Goal: Task Accomplishment & Management: Manage account settings

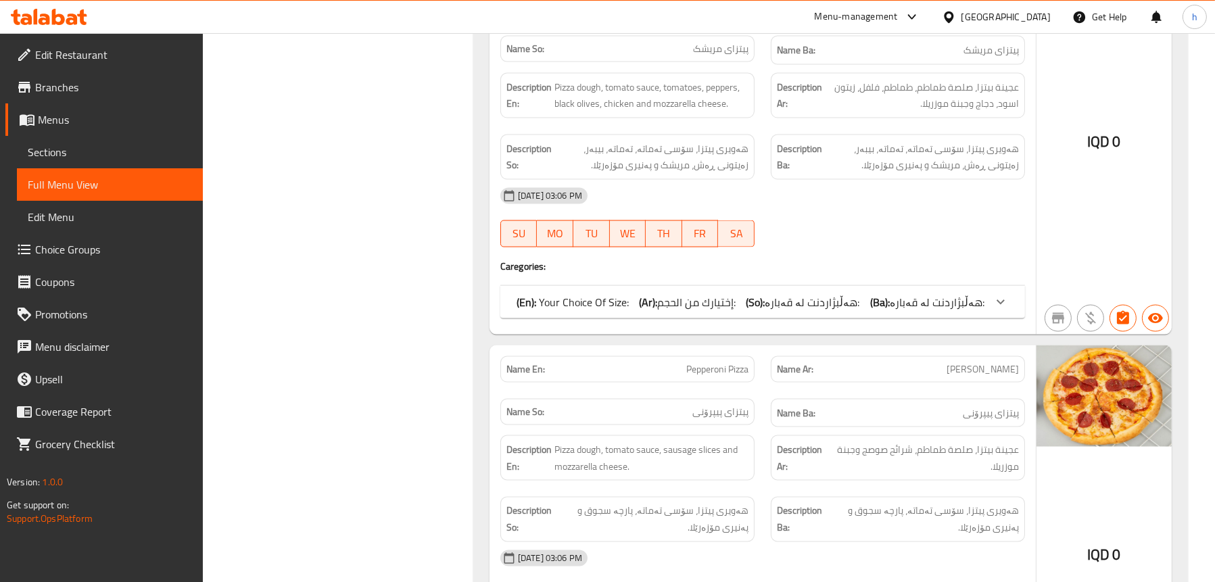
scroll to position [3380, 0]
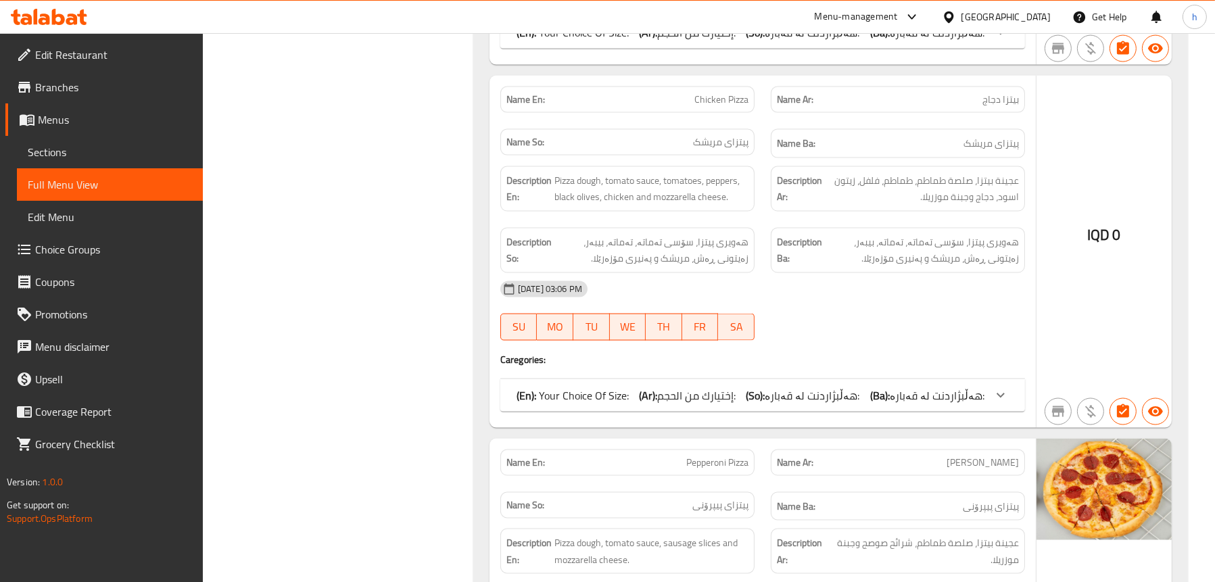
scroll to position [2907, 0]
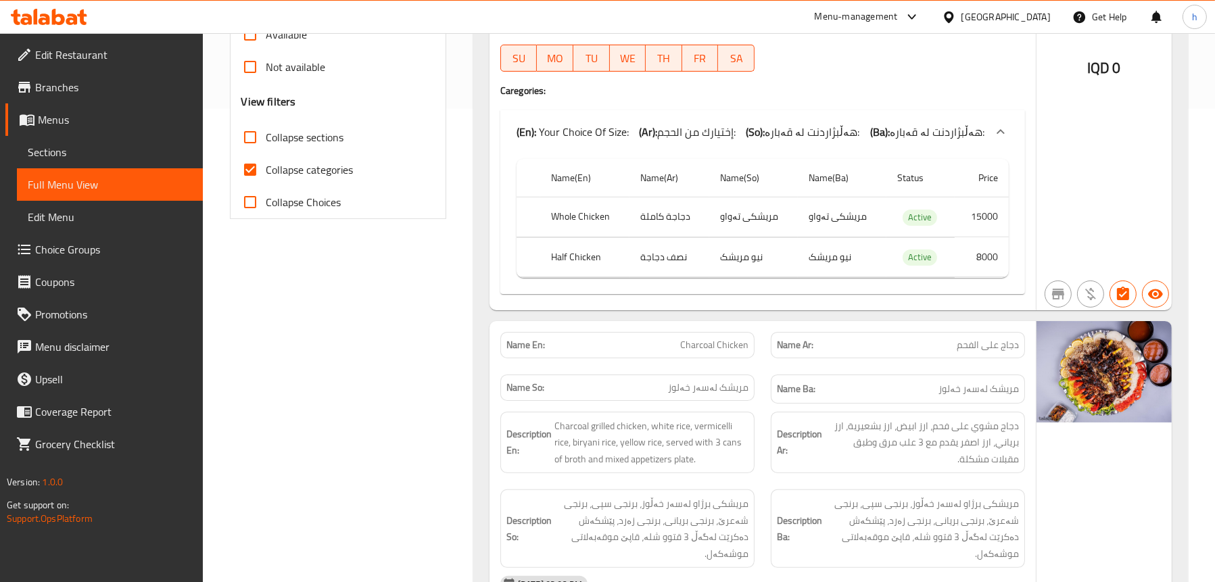
scroll to position [0, 0]
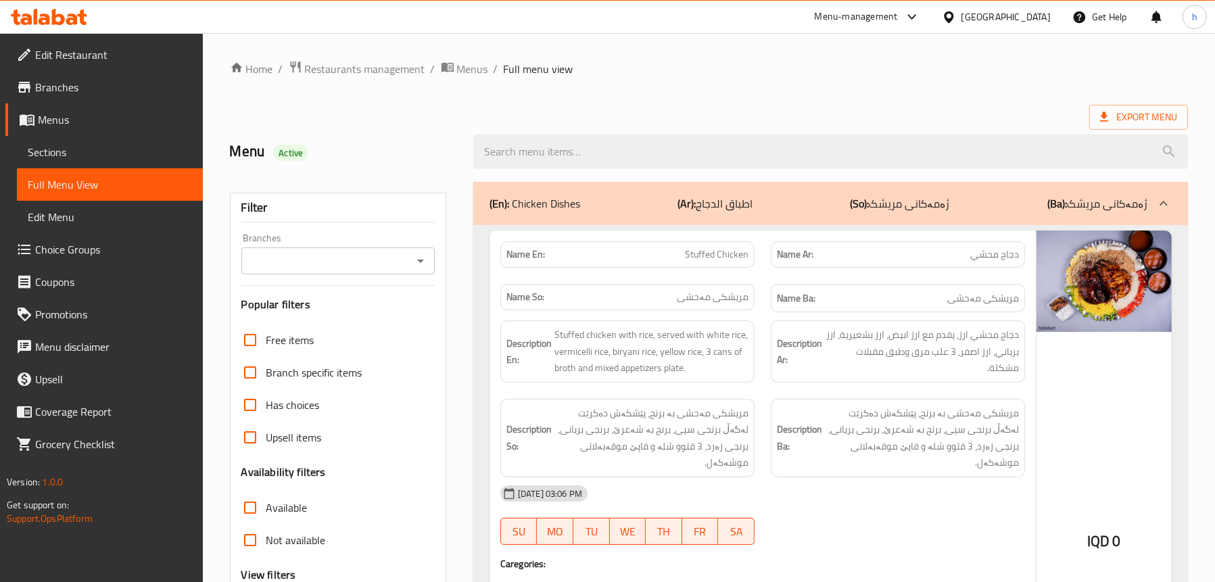
click at [59, 151] on span "Sections" at bounding box center [110, 152] width 164 height 16
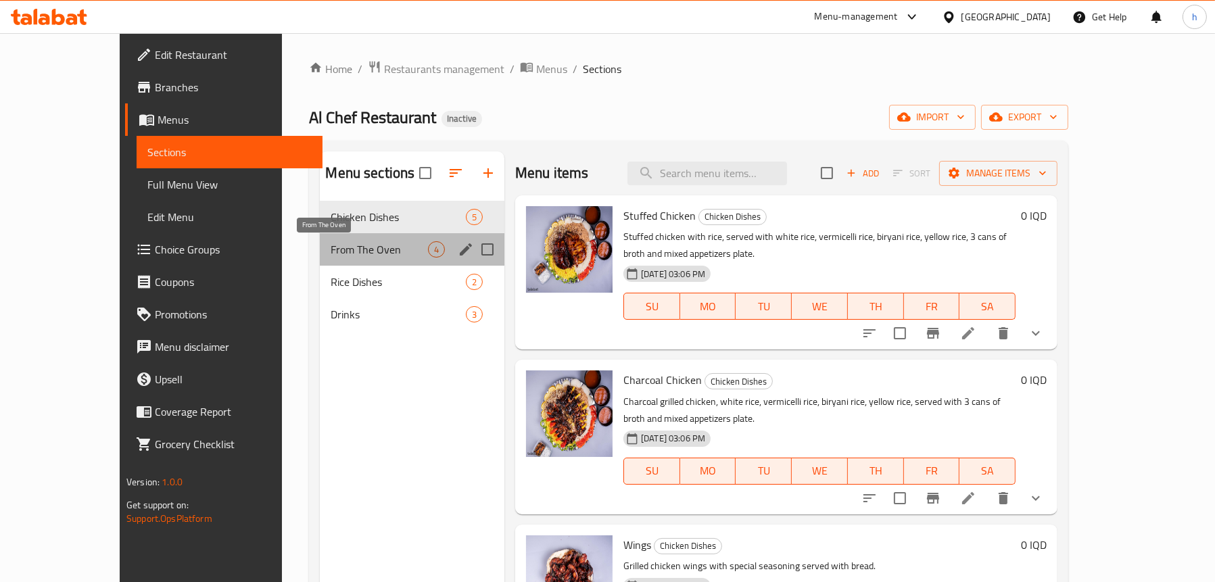
click at [331, 249] on span "From The Oven" at bounding box center [379, 249] width 97 height 16
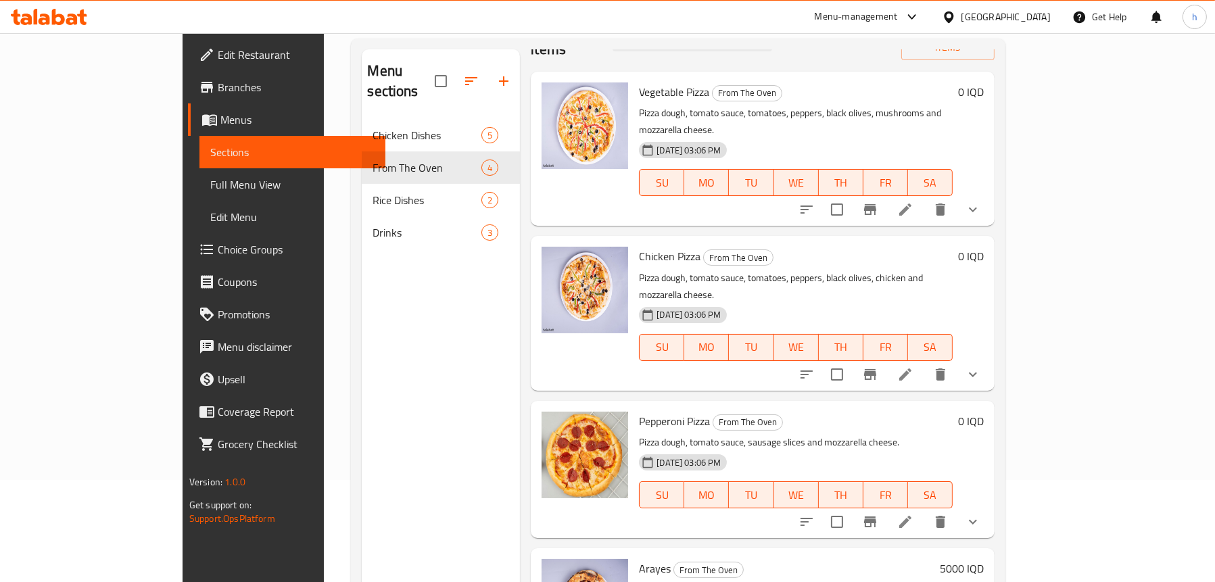
scroll to position [190, 0]
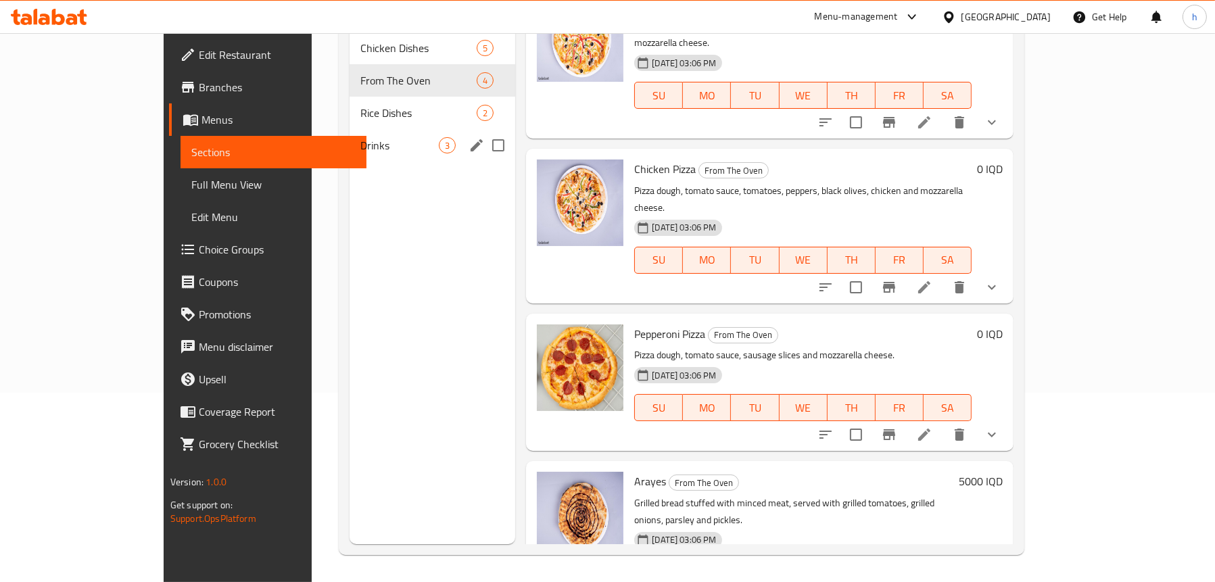
click at [360, 105] on span "Rice Dishes" at bounding box center [418, 113] width 116 height 16
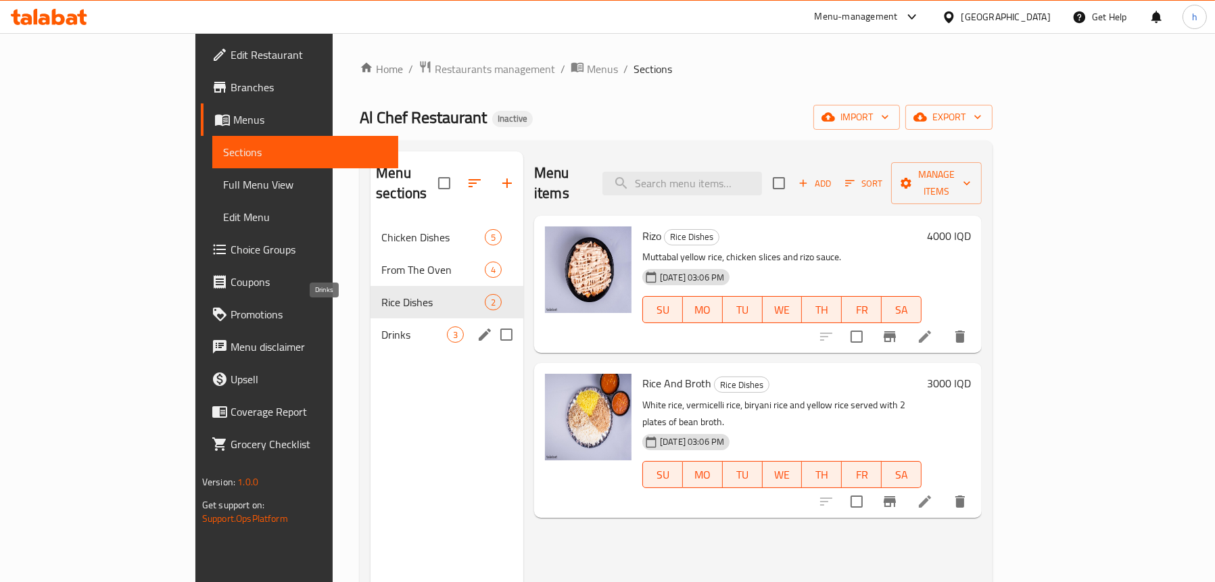
click at [381, 326] on span "Drinks" at bounding box center [414, 334] width 66 height 16
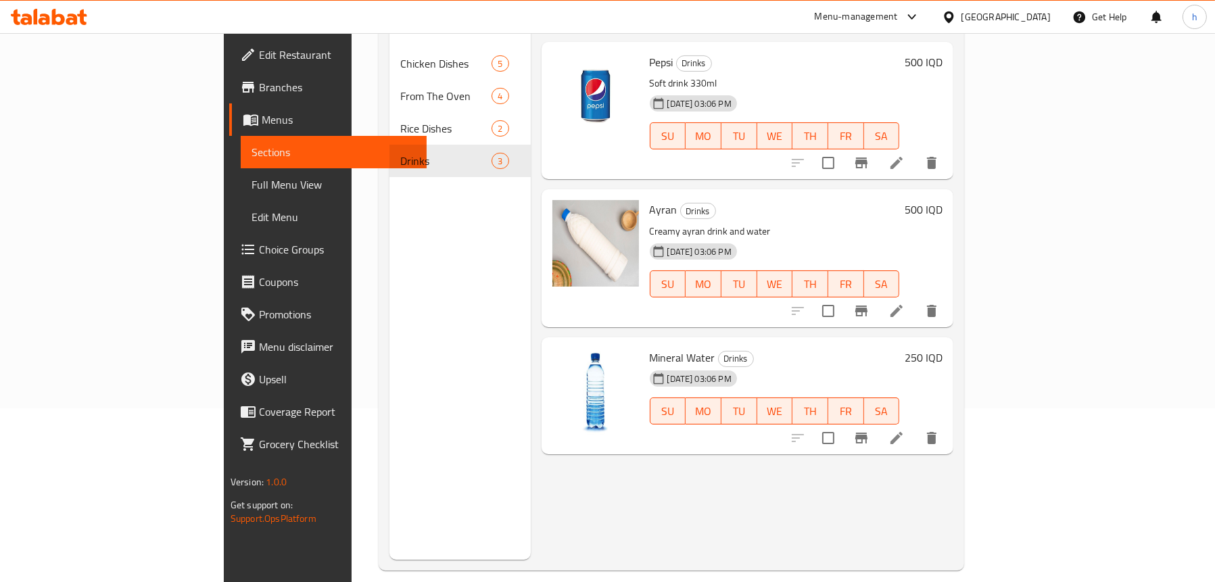
scroll to position [190, 0]
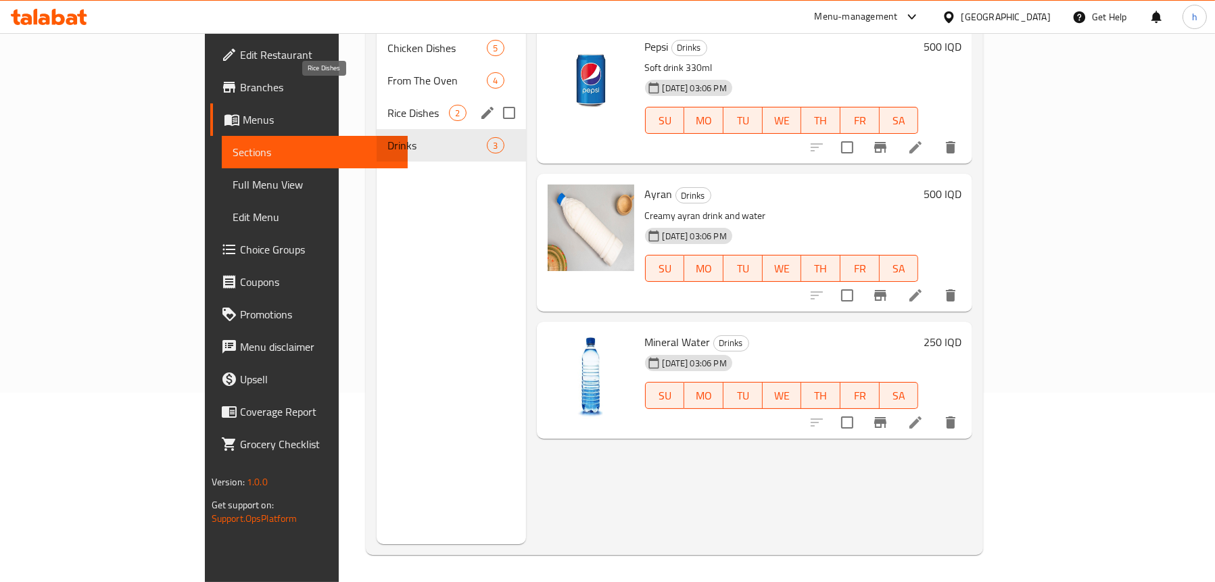
click at [377, 64] on div "From The Oven 4" at bounding box center [451, 80] width 149 height 32
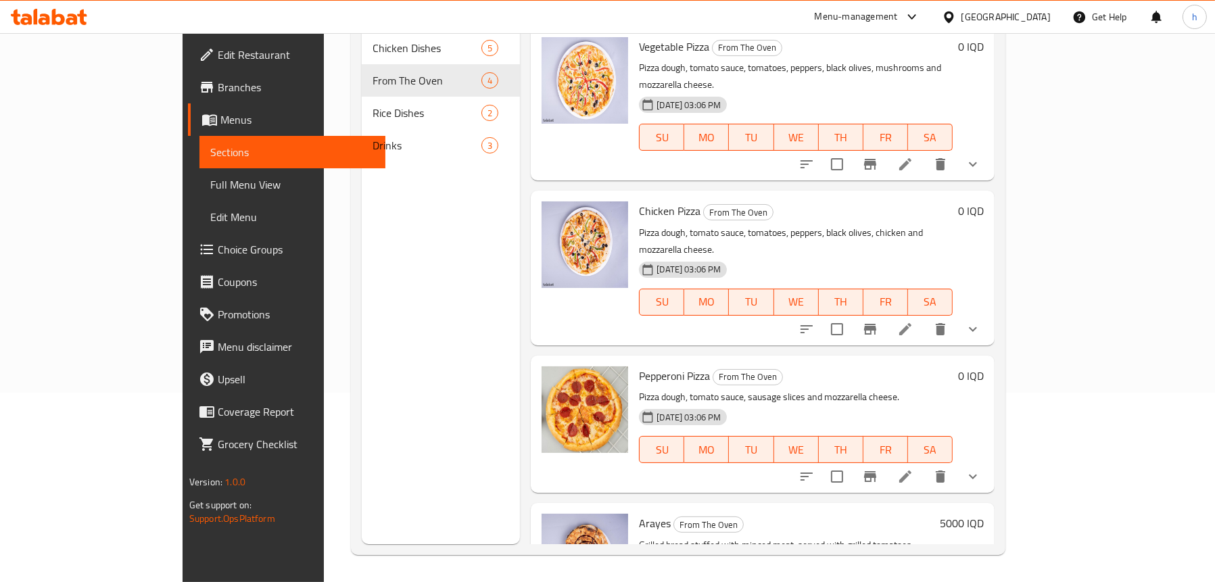
click at [53, 22] on icon at bounding box center [58, 17] width 13 height 16
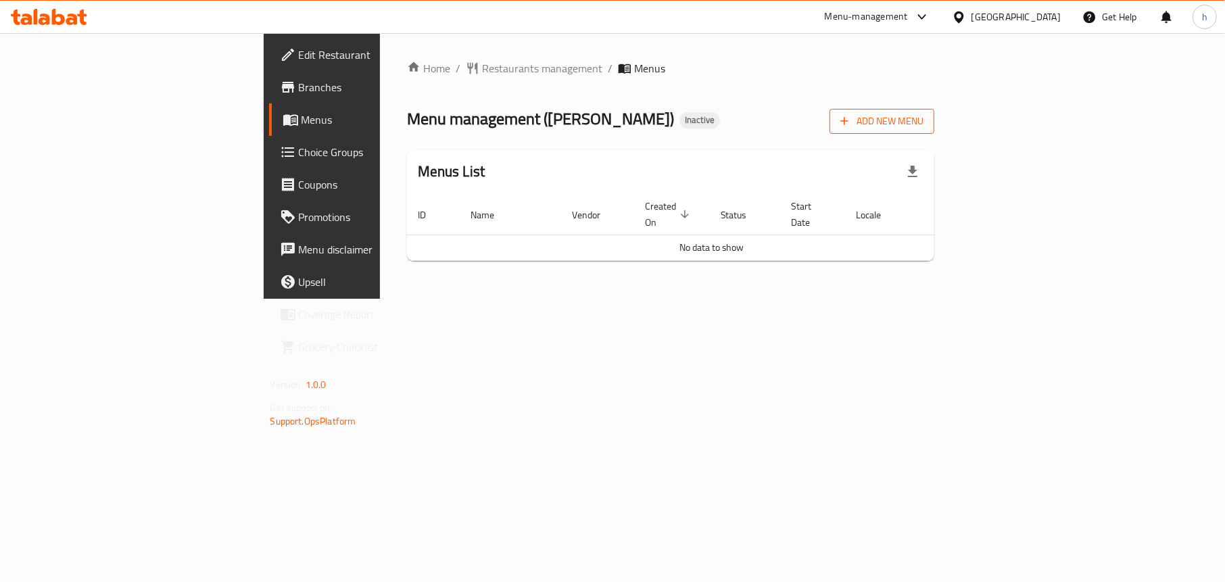
click at [934, 130] on button "Add New Menu" at bounding box center [881, 121] width 105 height 25
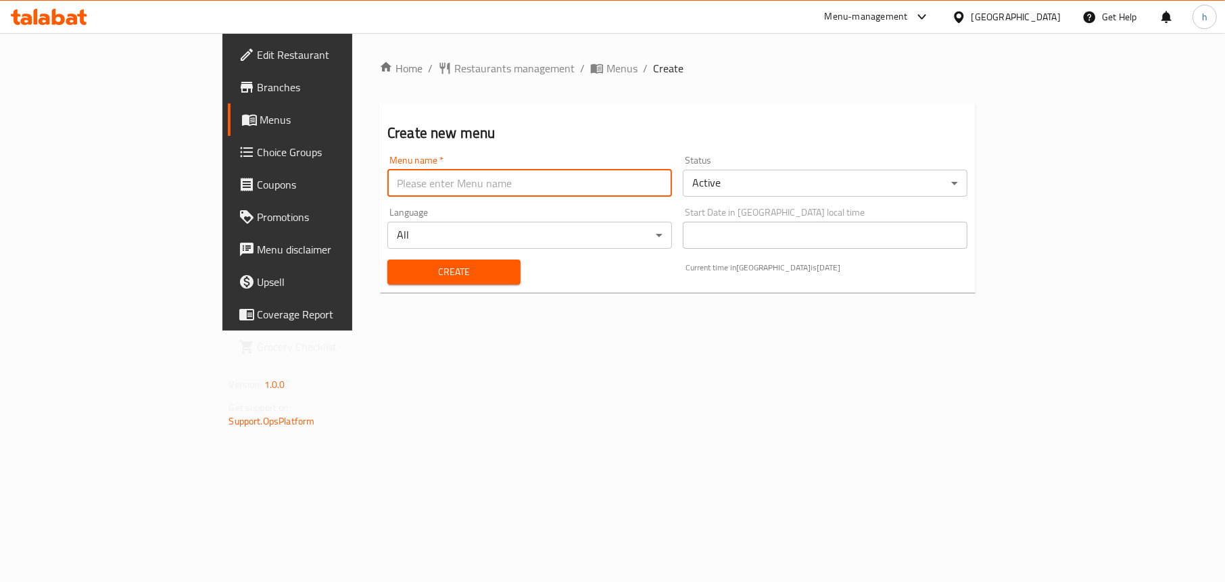
click at [387, 188] on input "text" at bounding box center [529, 183] width 285 height 27
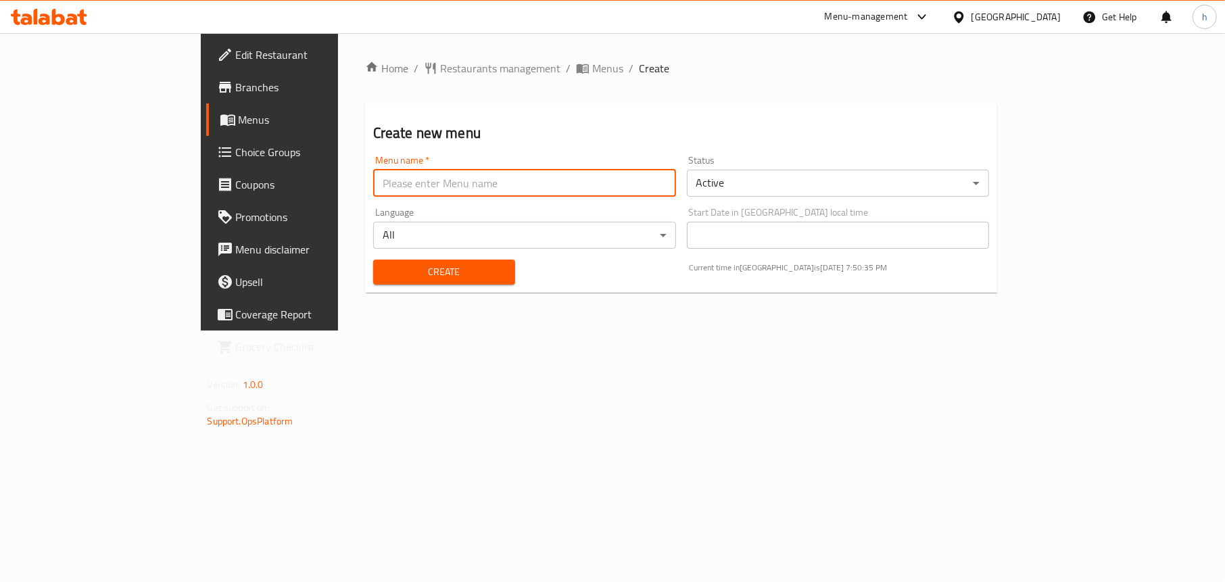
type input "Menu"
click at [384, 274] on span "Create" at bounding box center [444, 272] width 120 height 17
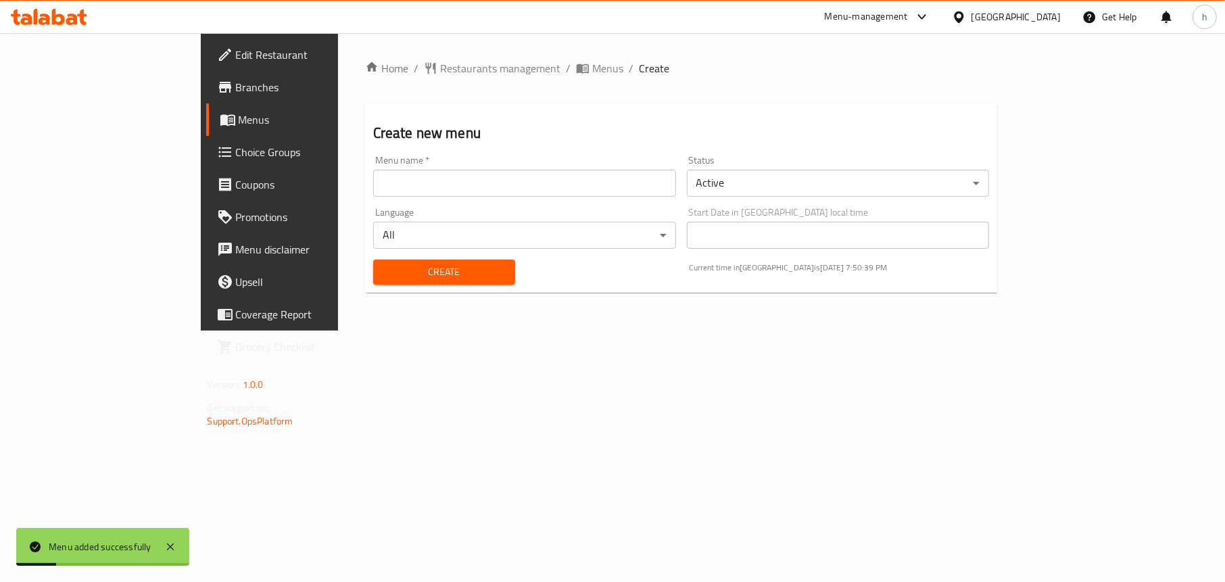
click at [239, 126] on span "Menus" at bounding box center [317, 120] width 156 height 16
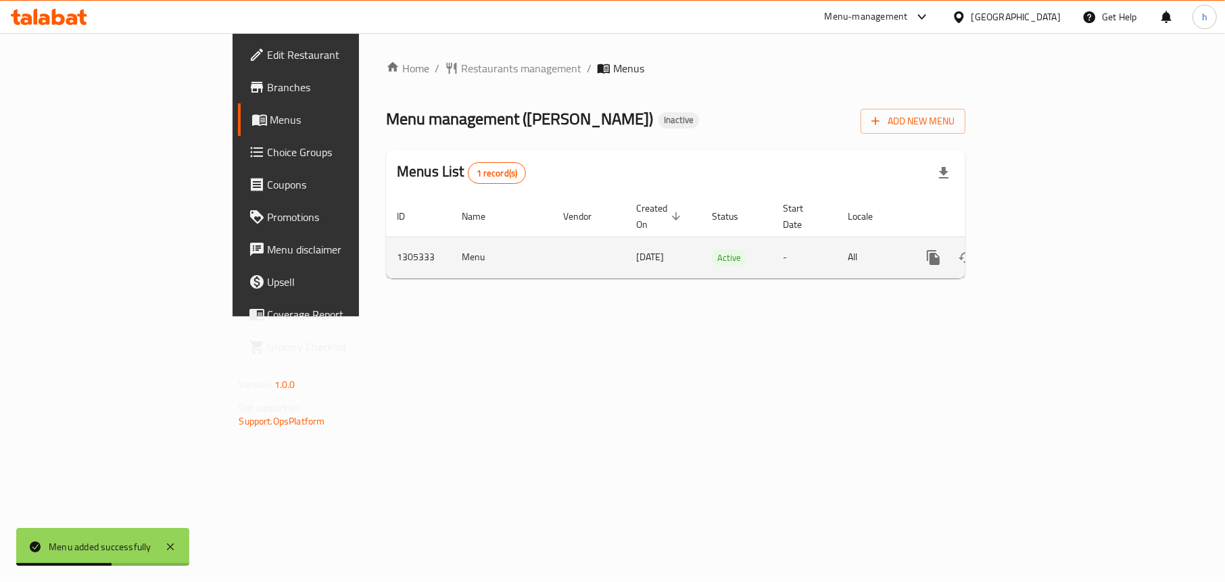
click at [1039, 249] on icon "enhanced table" at bounding box center [1031, 257] width 16 height 16
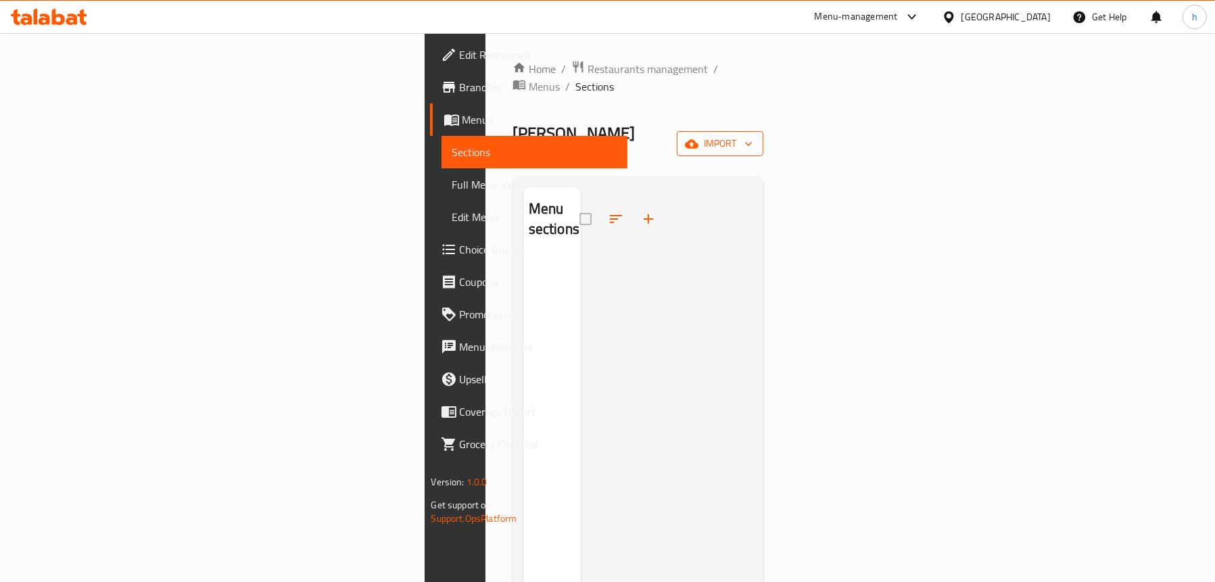
click at [752, 135] on span "import" at bounding box center [719, 143] width 65 height 17
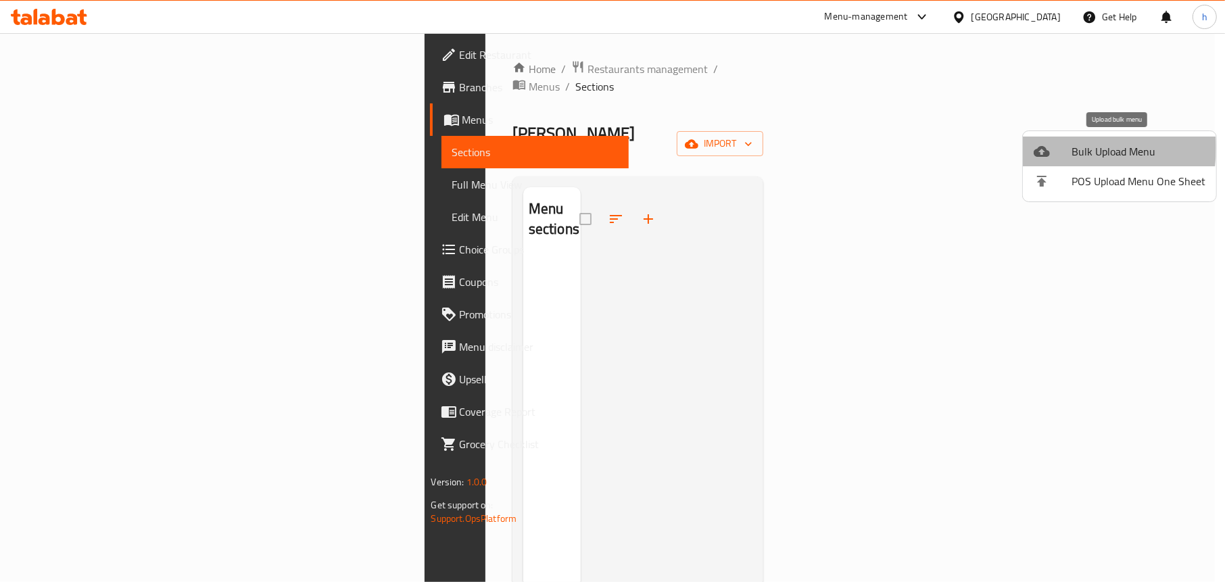
click at [1048, 147] on icon at bounding box center [1042, 151] width 16 height 16
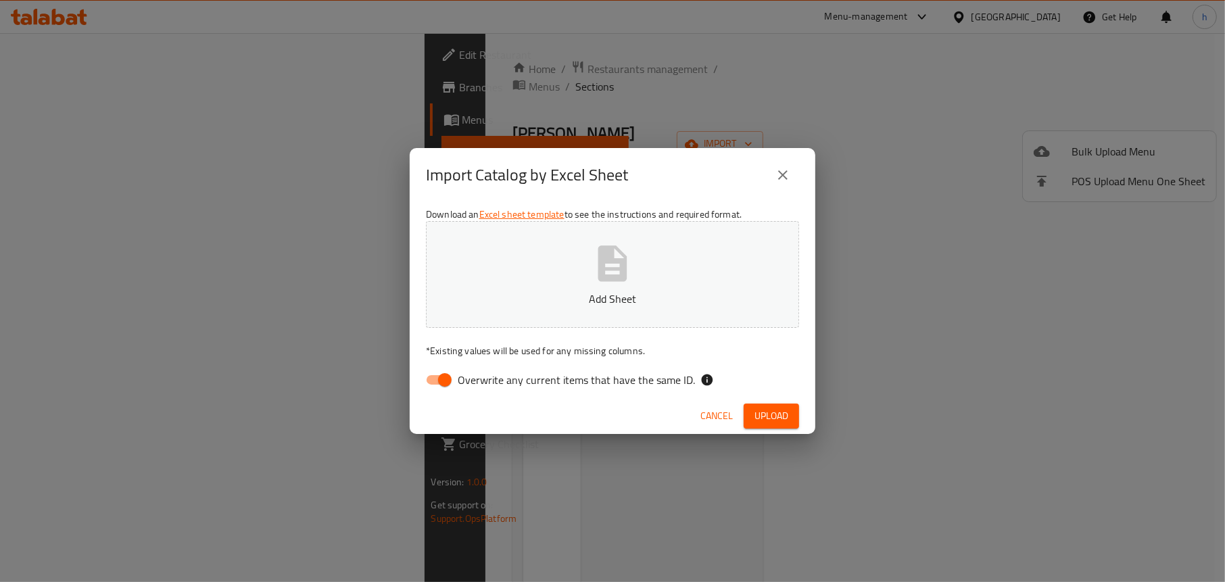
click at [435, 387] on input "Overwrite any current items that have the same ID." at bounding box center [444, 380] width 77 height 26
checkbox input "false"
click at [670, 293] on p "Add Sheet" at bounding box center [612, 299] width 331 height 16
click at [768, 410] on span "Upload" at bounding box center [771, 416] width 34 height 17
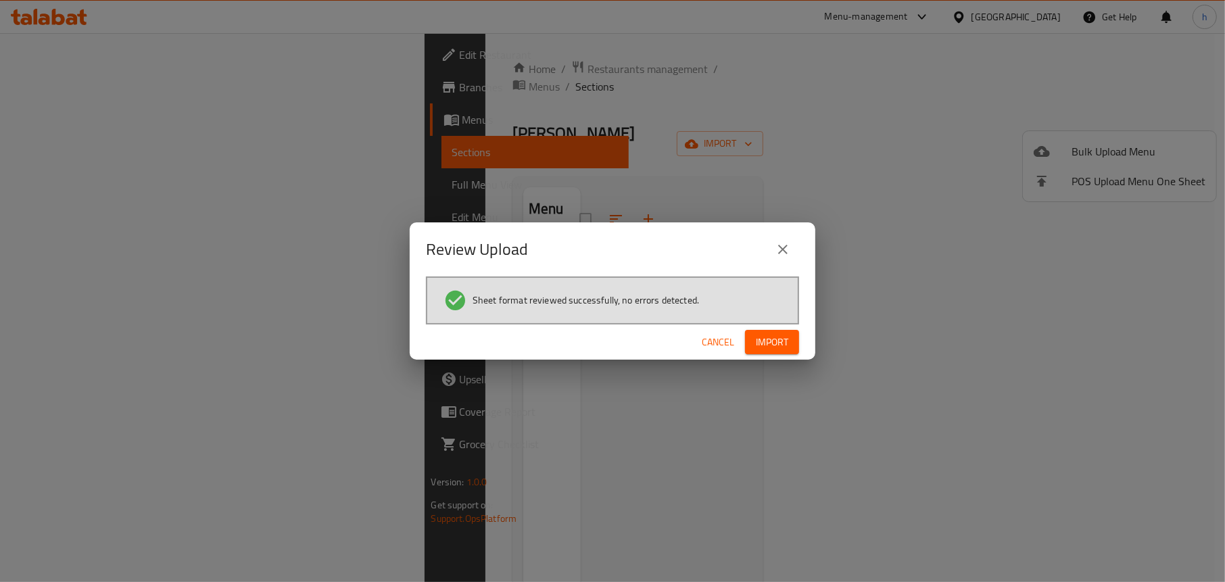
click at [770, 337] on span "Import" at bounding box center [772, 342] width 32 height 17
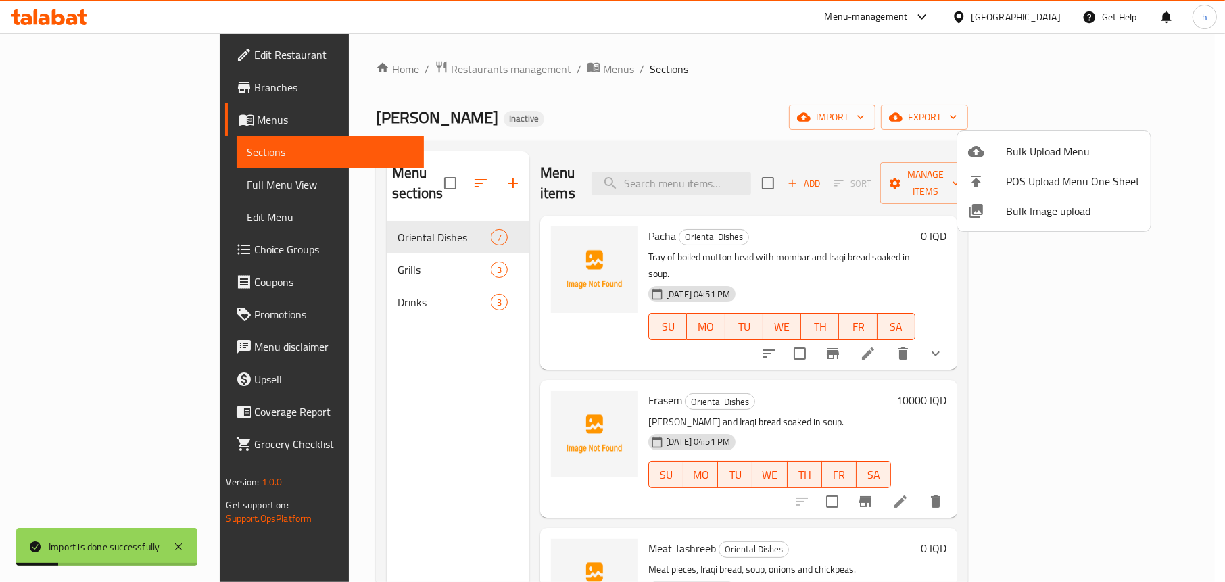
click at [590, 83] on div at bounding box center [612, 291] width 1225 height 582
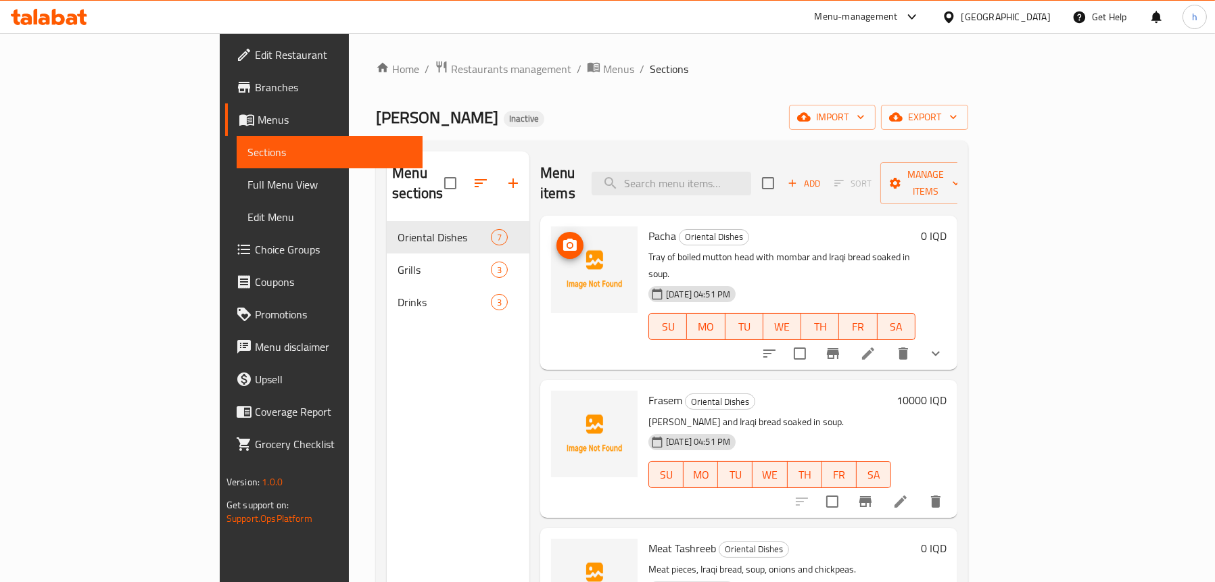
click at [568, 243] on circle "upload picture" at bounding box center [570, 245] width 4 height 4
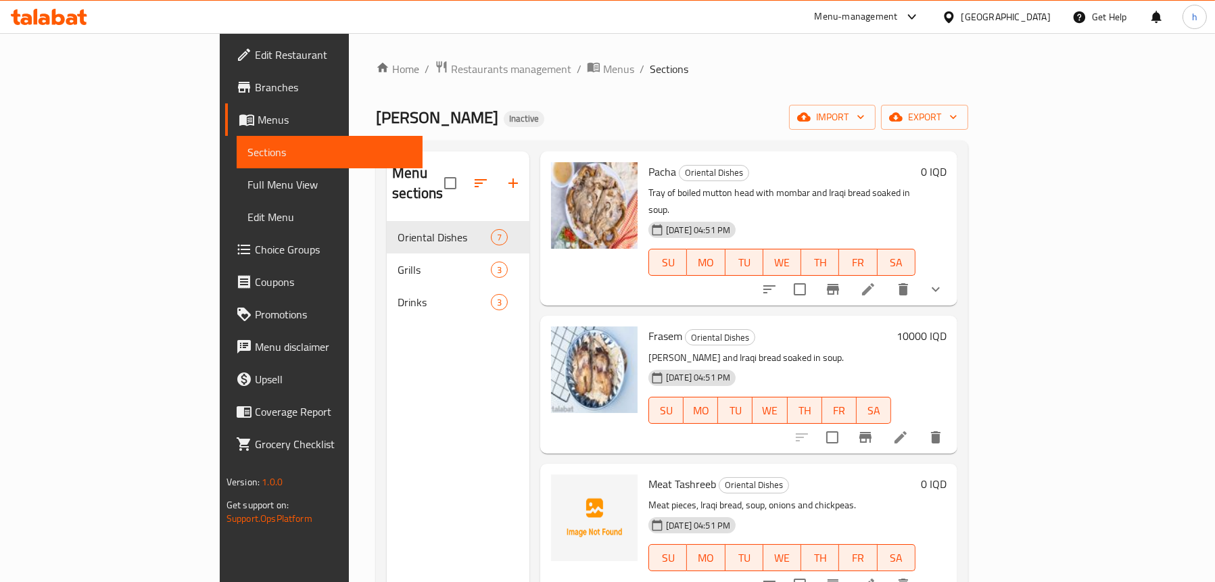
scroll to position [270, 0]
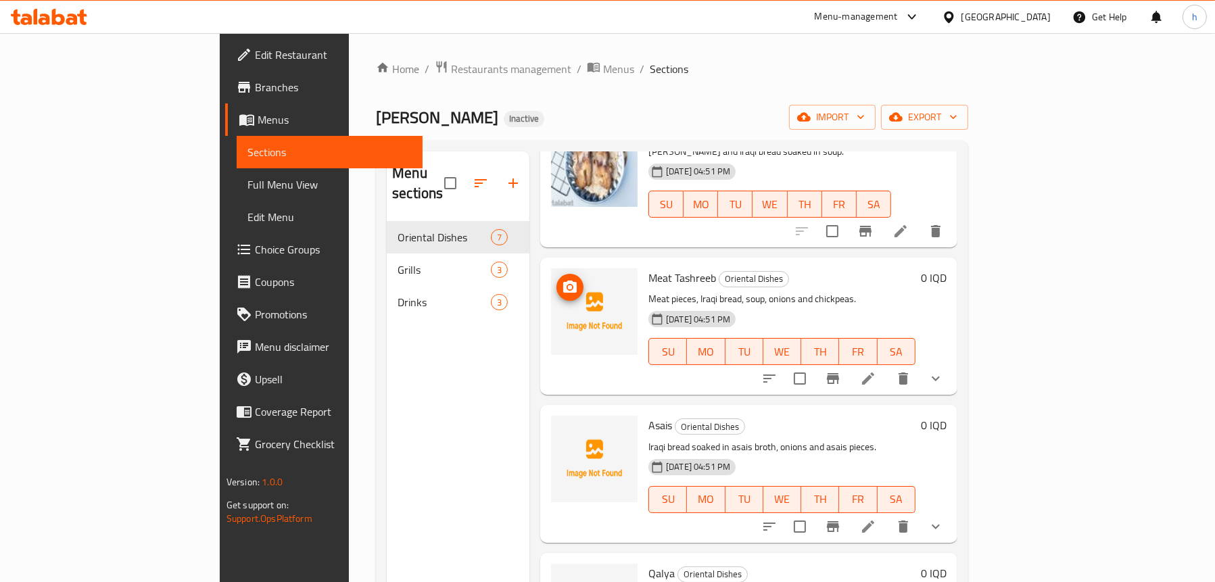
click at [568, 285] on circle "upload picture" at bounding box center [570, 287] width 4 height 4
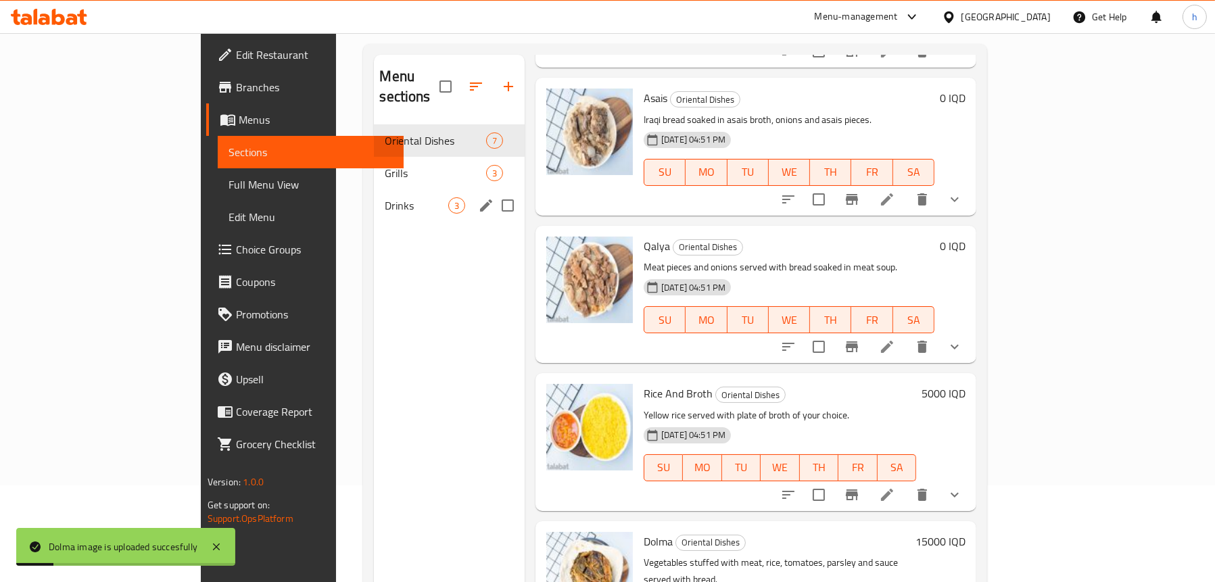
scroll to position [0, 0]
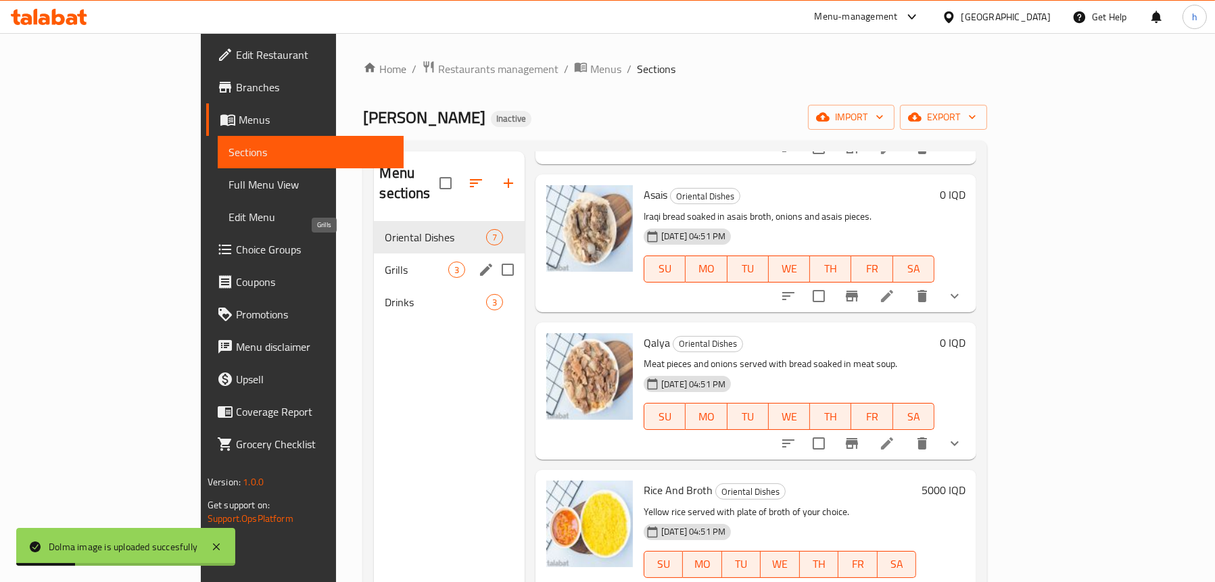
click at [385, 262] on span "Grills" at bounding box center [417, 270] width 64 height 16
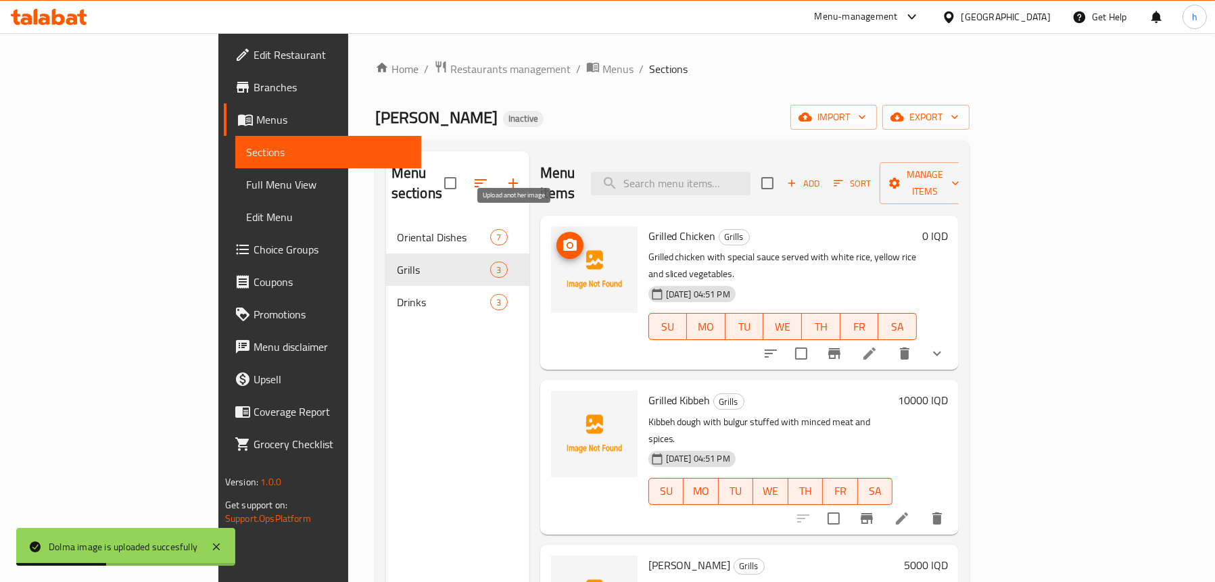
click at [562, 237] on icon "upload picture" at bounding box center [570, 245] width 16 height 16
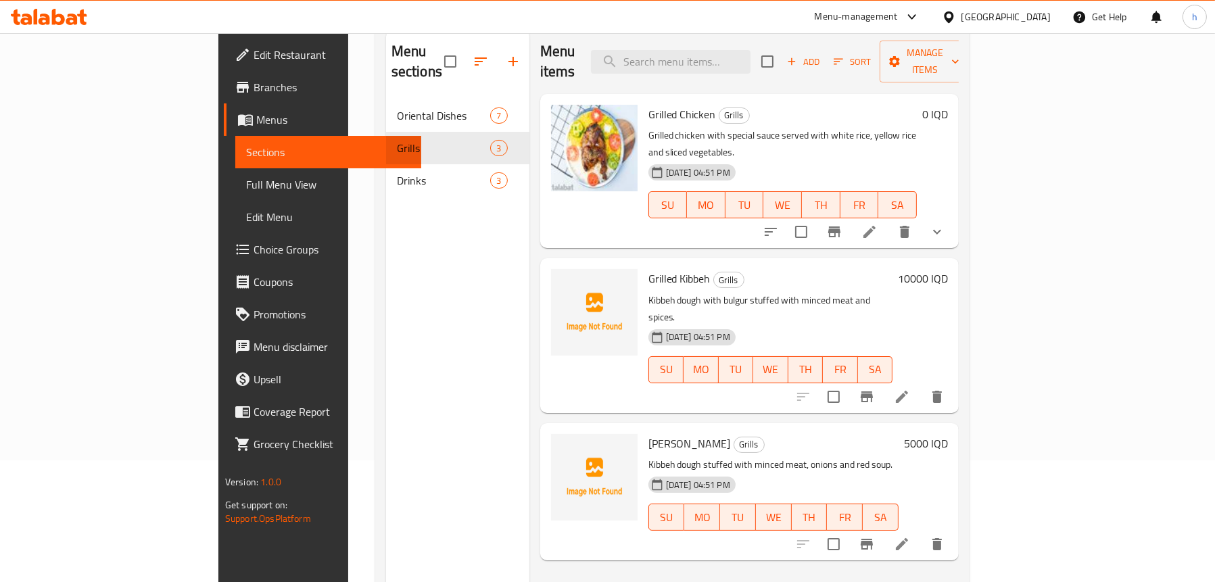
scroll to position [190, 0]
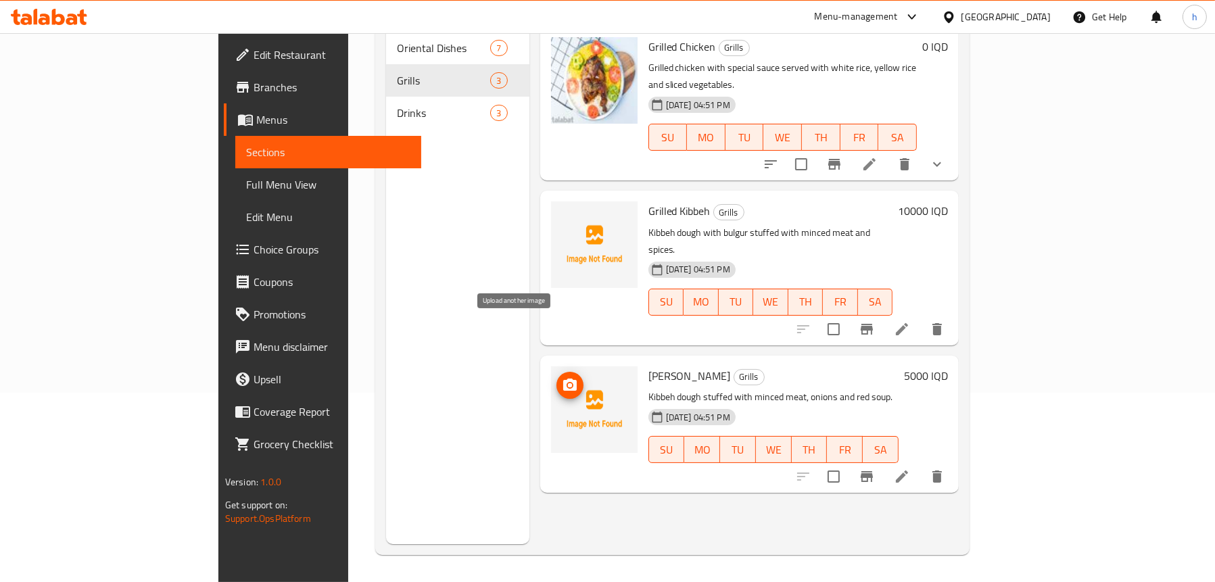
click at [556, 372] on button "upload picture" at bounding box center [569, 385] width 27 height 27
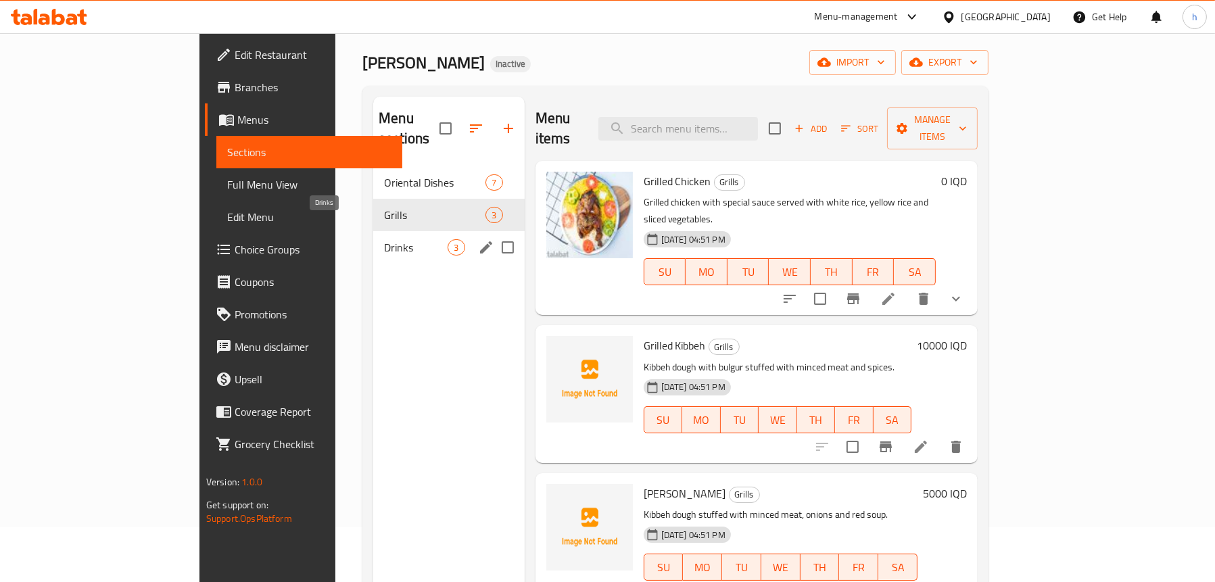
click at [384, 239] on span "Drinks" at bounding box center [416, 247] width 64 height 16
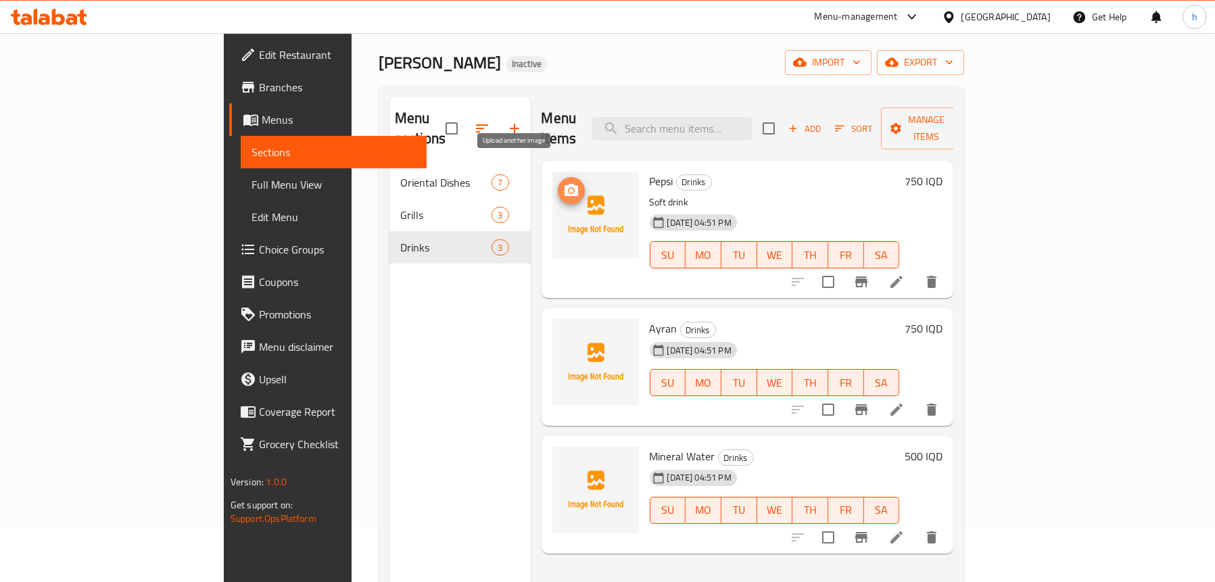
click at [558, 183] on span "upload picture" at bounding box center [571, 191] width 27 height 16
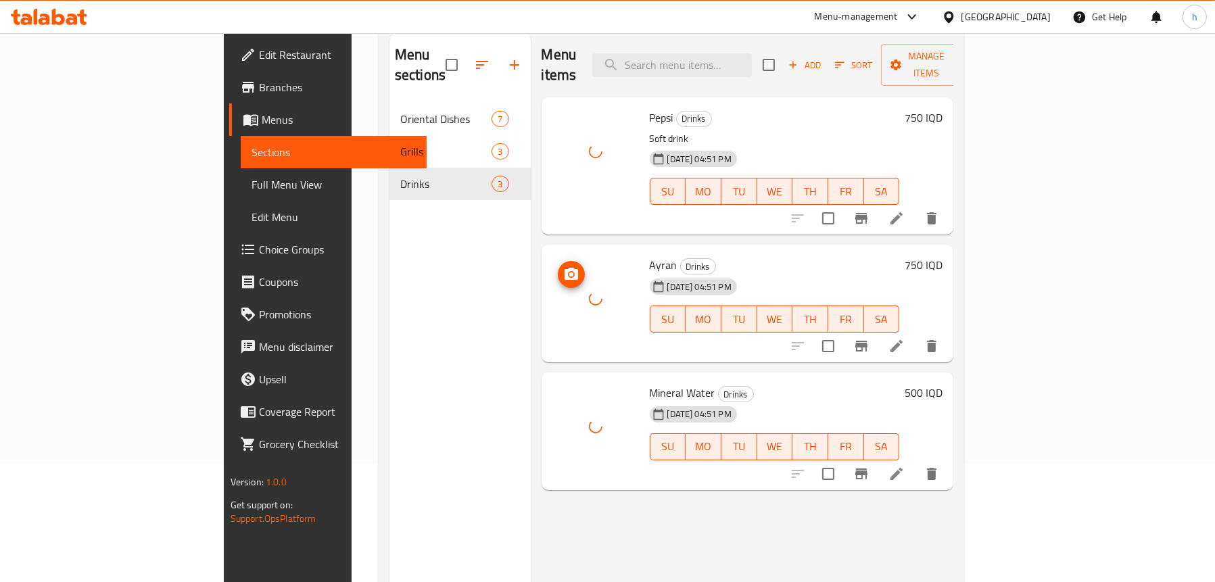
scroll to position [55, 0]
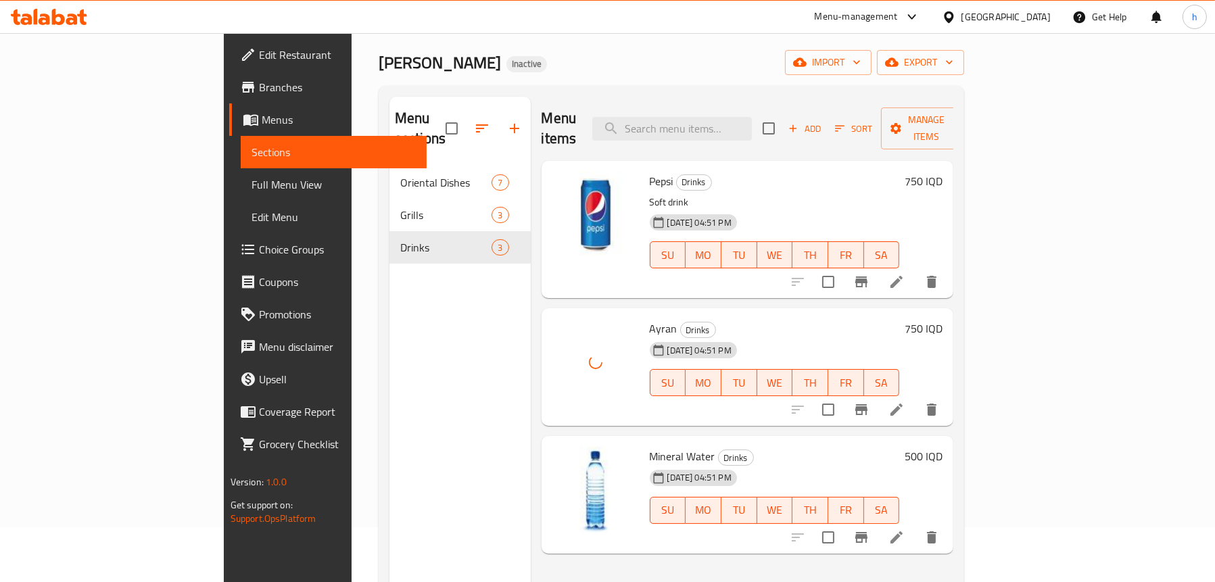
click at [251, 185] on span "Full Menu View" at bounding box center [333, 184] width 164 height 16
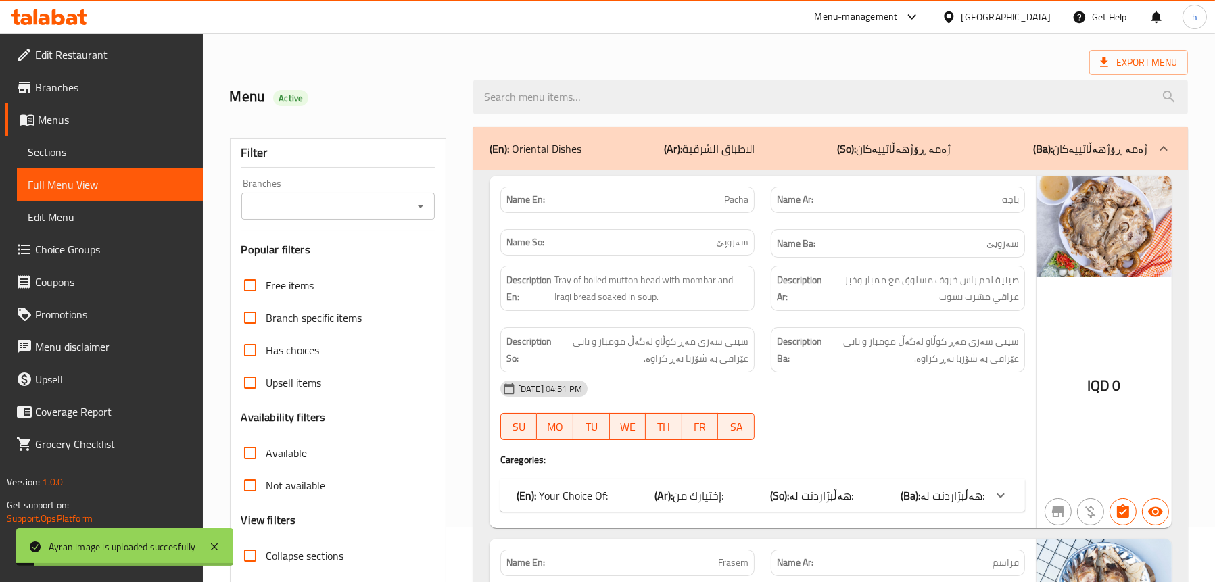
click at [422, 208] on icon "Open" at bounding box center [420, 206] width 16 height 16
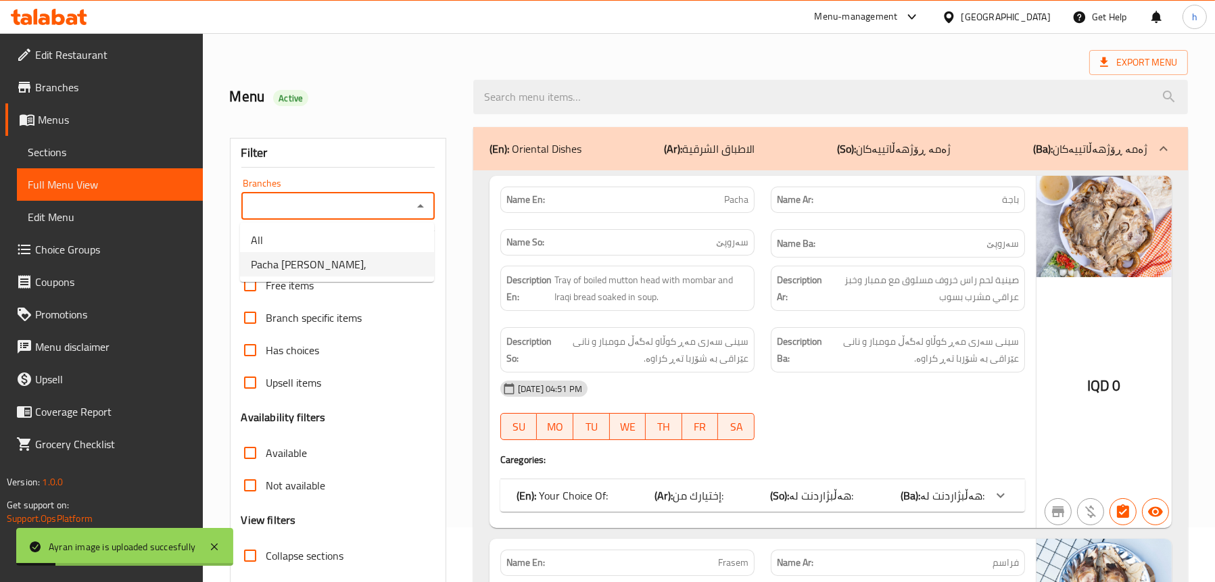
click at [344, 256] on span "Pacha [PERSON_NAME]," at bounding box center [309, 264] width 116 height 16
type input "Pacha [PERSON_NAME],"
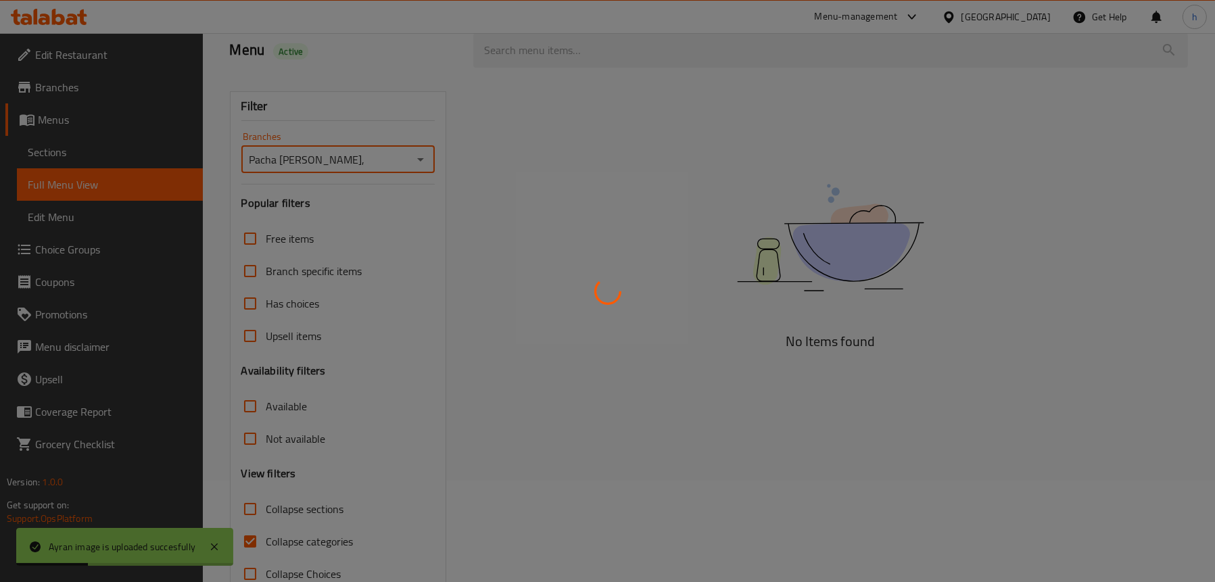
scroll to position [137, 0]
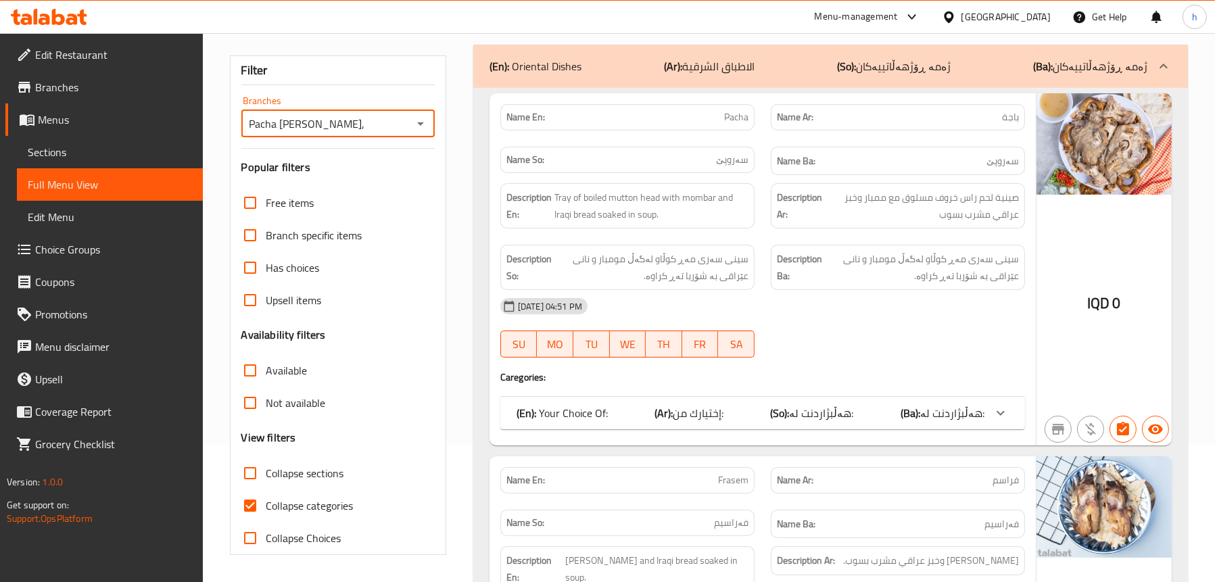
click at [277, 510] on span "Collapse categories" at bounding box center [309, 506] width 87 height 16
click at [266, 510] on input "Collapse categories" at bounding box center [250, 505] width 32 height 32
checkbox input "false"
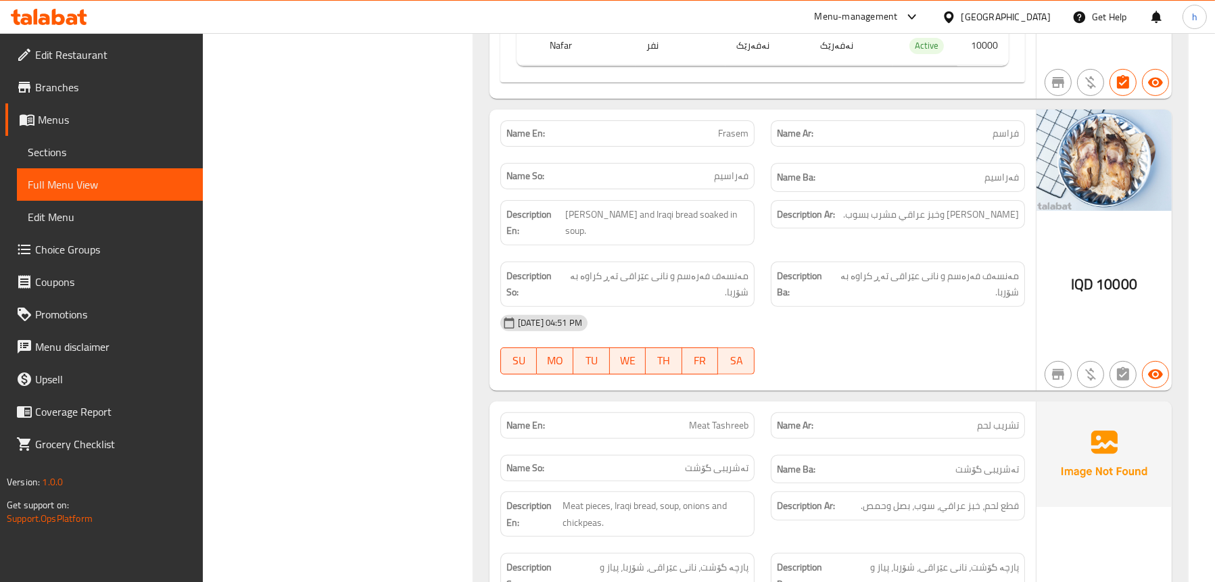
scroll to position [676, 0]
click at [49, 147] on span "Sections" at bounding box center [110, 152] width 164 height 16
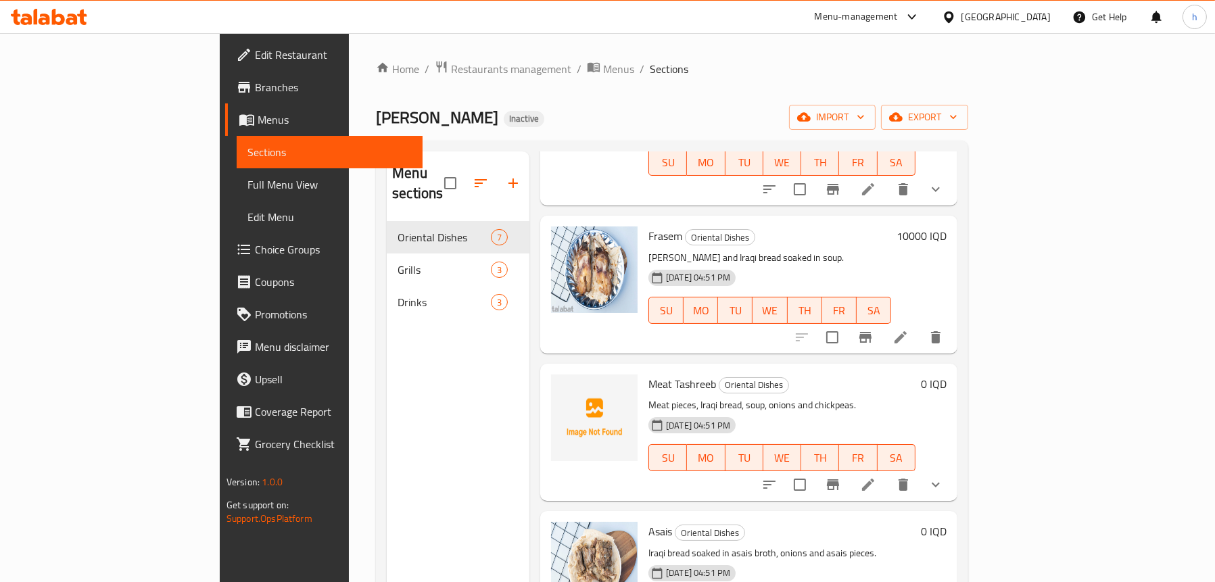
scroll to position [68, 0]
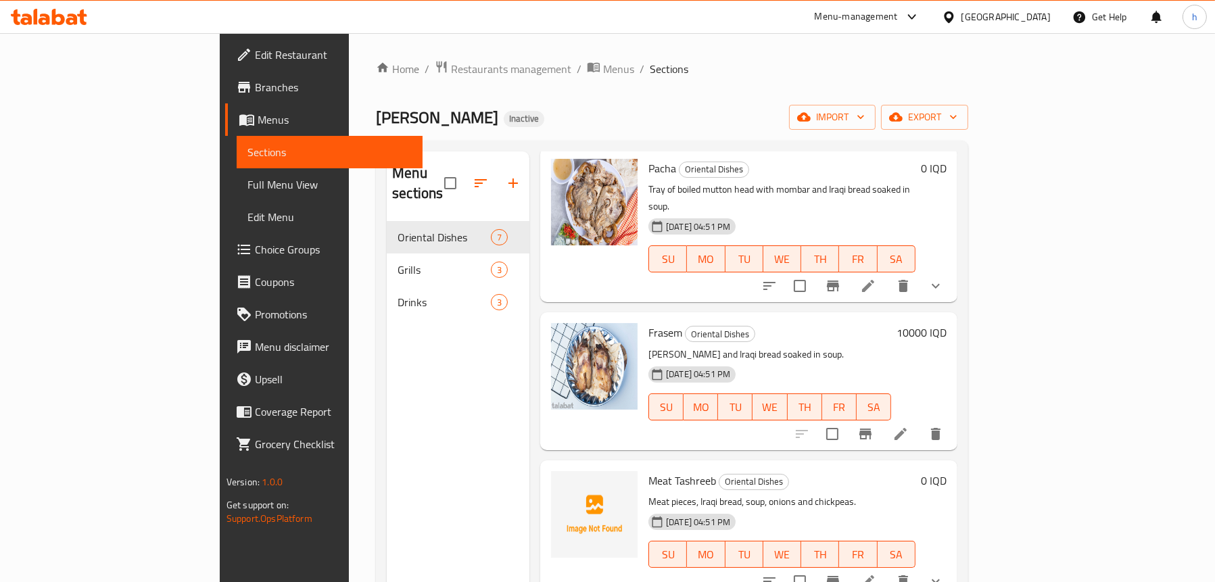
click at [909, 426] on icon at bounding box center [900, 434] width 16 height 16
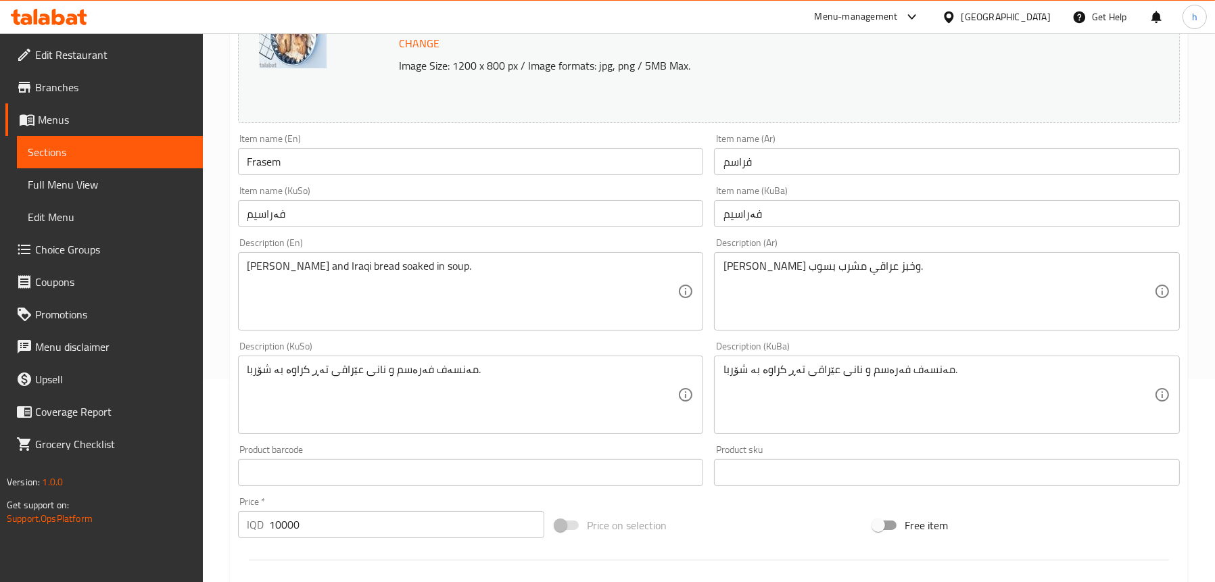
scroll to position [135, 0]
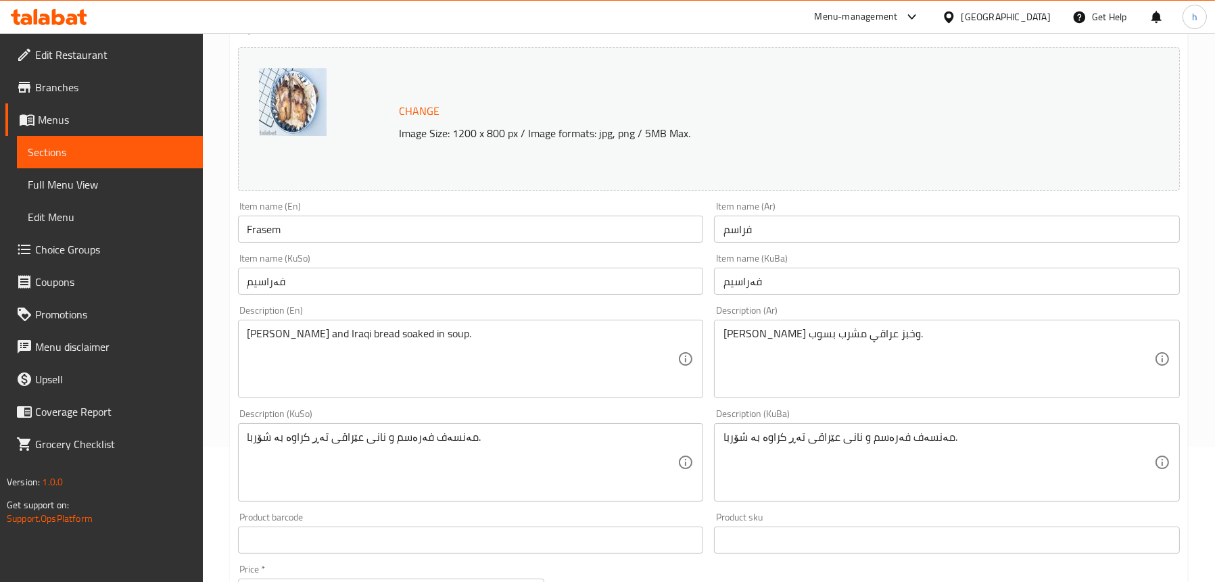
click at [252, 230] on input "Frasem" at bounding box center [471, 229] width 466 height 27
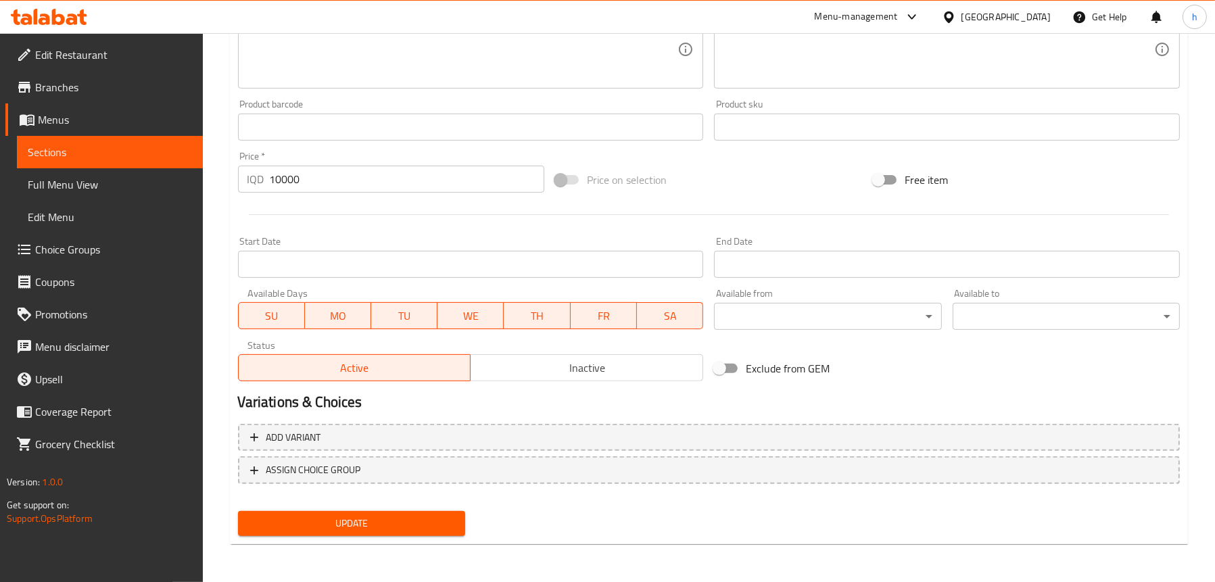
type input "Farasem"
click at [342, 517] on span "Update" at bounding box center [351, 523] width 205 height 17
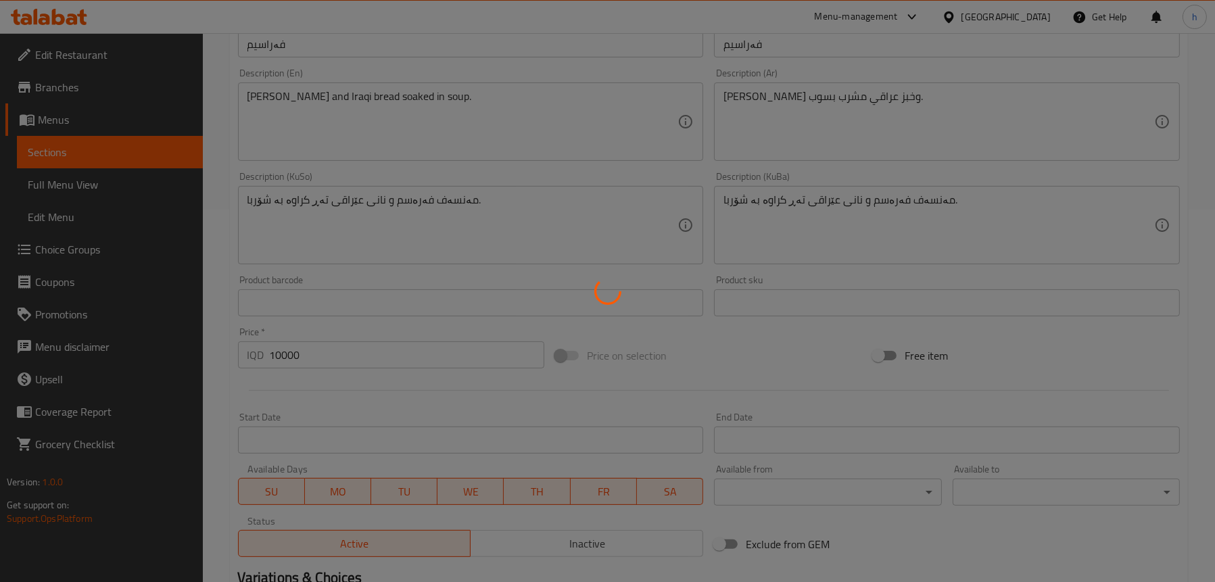
scroll to position [210, 0]
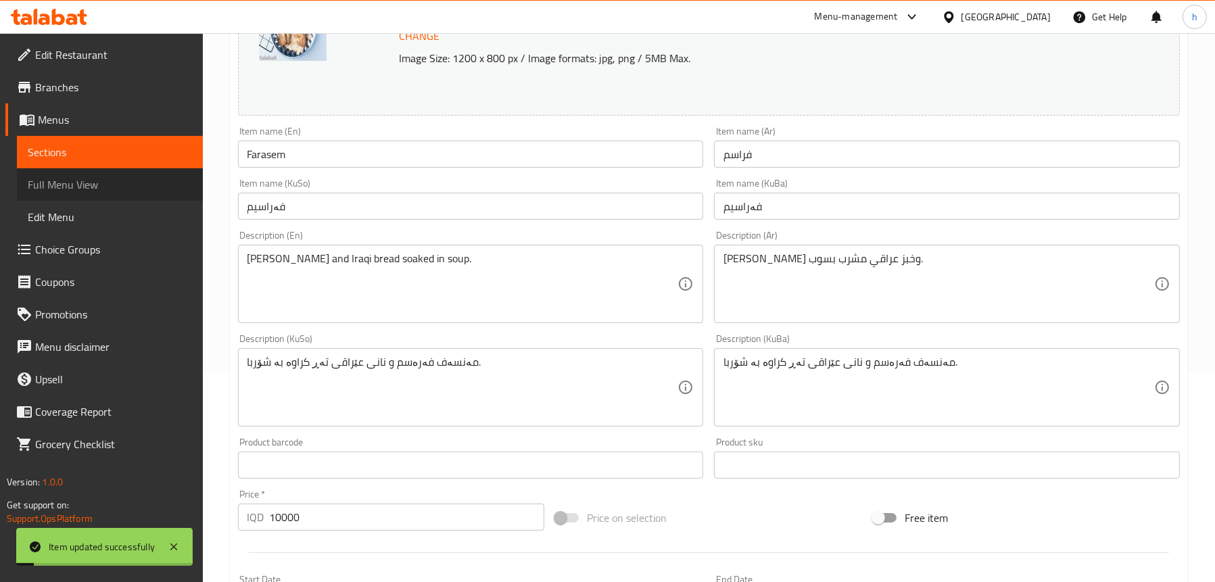
click at [98, 183] on span "Full Menu View" at bounding box center [110, 184] width 164 height 16
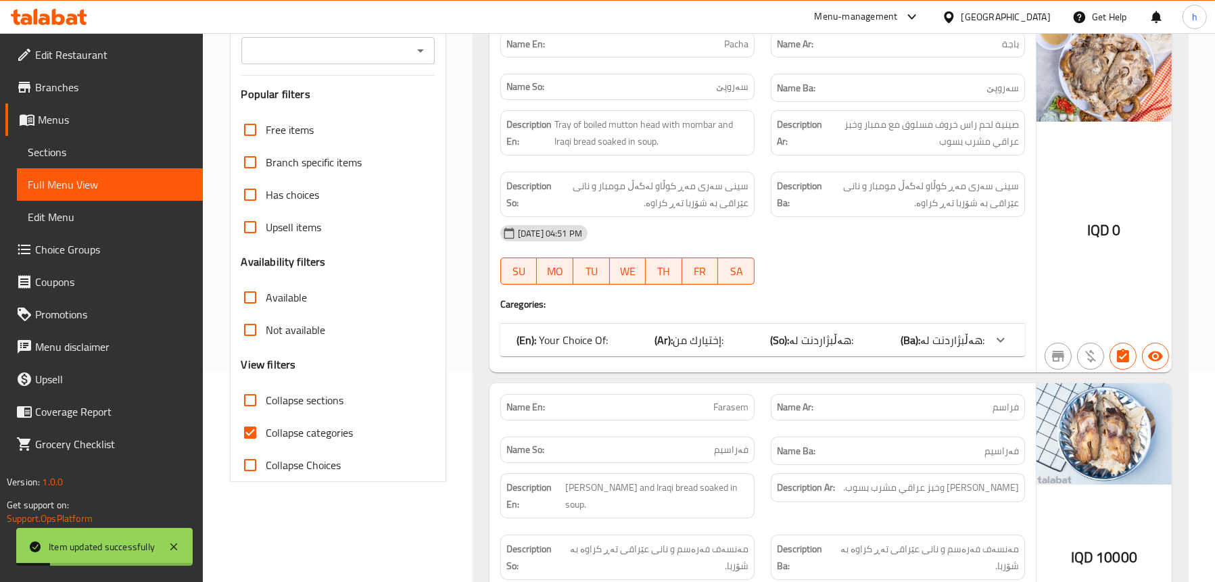
click at [410, 57] on div "Branches" at bounding box center [337, 50] width 193 height 27
click at [427, 56] on icon "Open" at bounding box center [420, 51] width 16 height 16
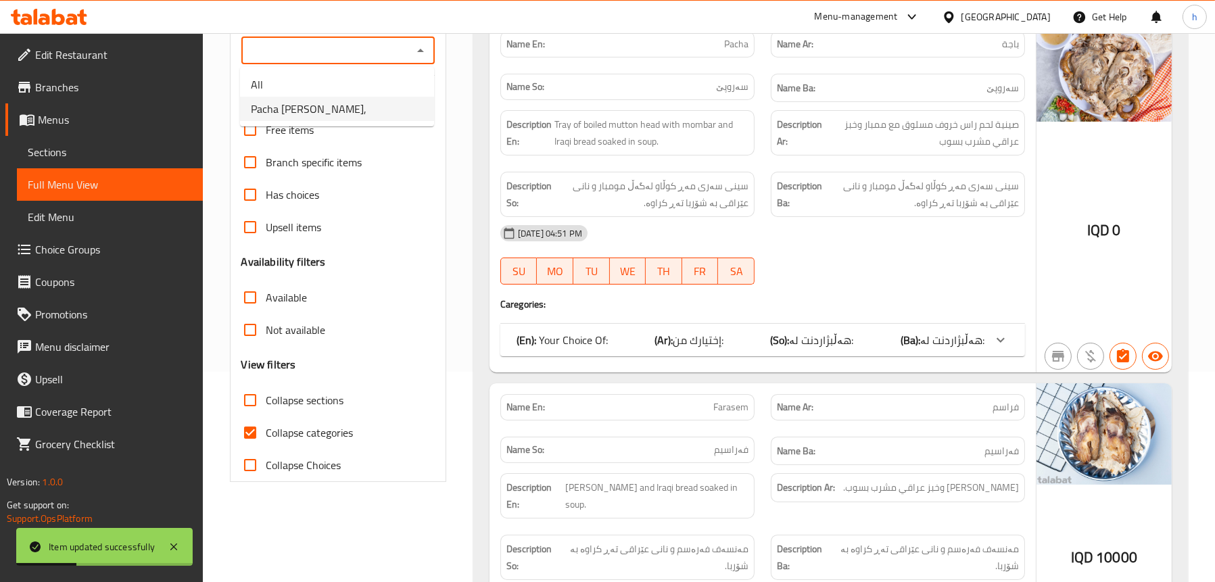
click at [366, 109] on span "Pacha [PERSON_NAME]," at bounding box center [309, 109] width 116 height 16
type input "Pacha [PERSON_NAME],"
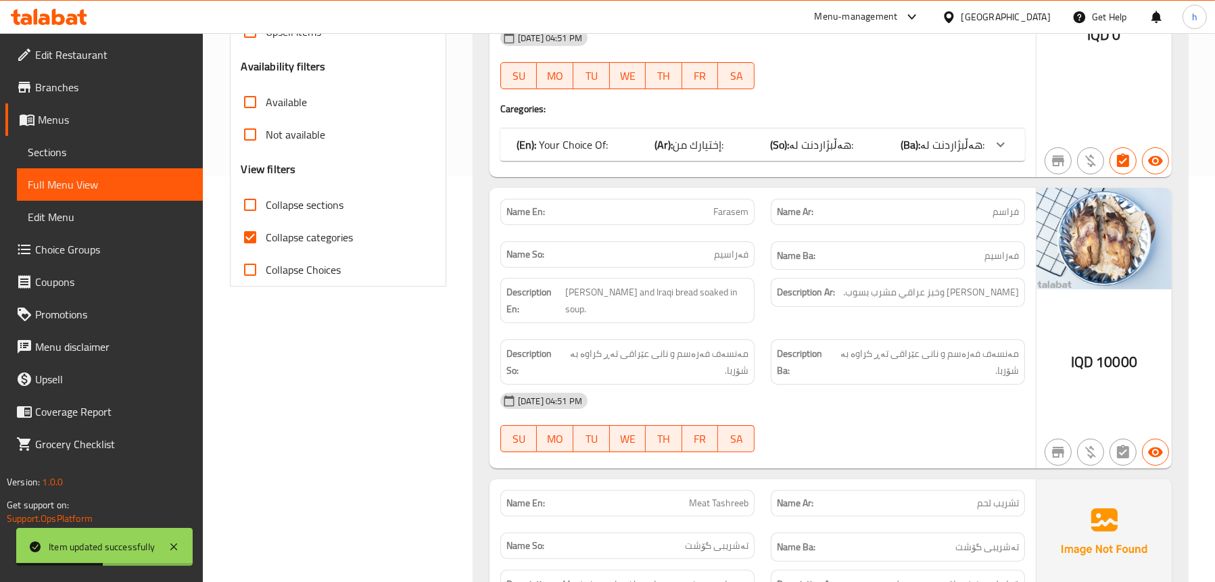
scroll to position [278, 0]
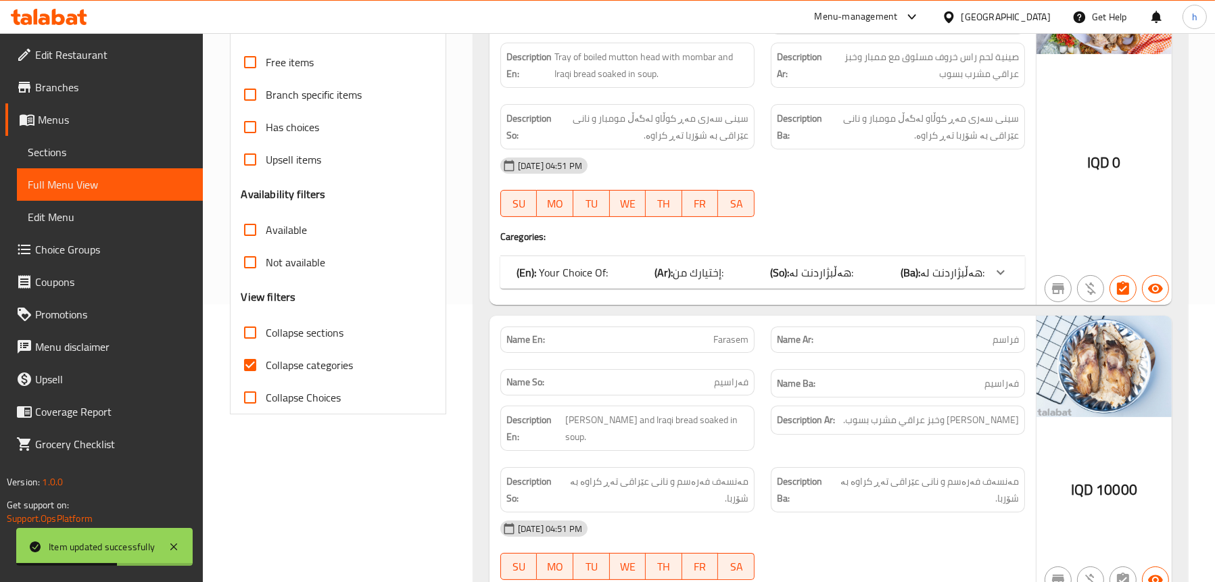
click at [343, 362] on span "Collapse categories" at bounding box center [309, 365] width 87 height 16
click at [266, 362] on input "Collapse categories" at bounding box center [250, 365] width 32 height 32
checkbox input "false"
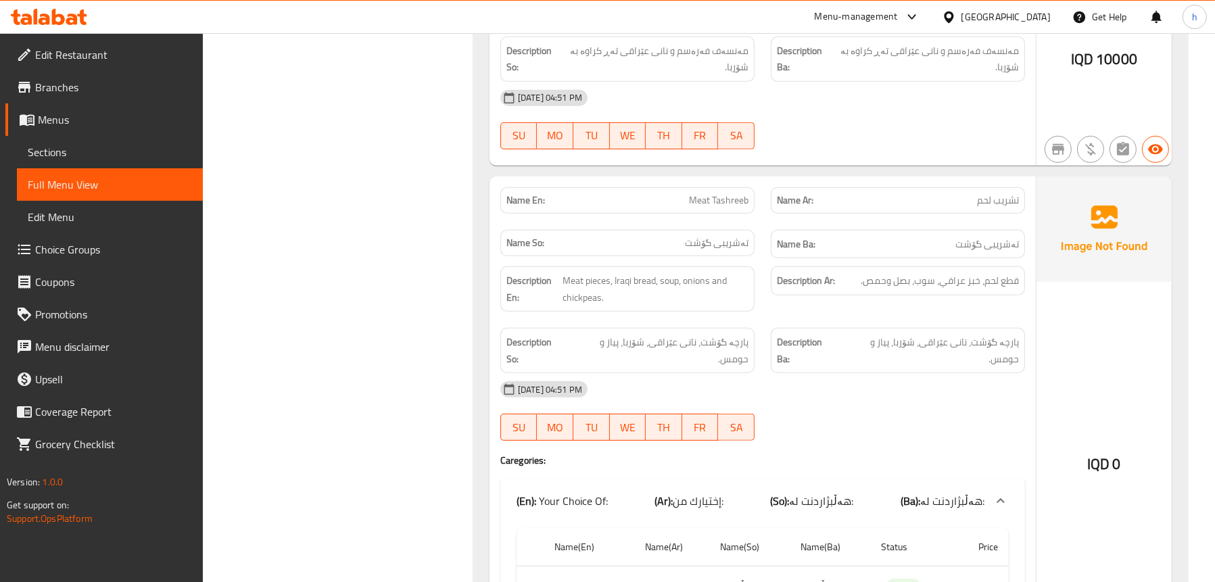
scroll to position [886, 0]
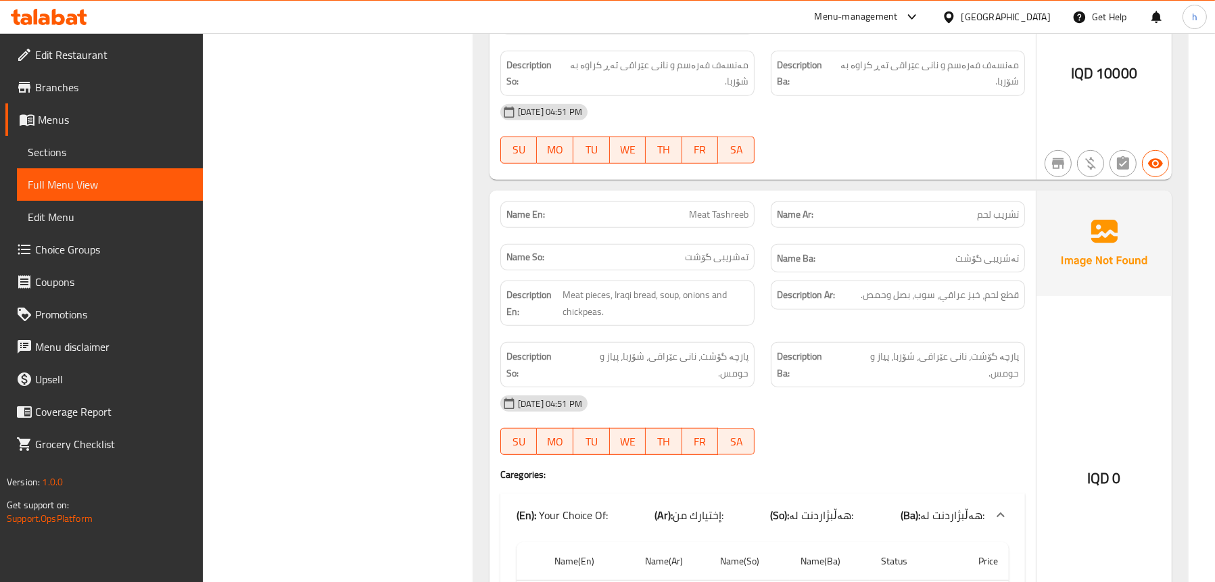
click at [97, 153] on span "Sections" at bounding box center [110, 152] width 164 height 16
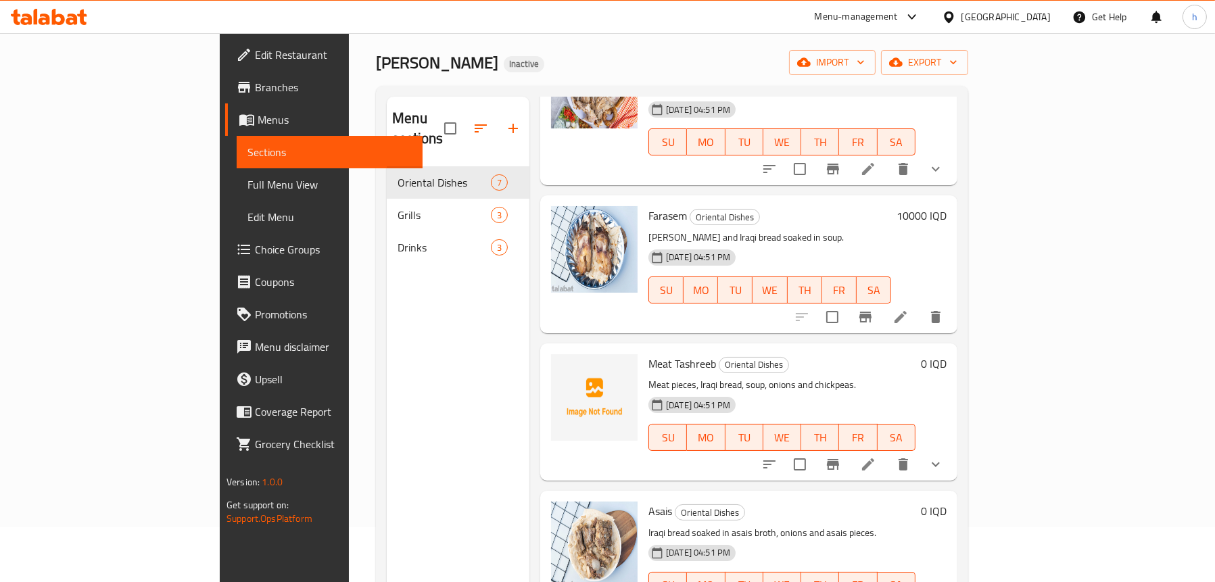
scroll to position [270, 0]
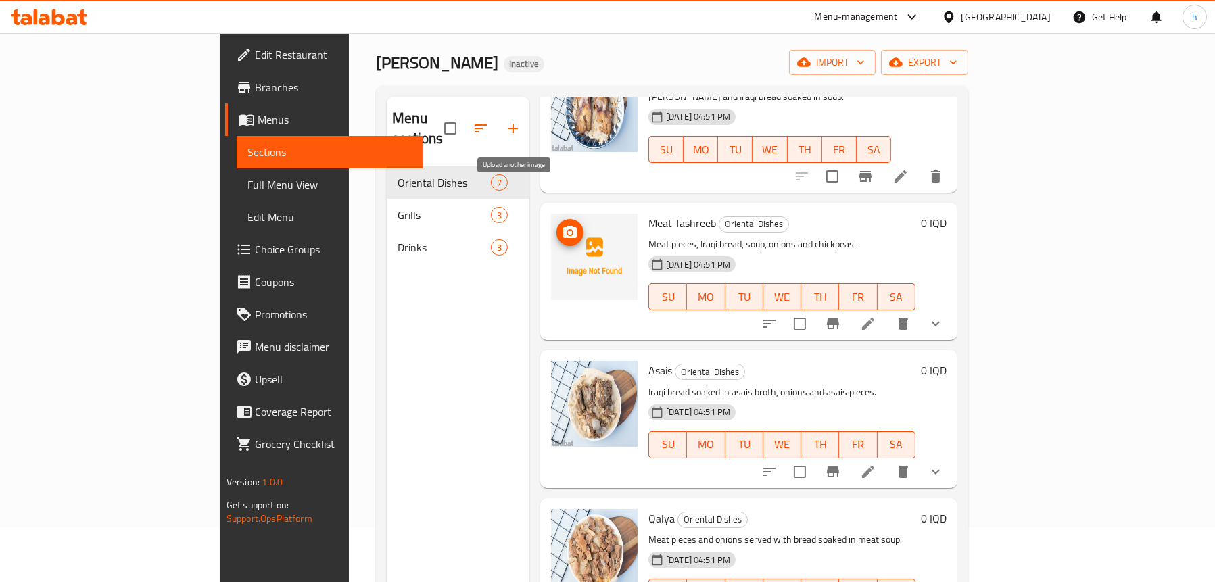
click at [563, 226] on icon "upload picture" at bounding box center [570, 232] width 14 height 12
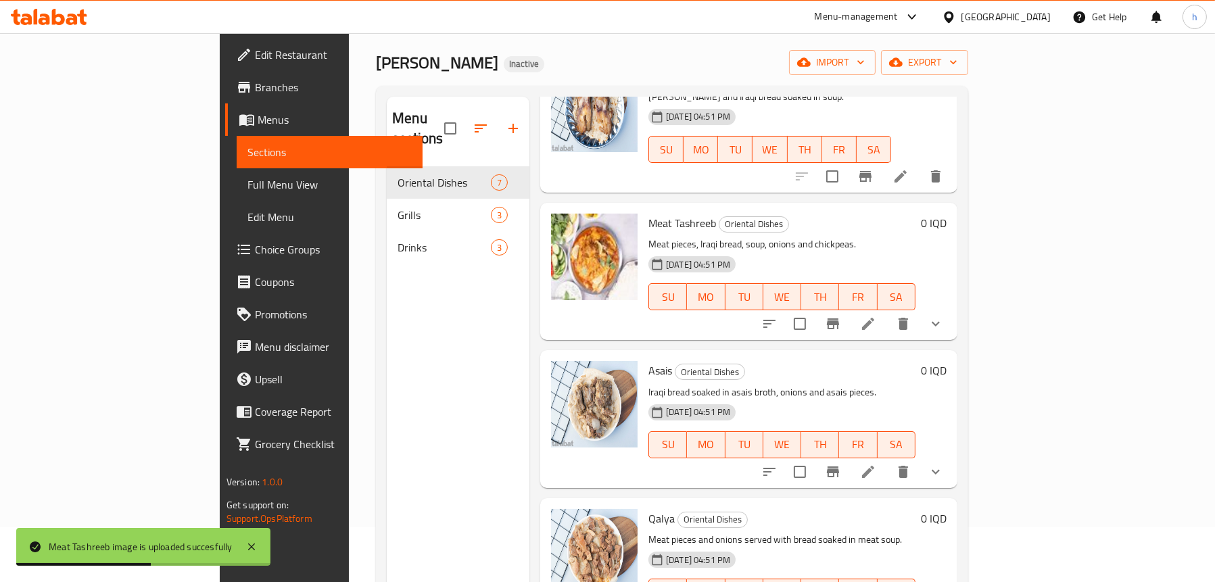
click at [237, 193] on link "Full Menu View" at bounding box center [330, 184] width 186 height 32
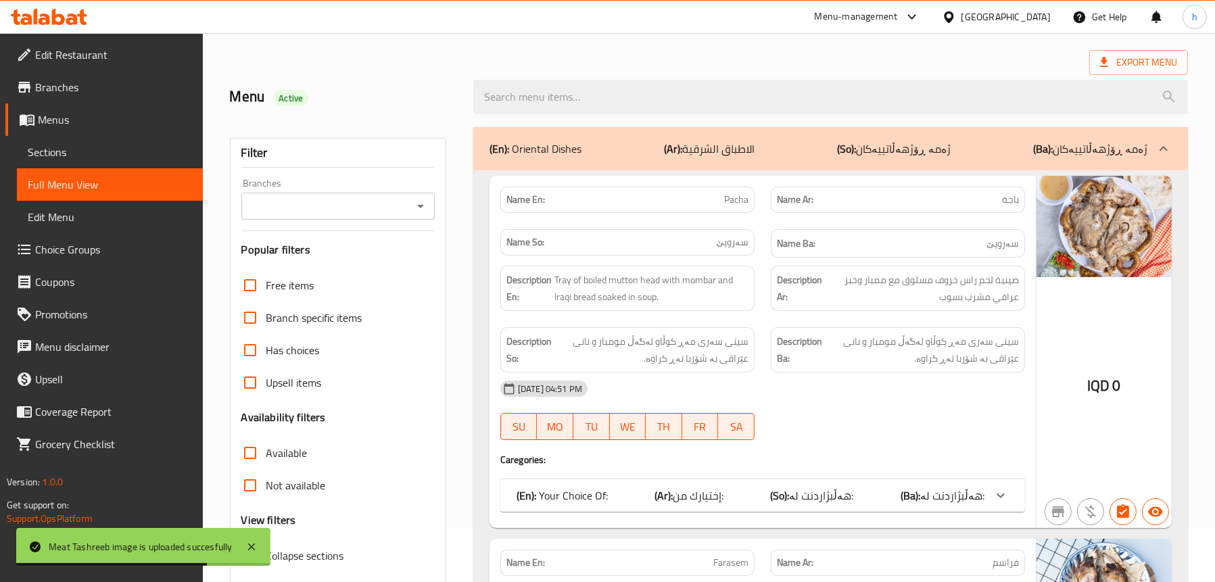
click at [418, 204] on icon "Open" at bounding box center [420, 206] width 16 height 16
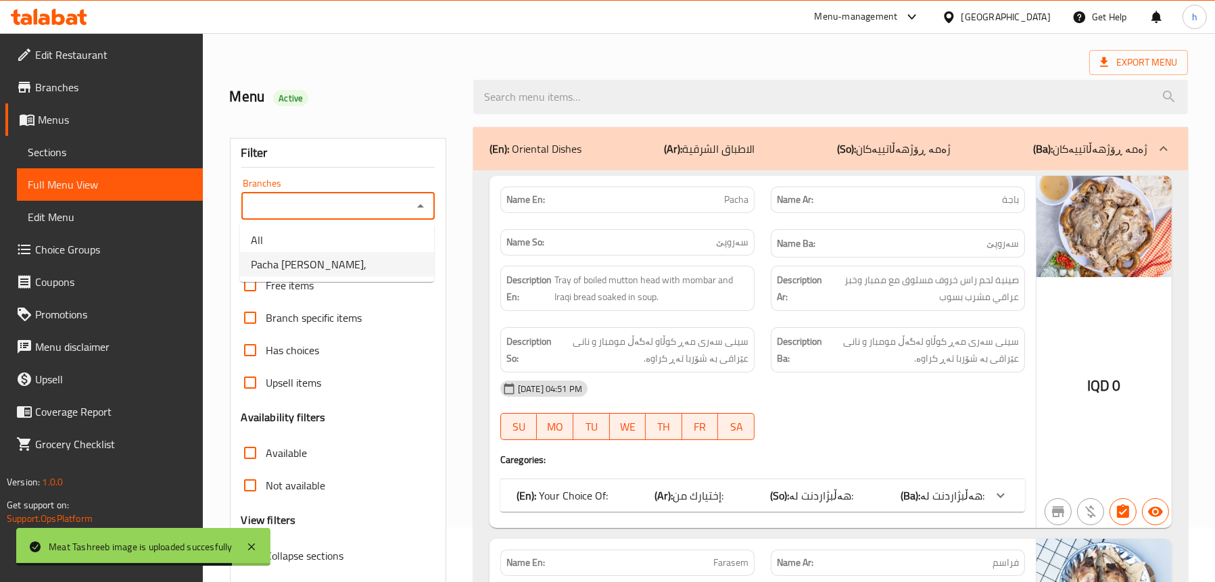
click at [356, 260] on span "Pacha [PERSON_NAME]," at bounding box center [309, 264] width 116 height 16
type input "Pacha [PERSON_NAME],"
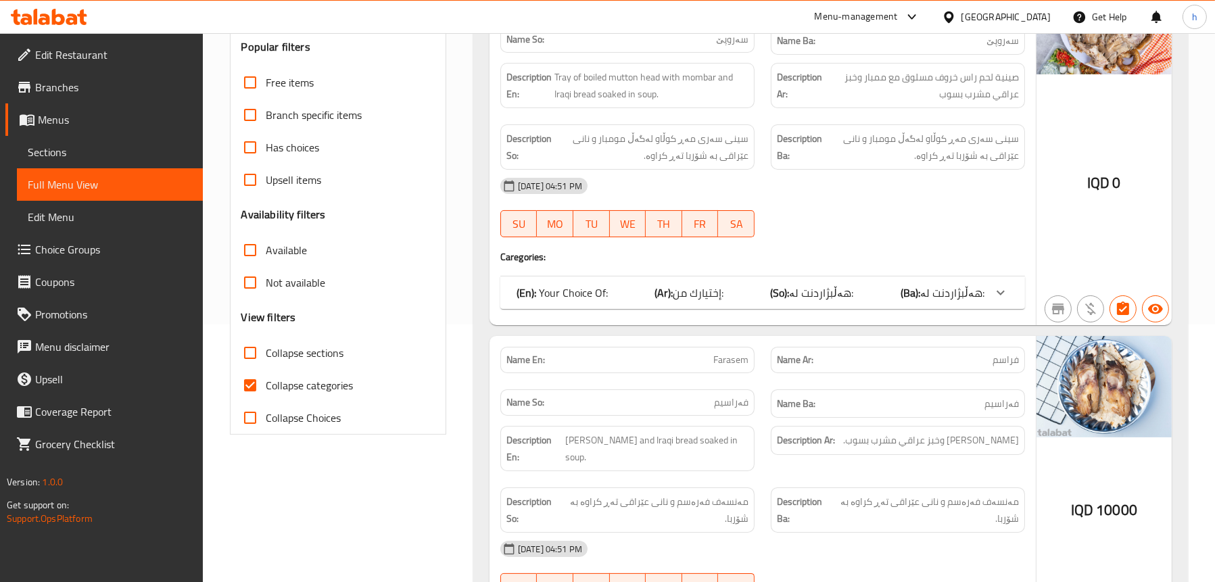
click at [357, 390] on div "Collapse categories" at bounding box center [337, 385] width 193 height 32
click at [355, 385] on div "Collapse categories" at bounding box center [337, 385] width 193 height 32
click at [318, 377] on span "Collapse categories" at bounding box center [309, 385] width 87 height 16
click at [266, 374] on input "Collapse categories" at bounding box center [250, 385] width 32 height 32
checkbox input "false"
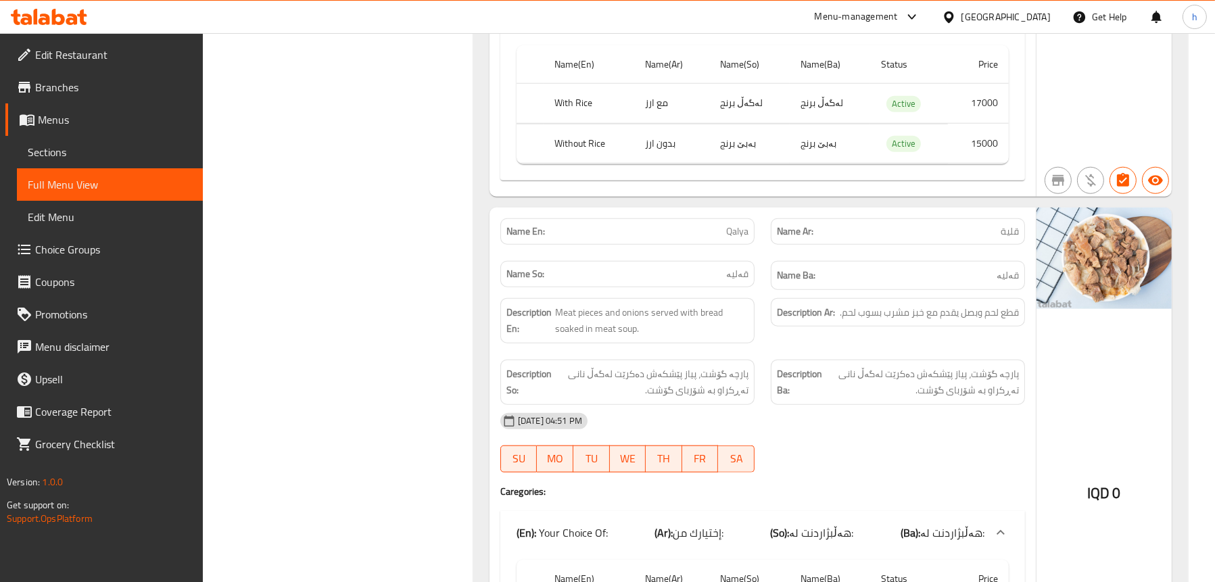
scroll to position [1947, 0]
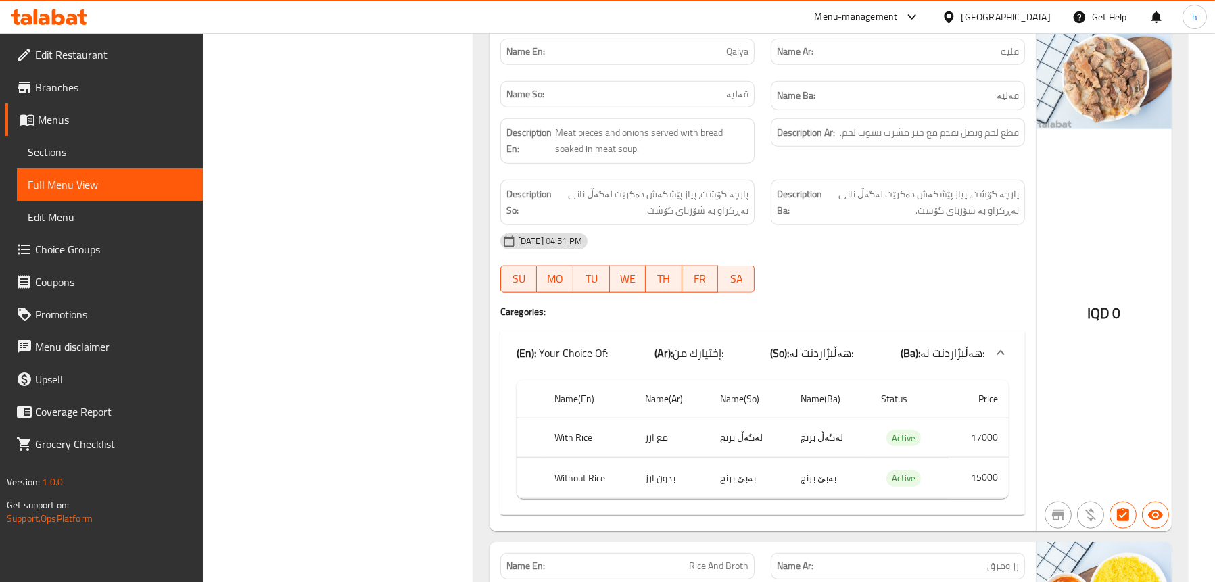
scroll to position [2083, 0]
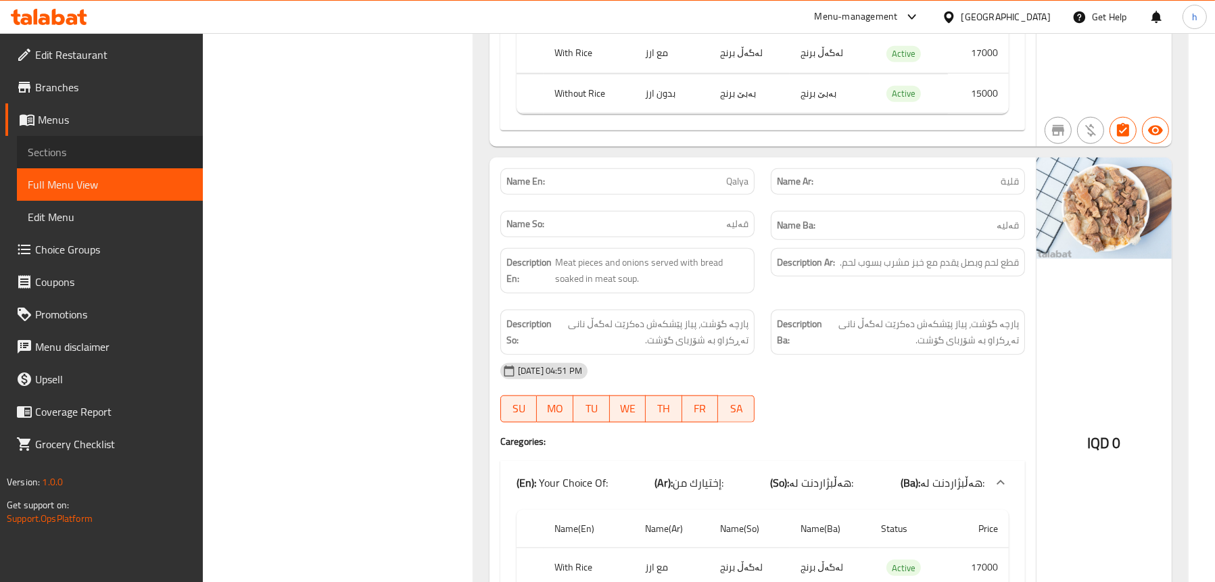
click at [28, 149] on span "Sections" at bounding box center [110, 152] width 164 height 16
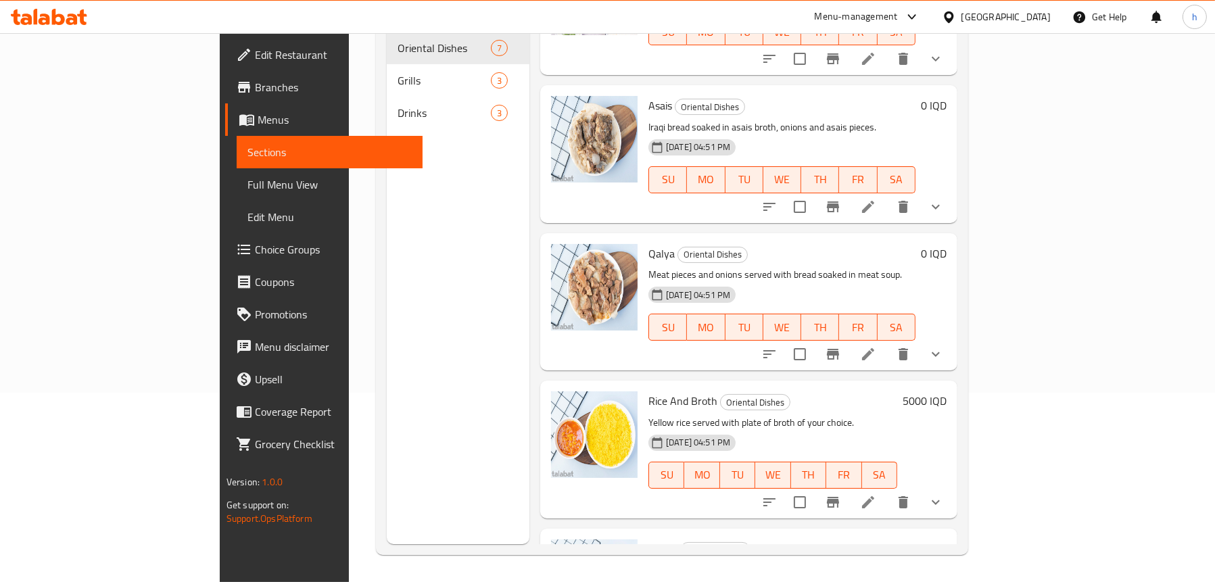
scroll to position [406, 0]
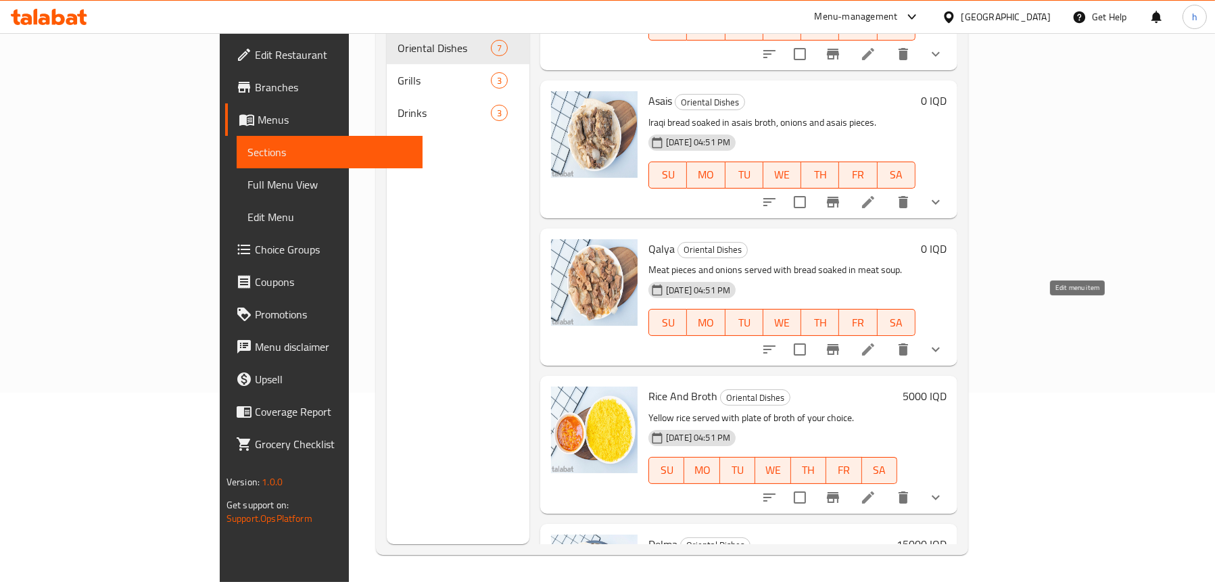
click at [876, 341] on icon at bounding box center [868, 349] width 16 height 16
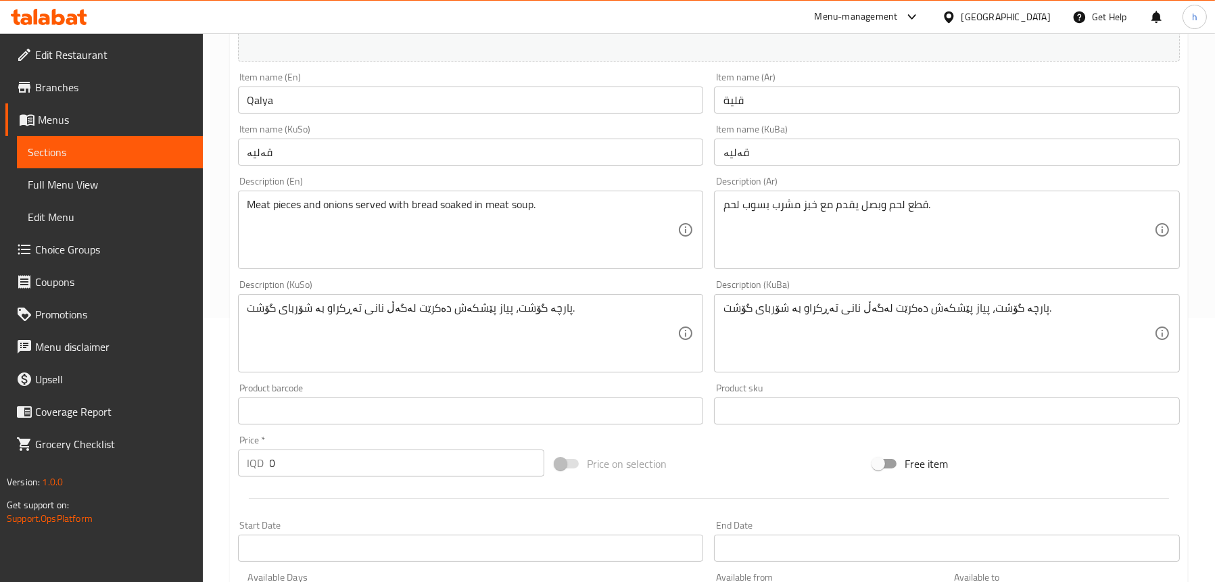
scroll to position [270, 0]
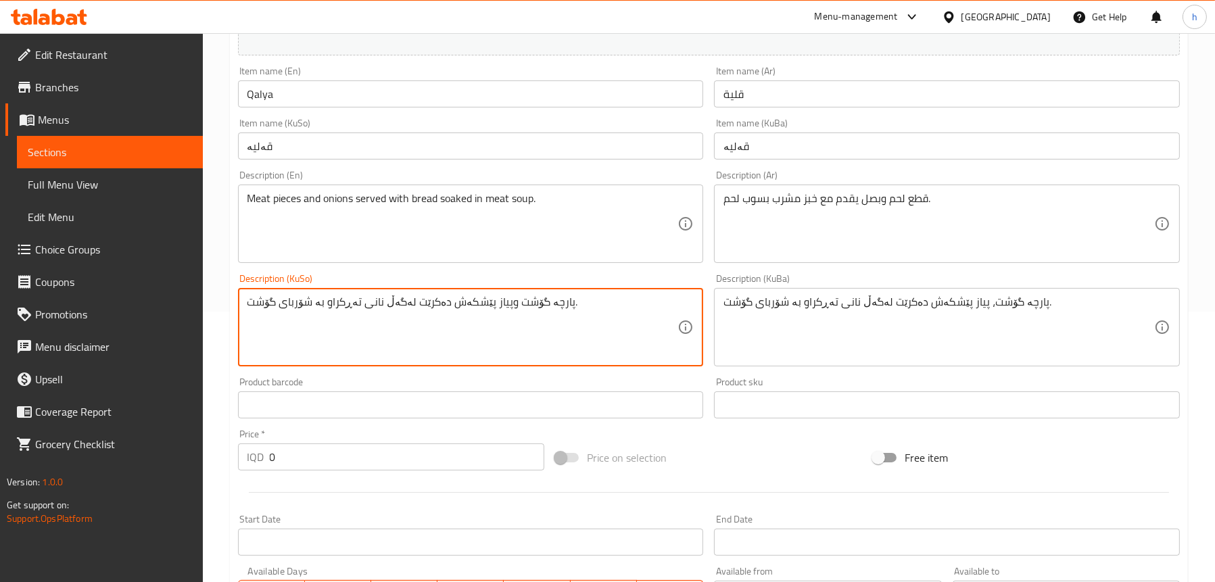
click at [512, 314] on textarea "پارچە گۆشت وپیاز پێشکەش دەکرێت لەگەڵ نانی تەڕکراو بە شۆربای گۆشت." at bounding box center [462, 327] width 431 height 64
type textarea "پارچە گۆشت وپیاز پێشکەش دەکرێت لەگەڵ نانی تەڕکراو بە شۆربای گۆشت."
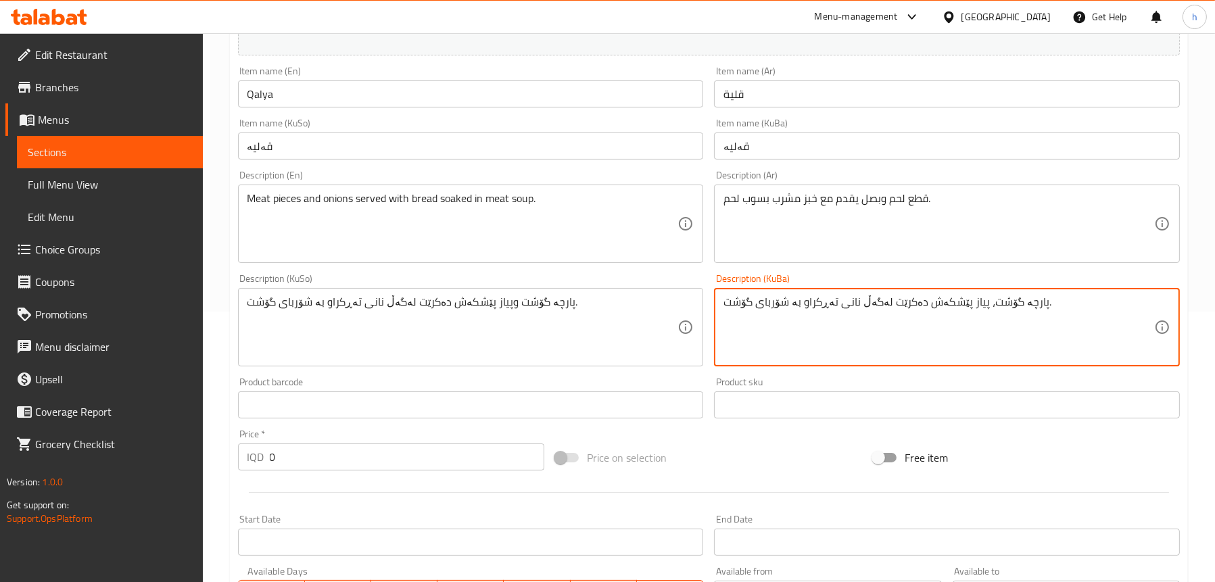
click at [854, 316] on textarea "پارچە گۆشت، پیاز پێشکەش دەکرێت لەگەڵ نانی تەڕکراو بە شۆربای گۆشت." at bounding box center [938, 327] width 431 height 64
paste textarea "و"
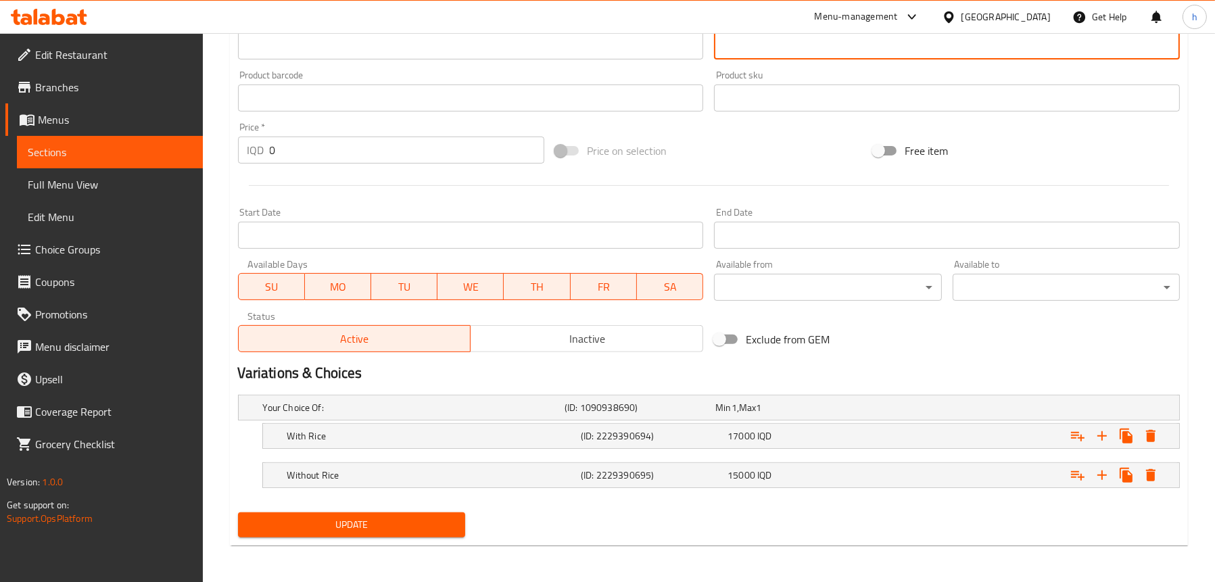
type textarea "پارچە گۆشت وپیاز پێشکەش دەکرێت لەگەڵ نانی تەڕکراو بە شۆربای گۆشت."
click at [354, 536] on button "Update" at bounding box center [351, 524] width 227 height 25
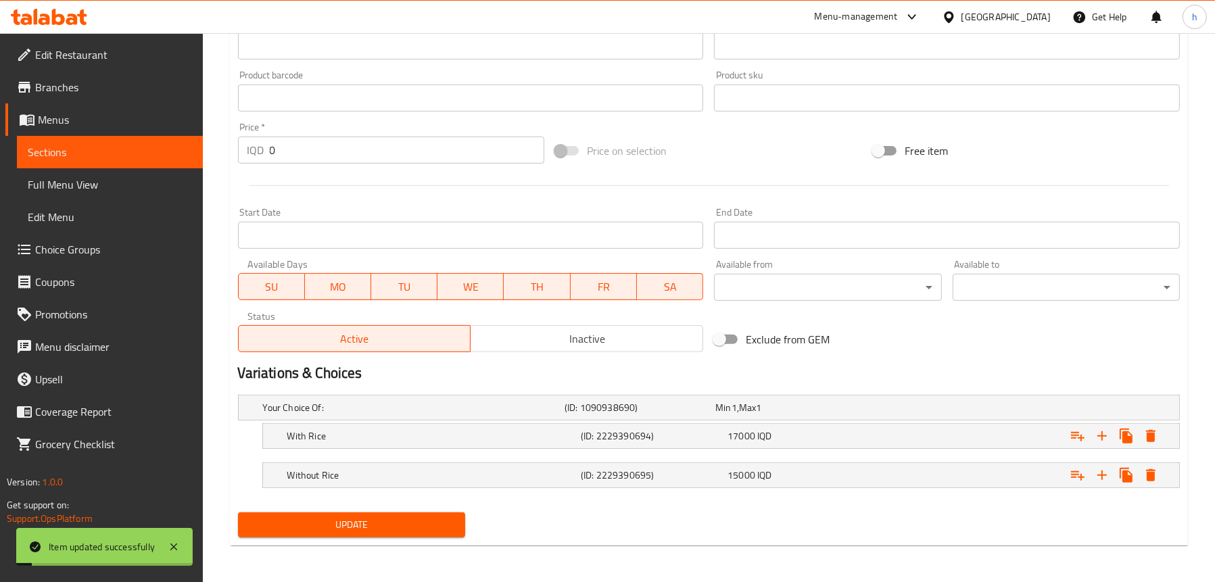
click at [91, 180] on span "Full Menu View" at bounding box center [110, 184] width 164 height 16
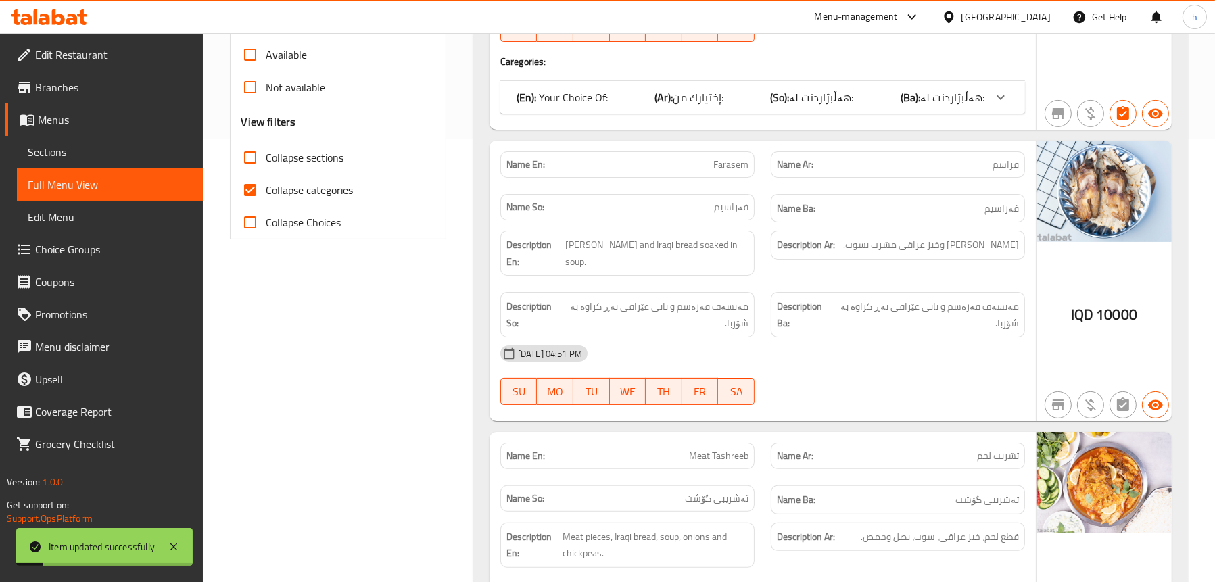
scroll to position [307, 0]
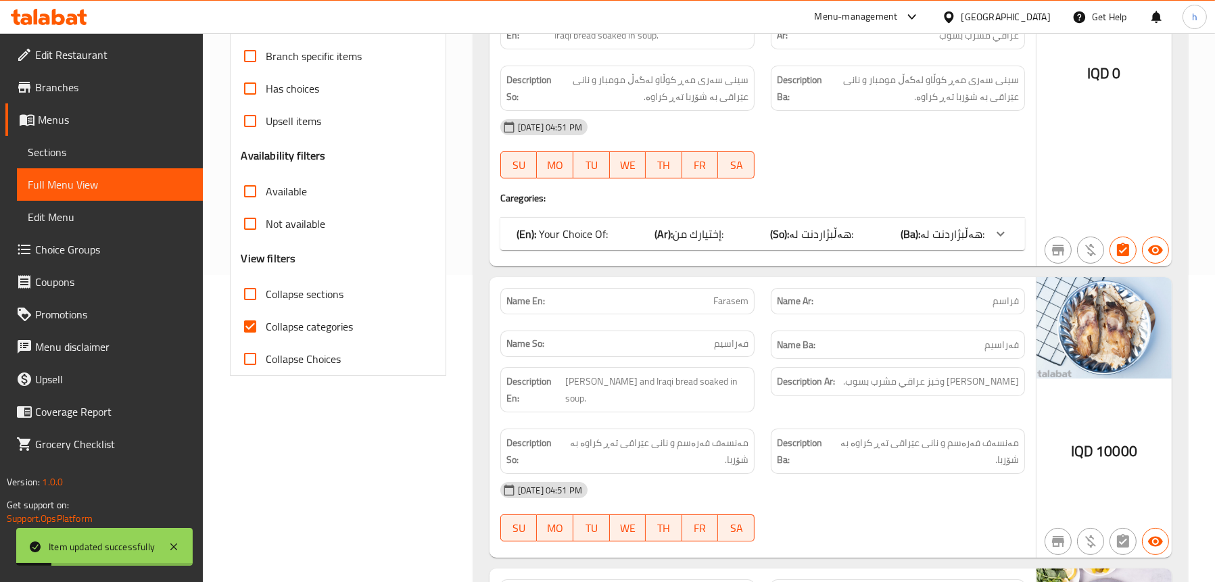
click at [345, 325] on span "Collapse categories" at bounding box center [309, 326] width 87 height 16
click at [266, 325] on input "Collapse categories" at bounding box center [250, 326] width 32 height 32
checkbox input "false"
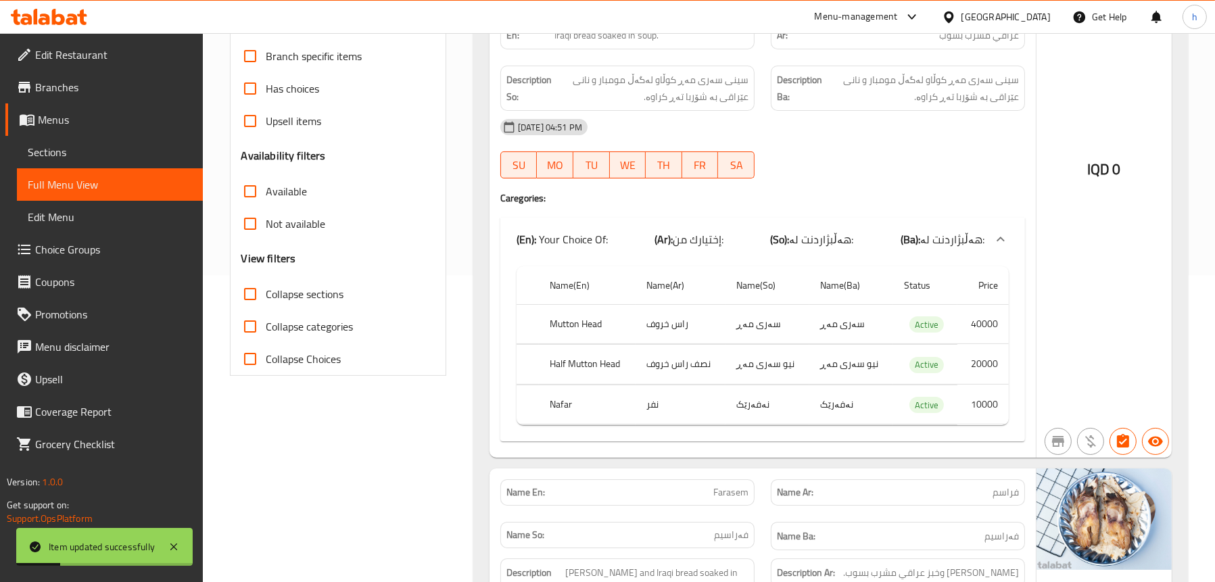
scroll to position [0, 0]
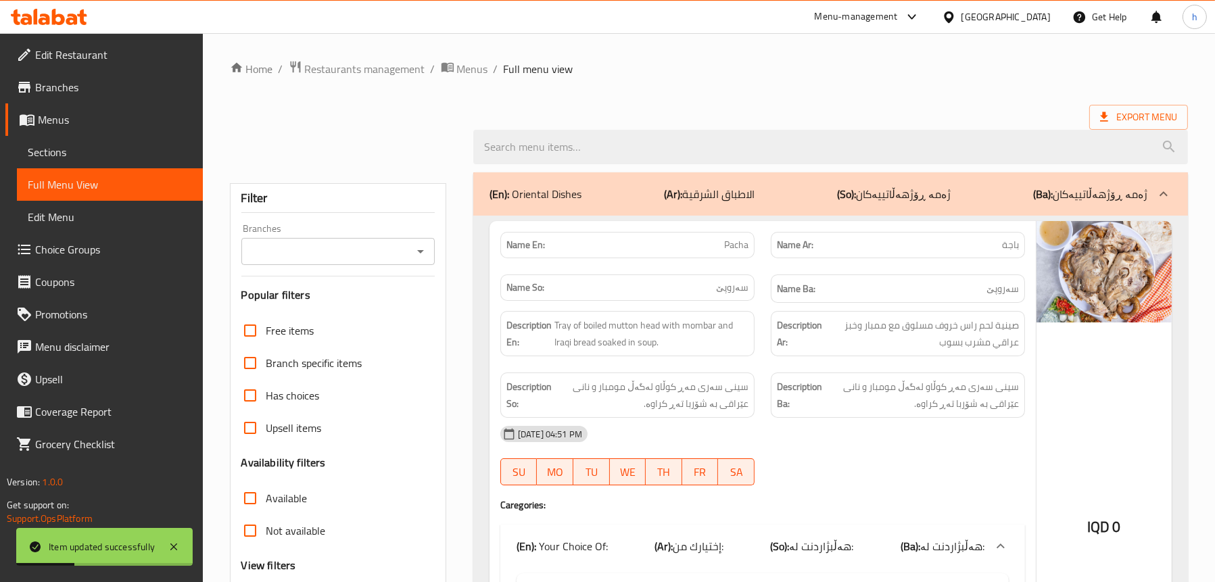
click at [391, 256] on input "Branches" at bounding box center [326, 251] width 163 height 19
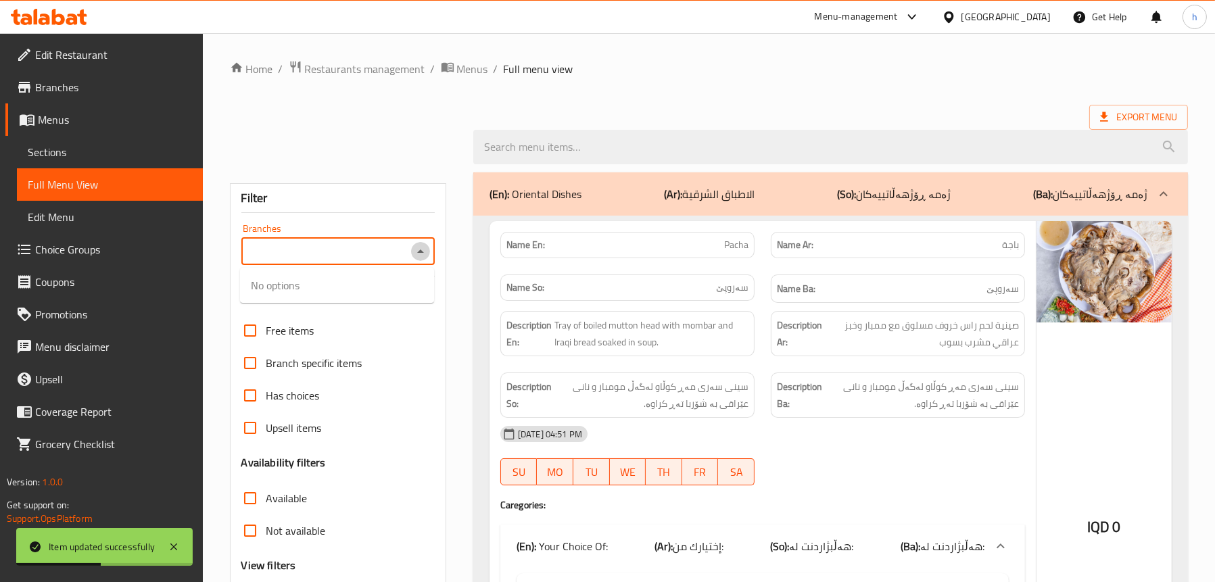
click at [414, 248] on icon "Close" at bounding box center [420, 251] width 16 height 16
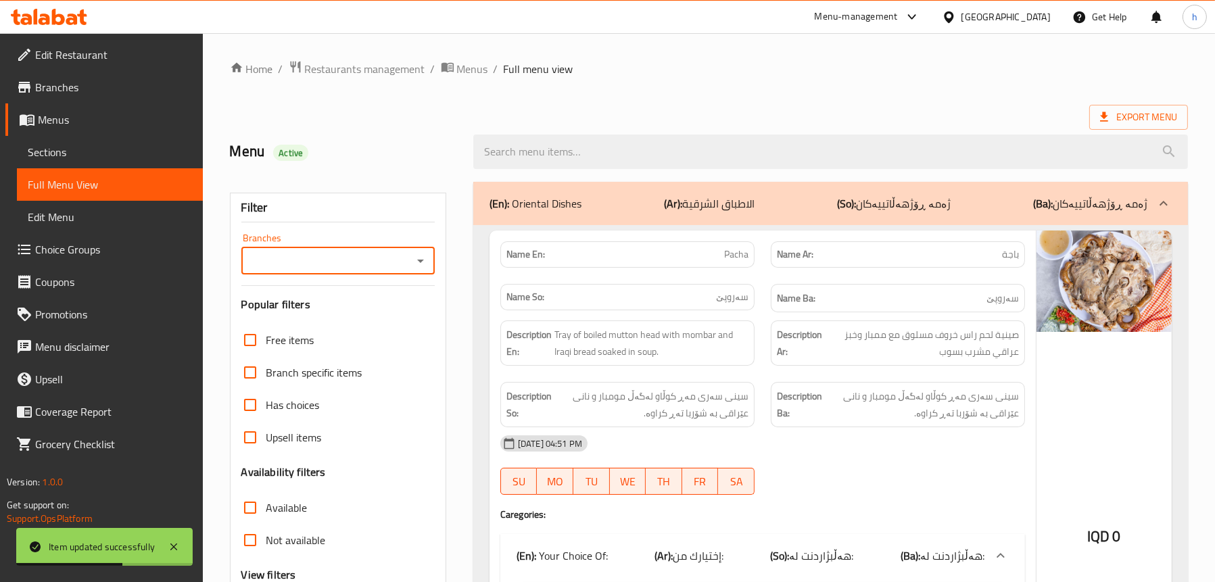
click at [422, 261] on icon "Open" at bounding box center [420, 261] width 7 height 3
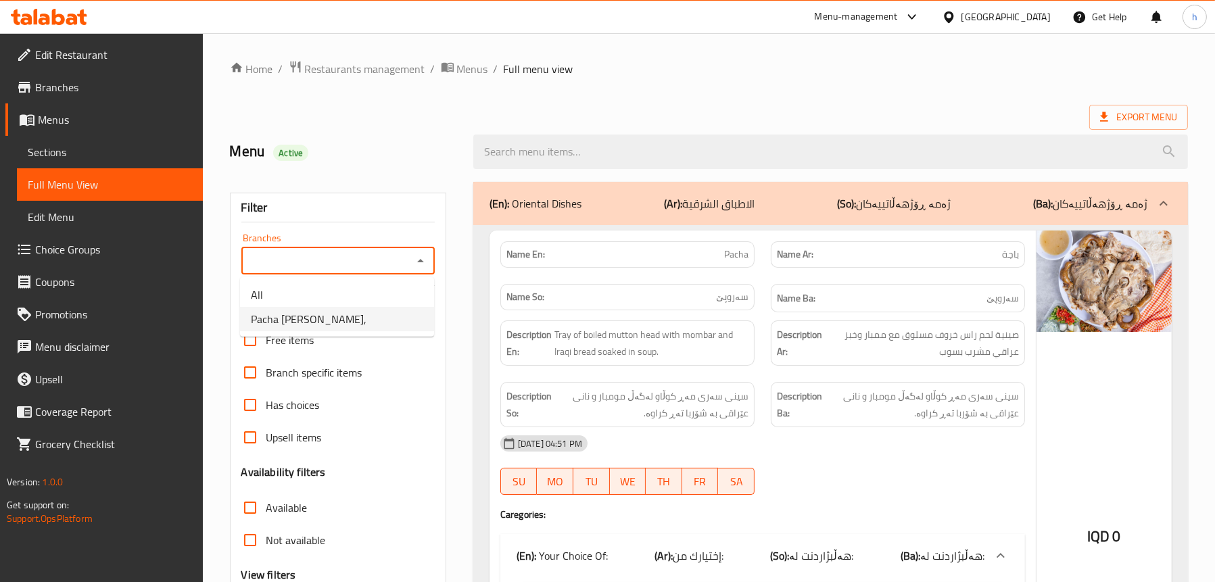
click at [366, 314] on span "Pacha [PERSON_NAME]," at bounding box center [309, 319] width 116 height 16
type input "Pacha [PERSON_NAME],"
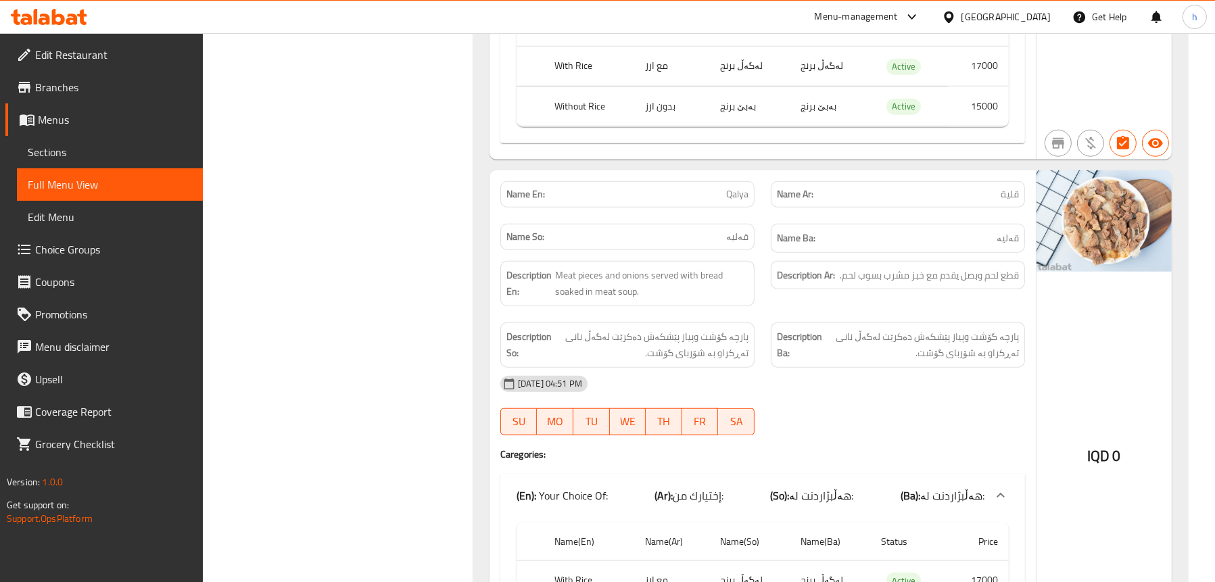
scroll to position [2096, 0]
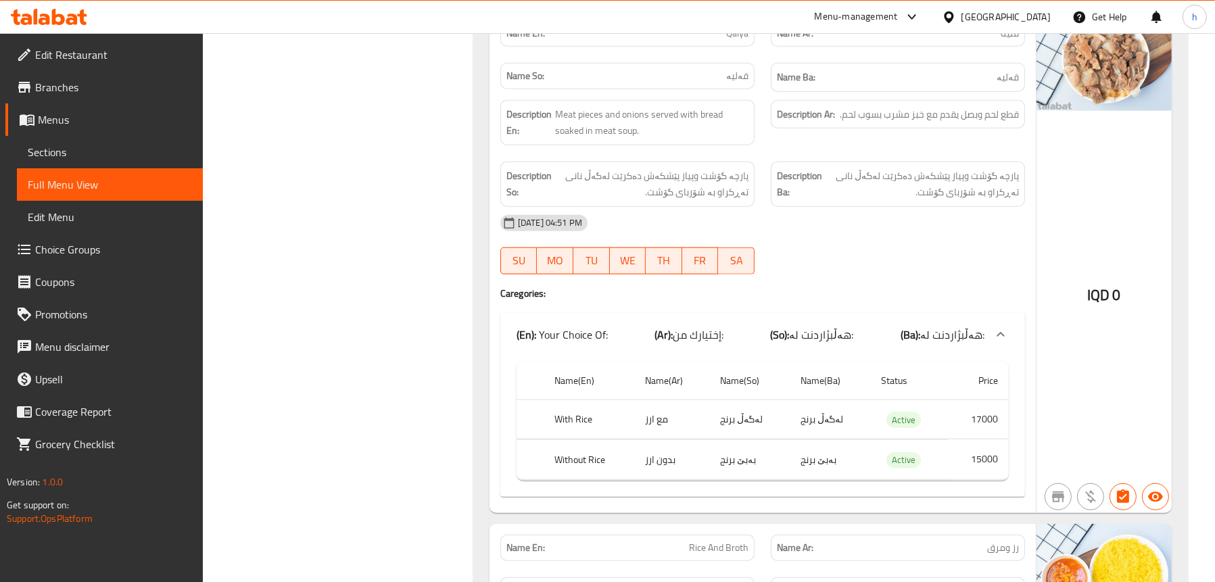
click at [127, 155] on span "Sections" at bounding box center [110, 152] width 164 height 16
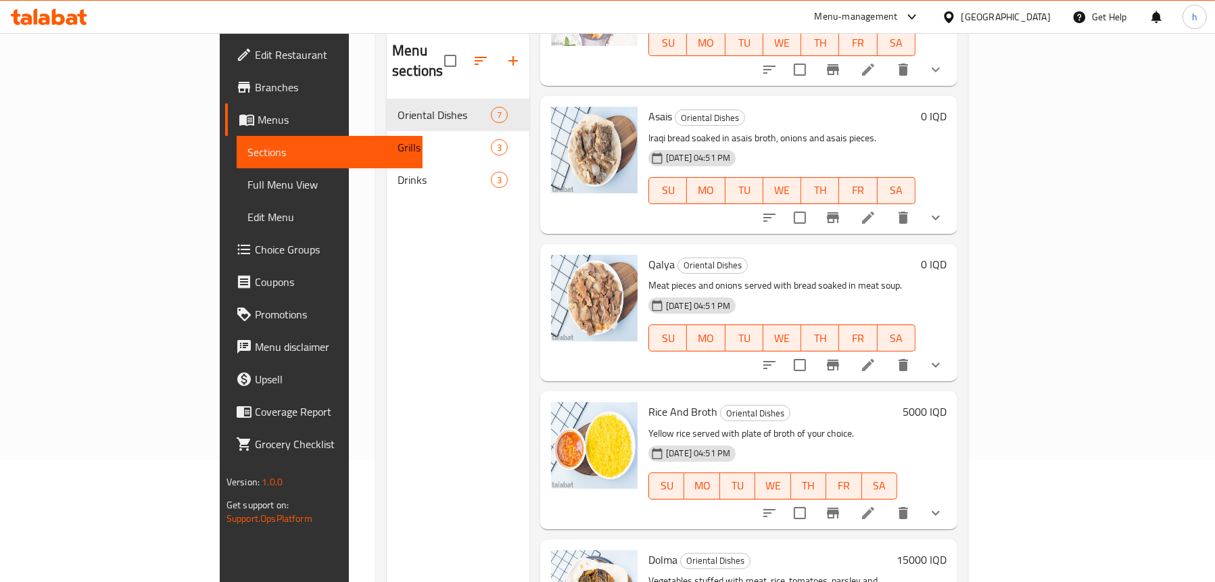
scroll to position [473, 0]
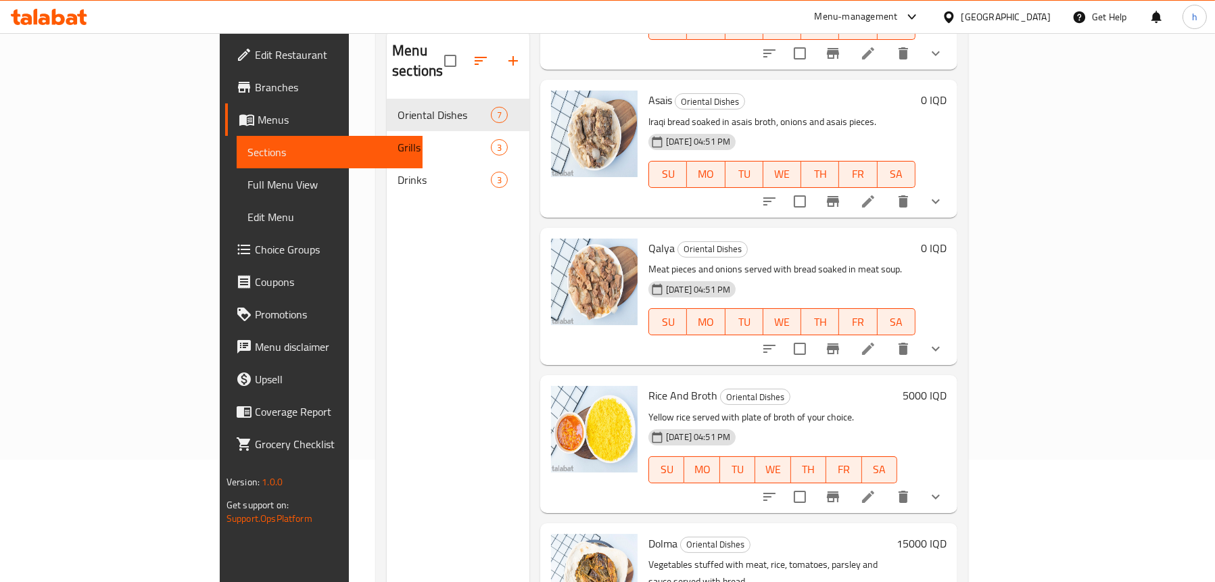
click at [876, 341] on icon at bounding box center [868, 349] width 16 height 16
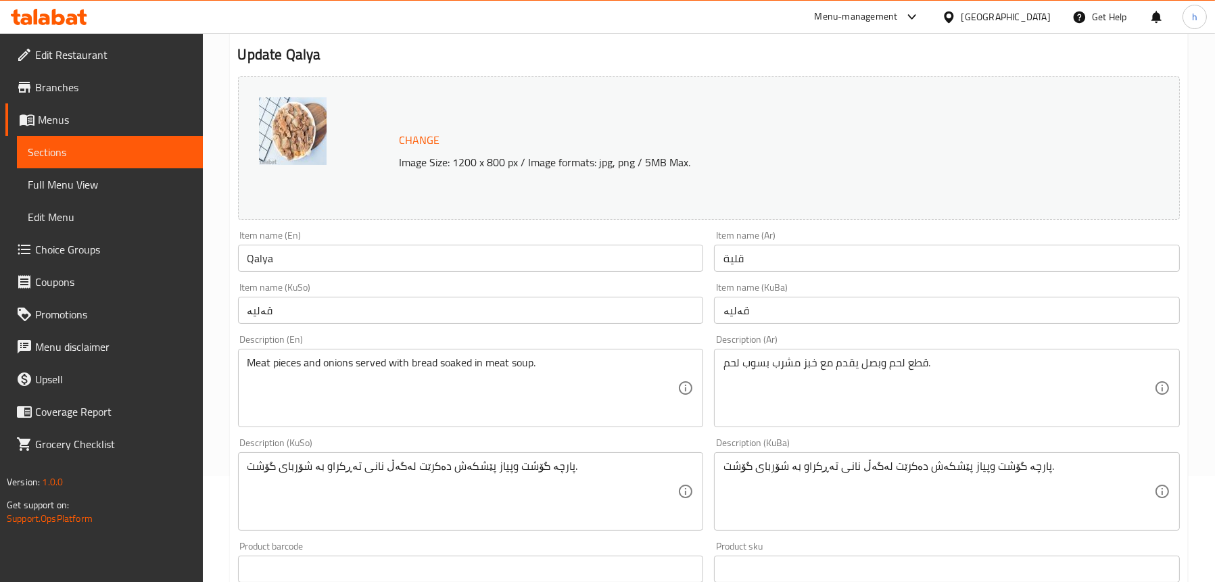
scroll to position [270, 0]
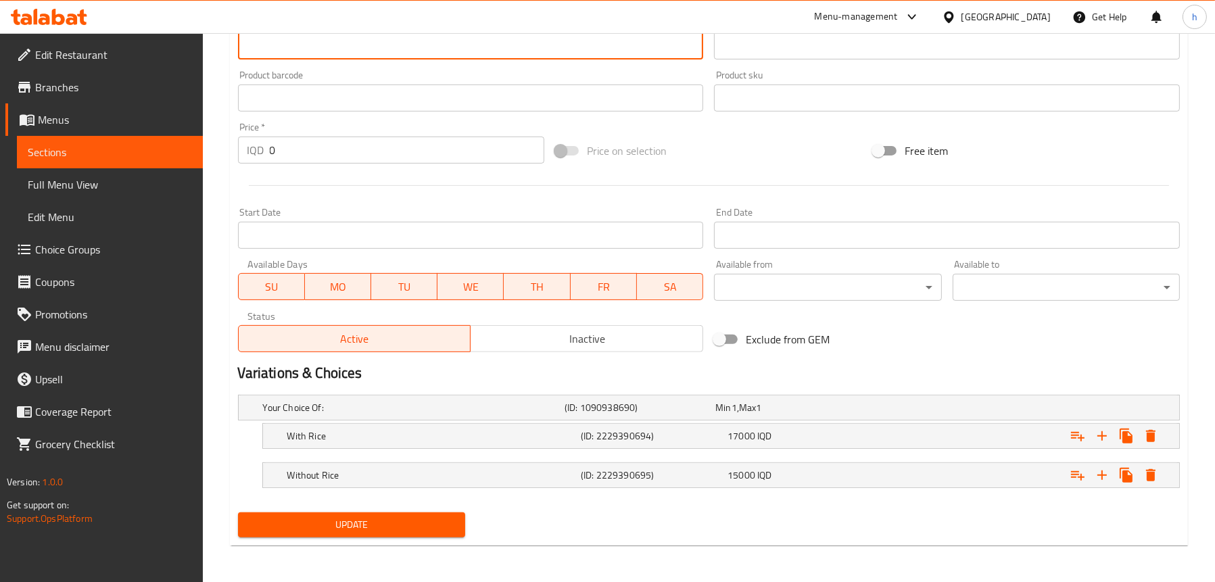
type textarea "پارچە گۆشت و پیاز پێشکەش دەکرێت لەگەڵ نانی تەڕکراو بە شۆربای گۆشت."
click at [428, 520] on span "Update" at bounding box center [351, 524] width 205 height 17
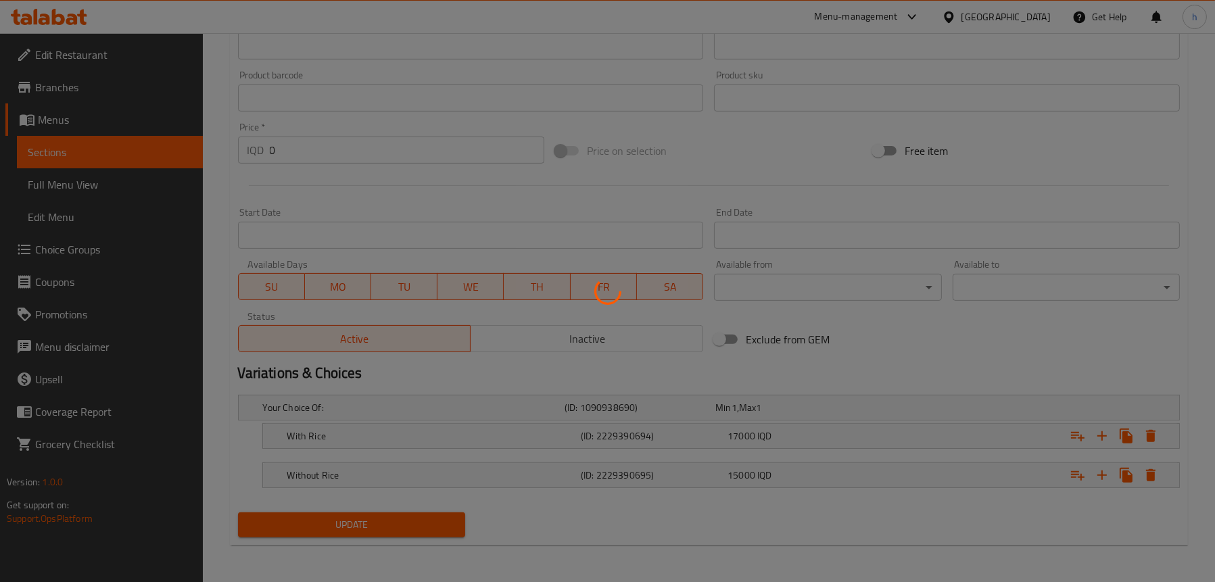
scroll to position [307, 0]
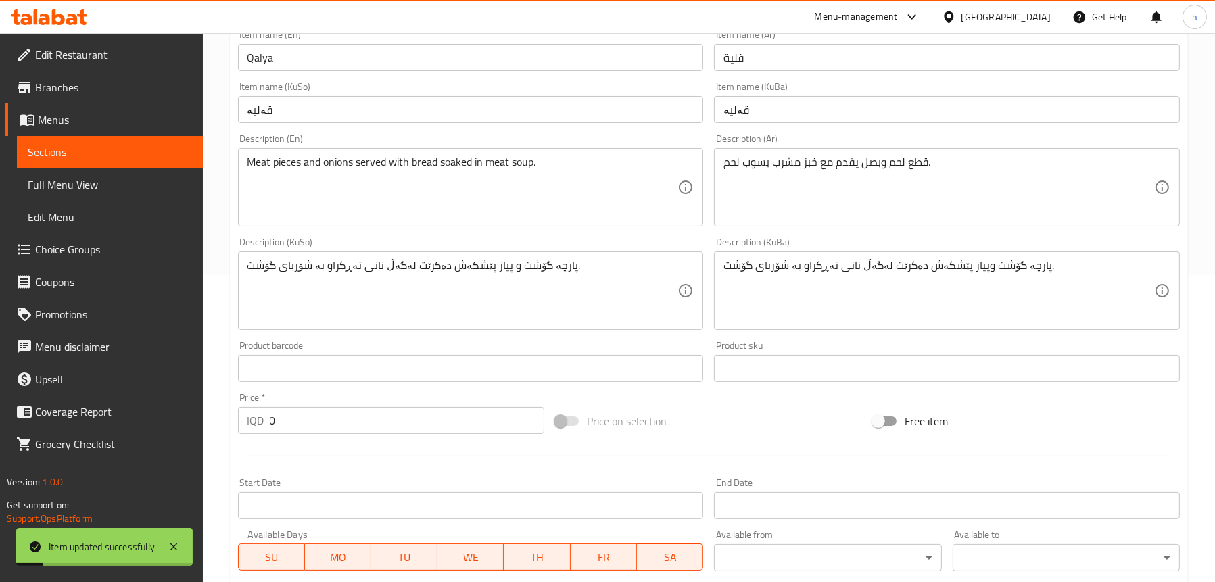
click at [116, 170] on link "Full Menu View" at bounding box center [110, 184] width 186 height 32
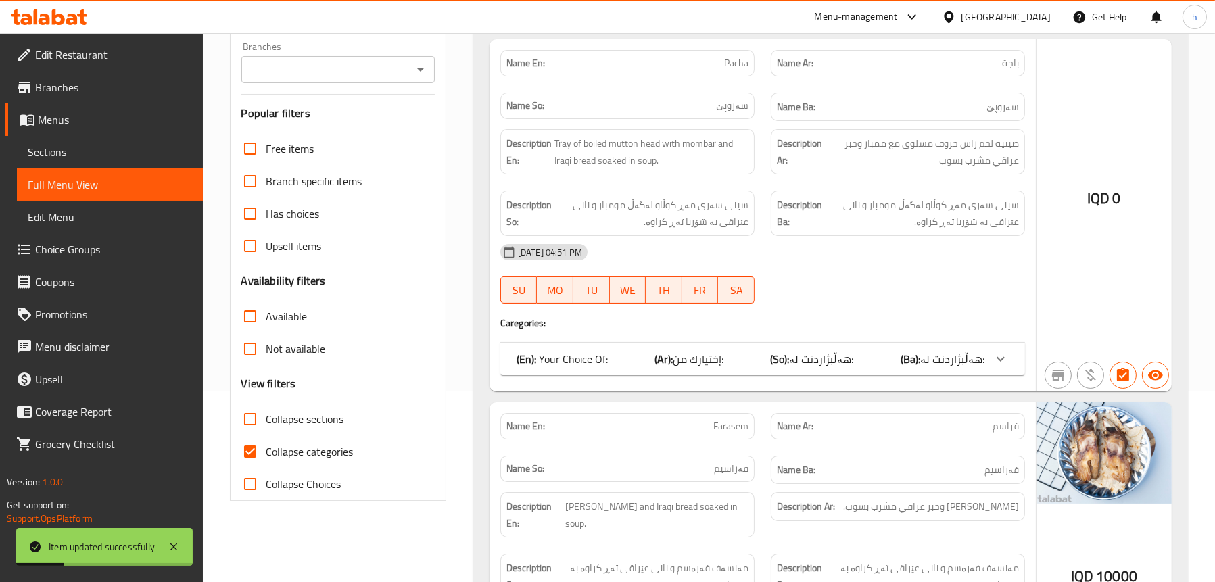
scroll to position [104, 0]
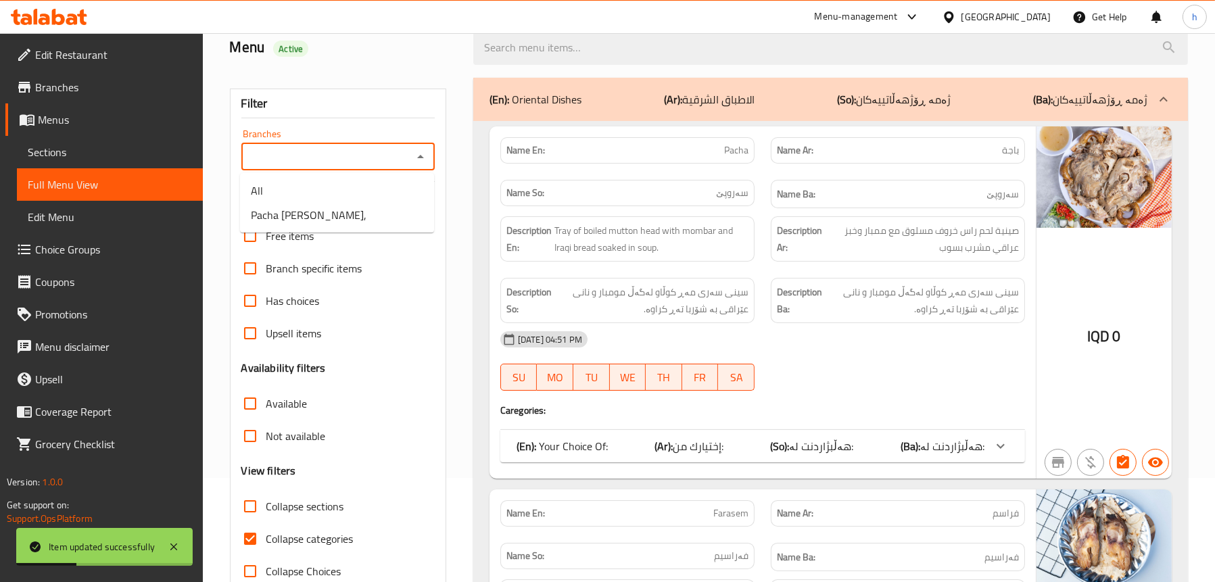
click at [384, 155] on input "Branches" at bounding box center [326, 156] width 163 height 19
click at [359, 214] on span "Pacha [PERSON_NAME]," at bounding box center [309, 215] width 116 height 16
type input "Pacha [PERSON_NAME],"
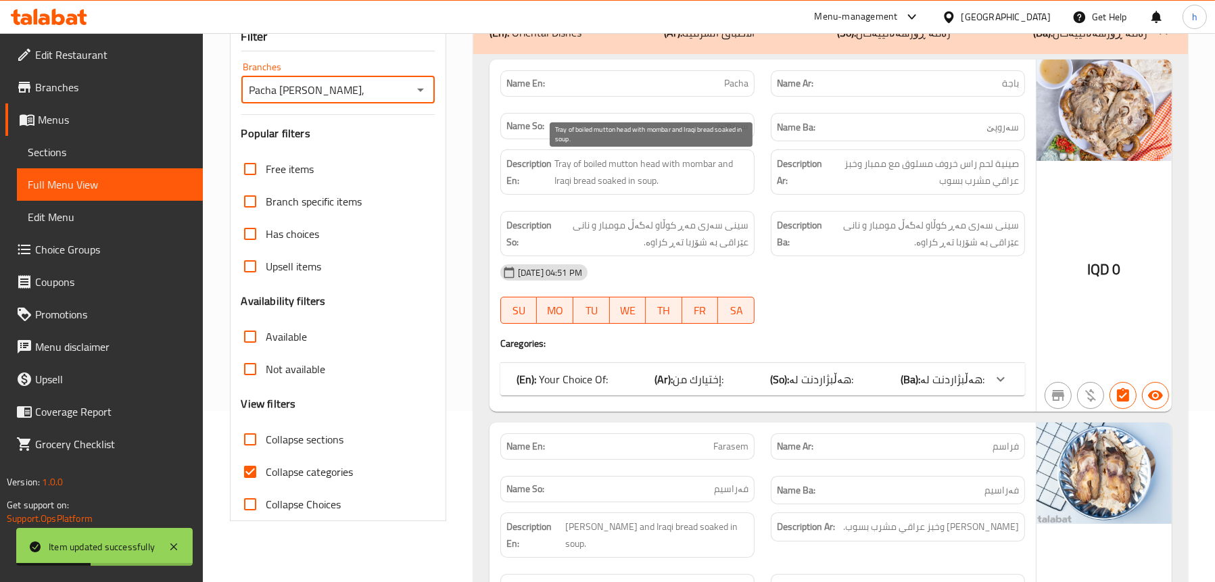
scroll to position [442, 0]
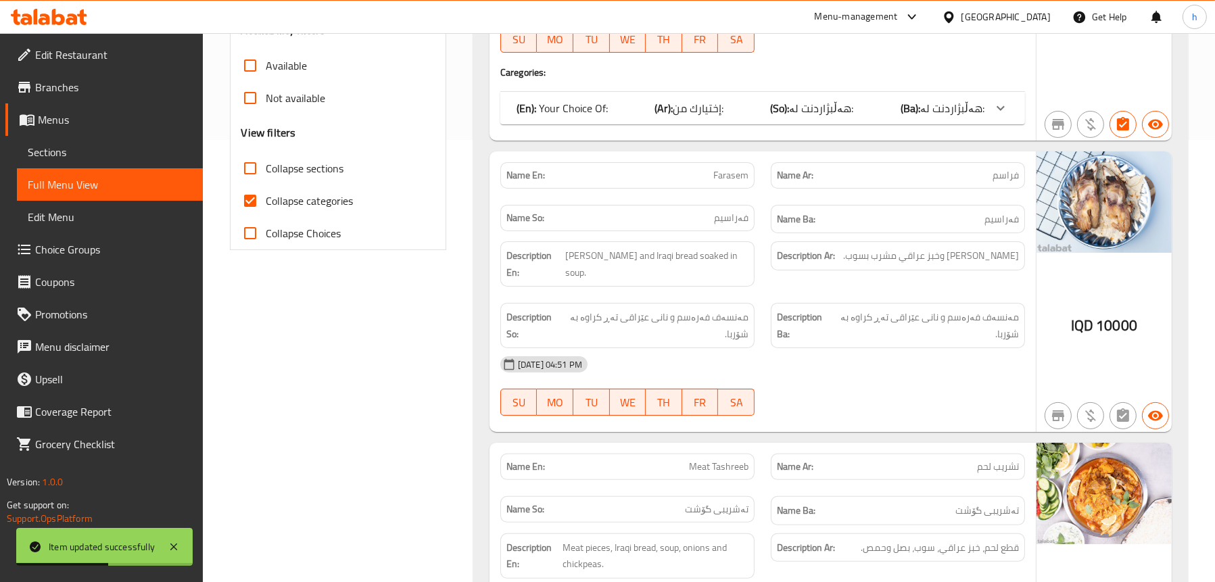
click at [336, 193] on span "Collapse categories" at bounding box center [309, 201] width 87 height 16
click at [266, 193] on input "Collapse categories" at bounding box center [250, 201] width 32 height 32
checkbox input "false"
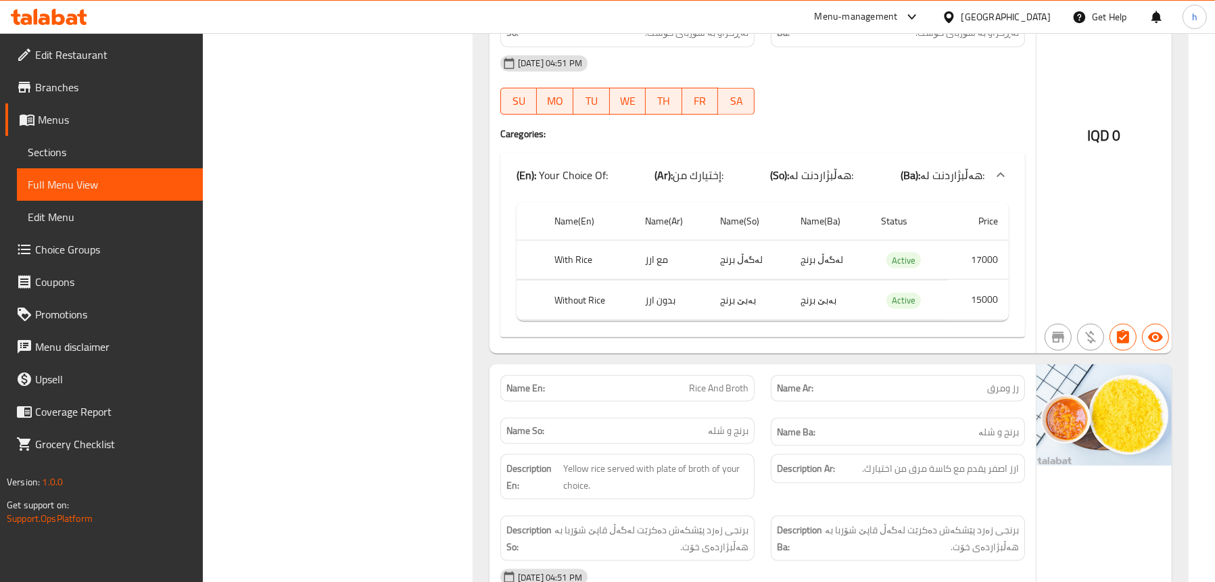
scroll to position [2470, 0]
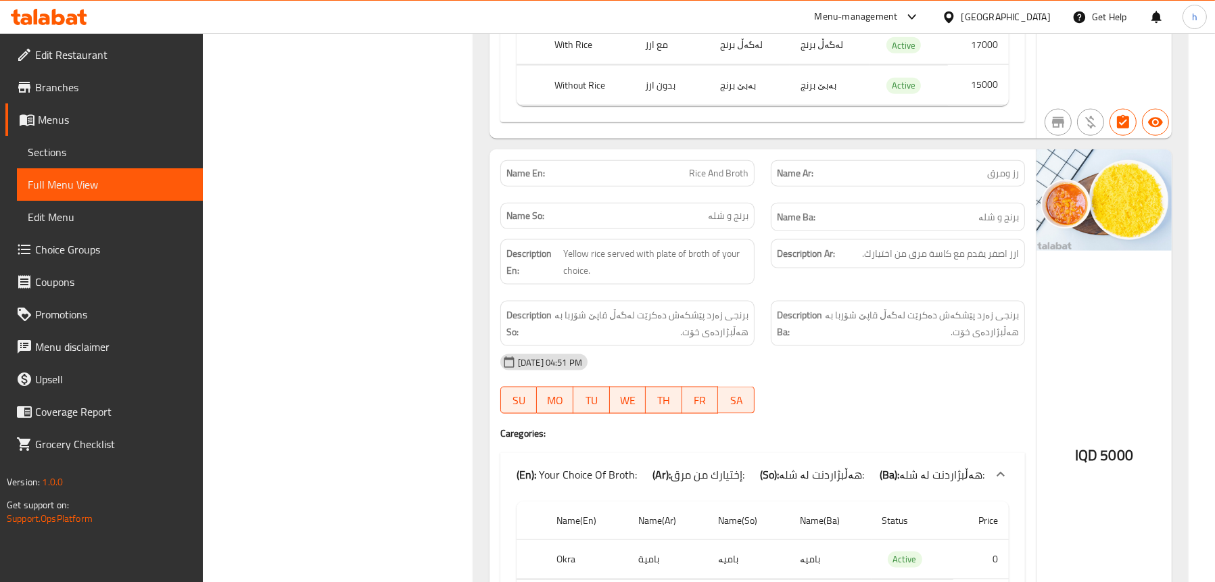
click at [93, 149] on span "Sections" at bounding box center [110, 152] width 164 height 16
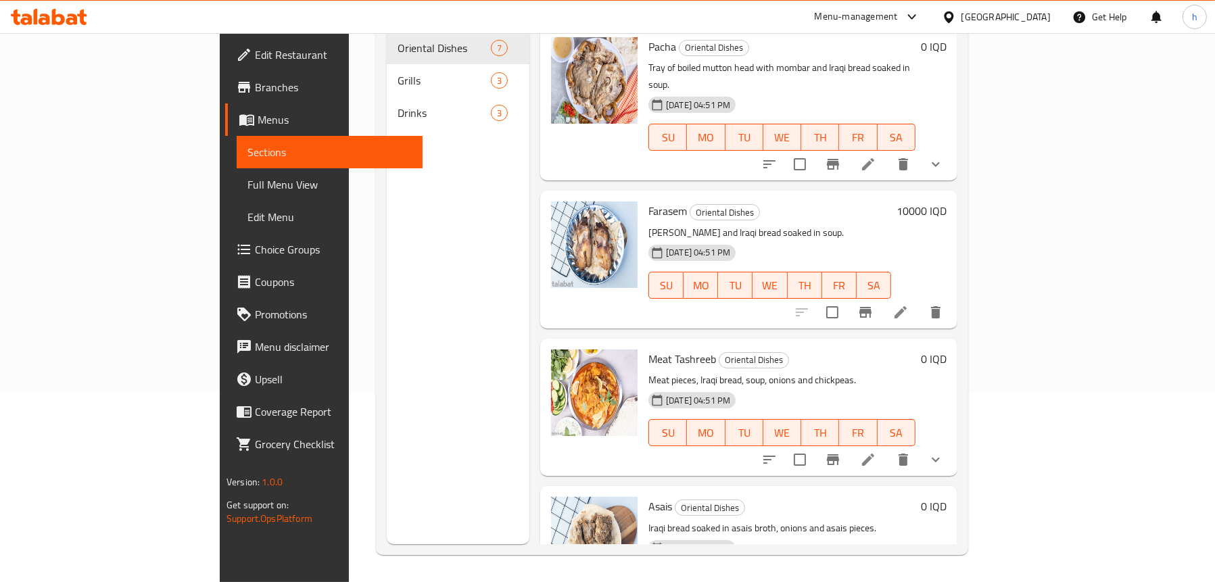
scroll to position [190, 0]
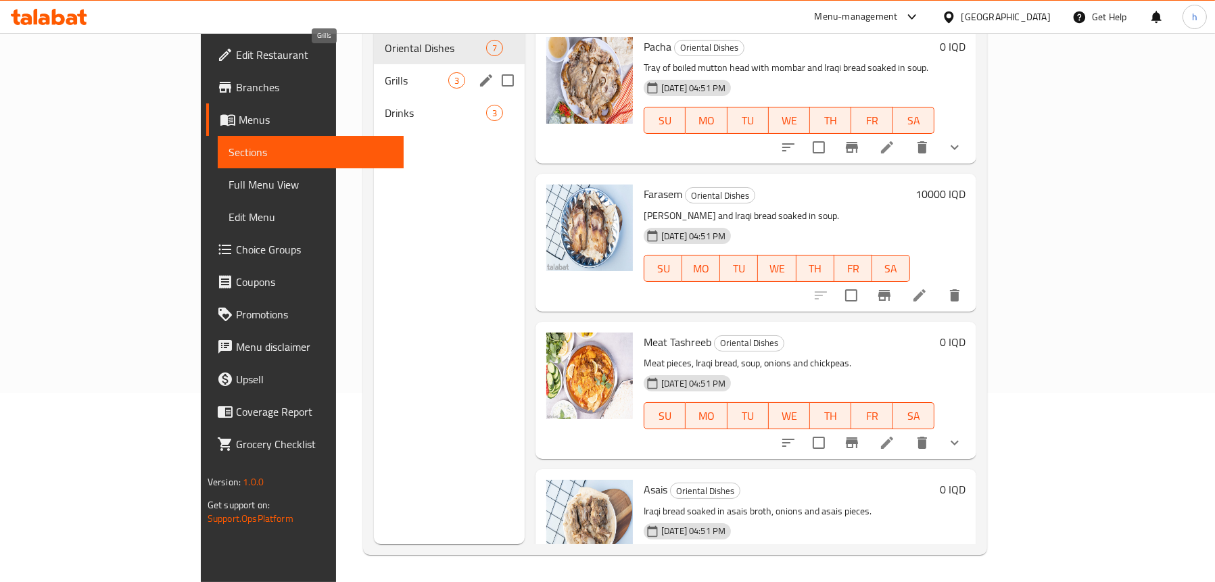
click at [385, 72] on span "Grills" at bounding box center [417, 80] width 64 height 16
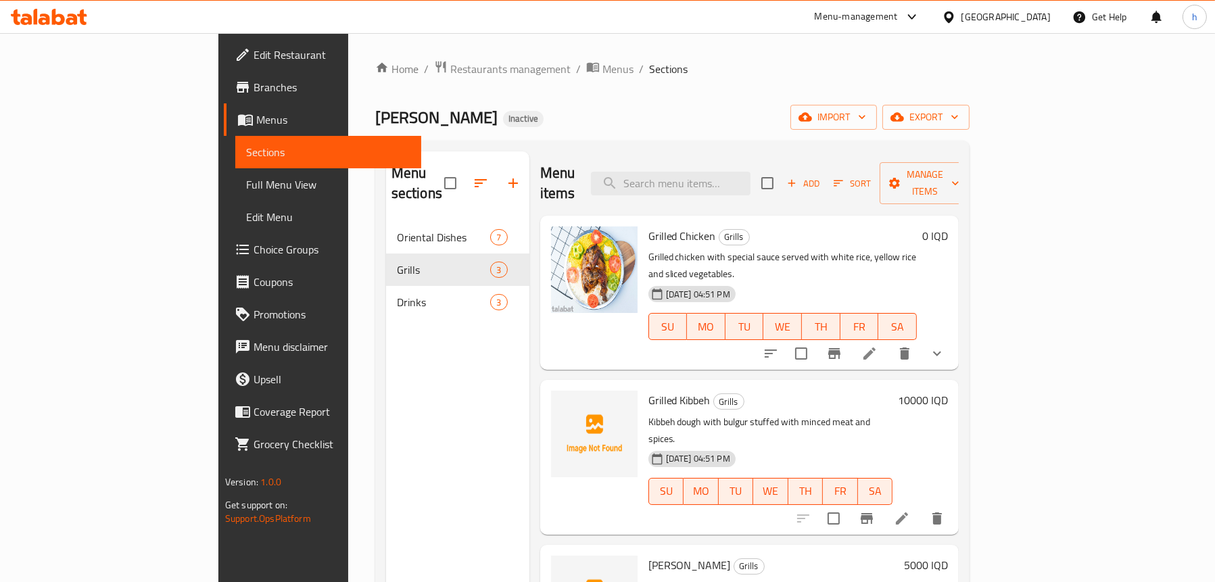
click at [391, 184] on h2 "Menu sections" at bounding box center [417, 183] width 53 height 41
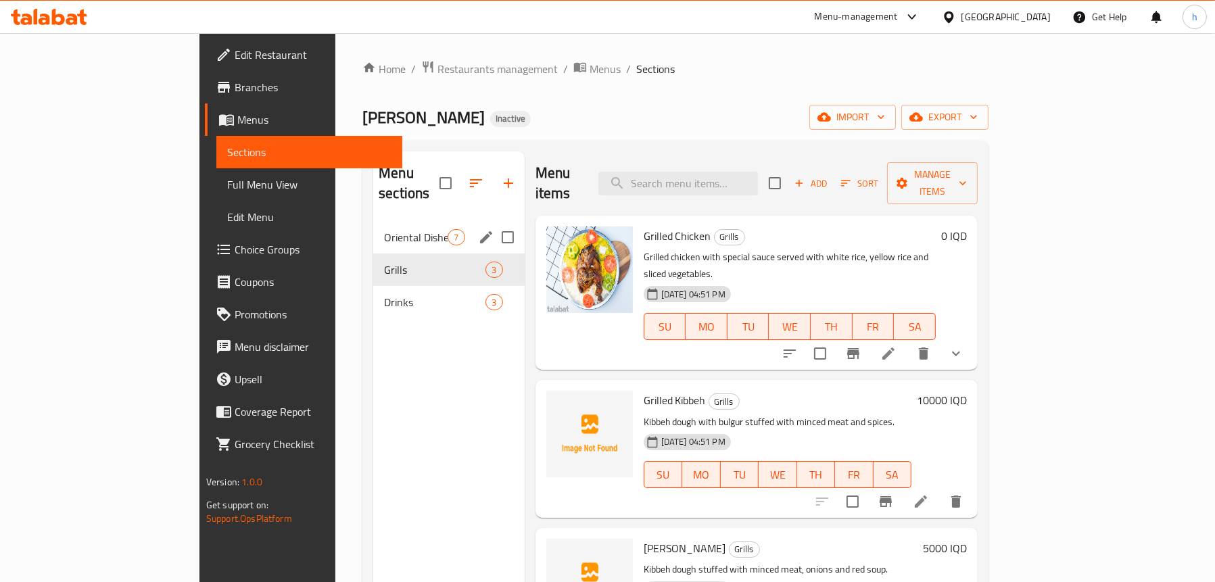
click at [384, 229] on span "Oriental Dishes" at bounding box center [416, 237] width 64 height 16
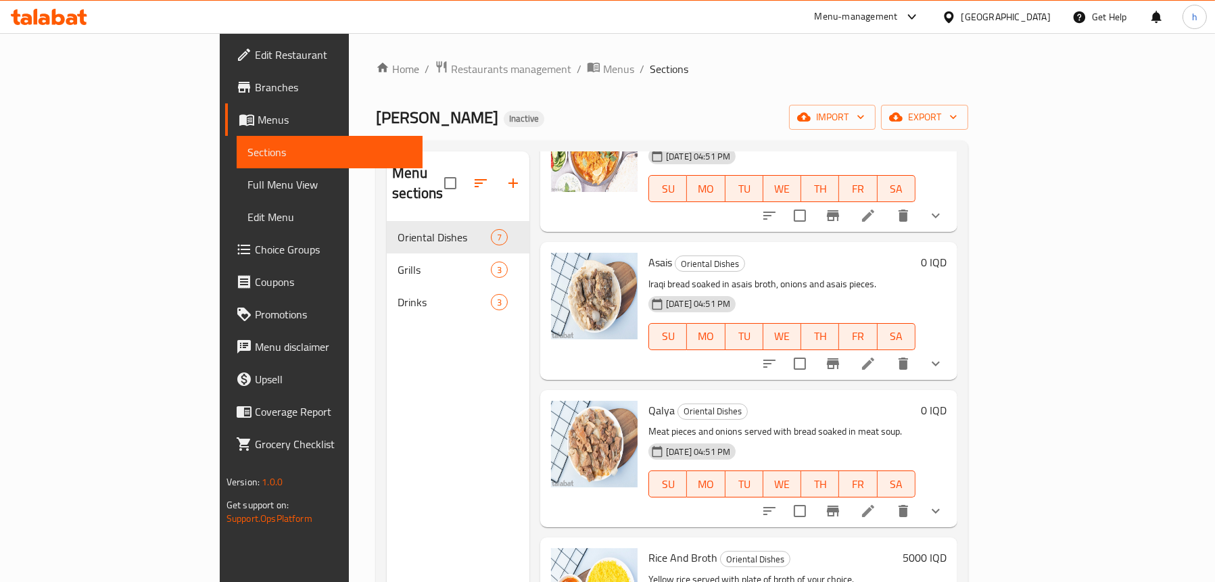
scroll to position [484, 0]
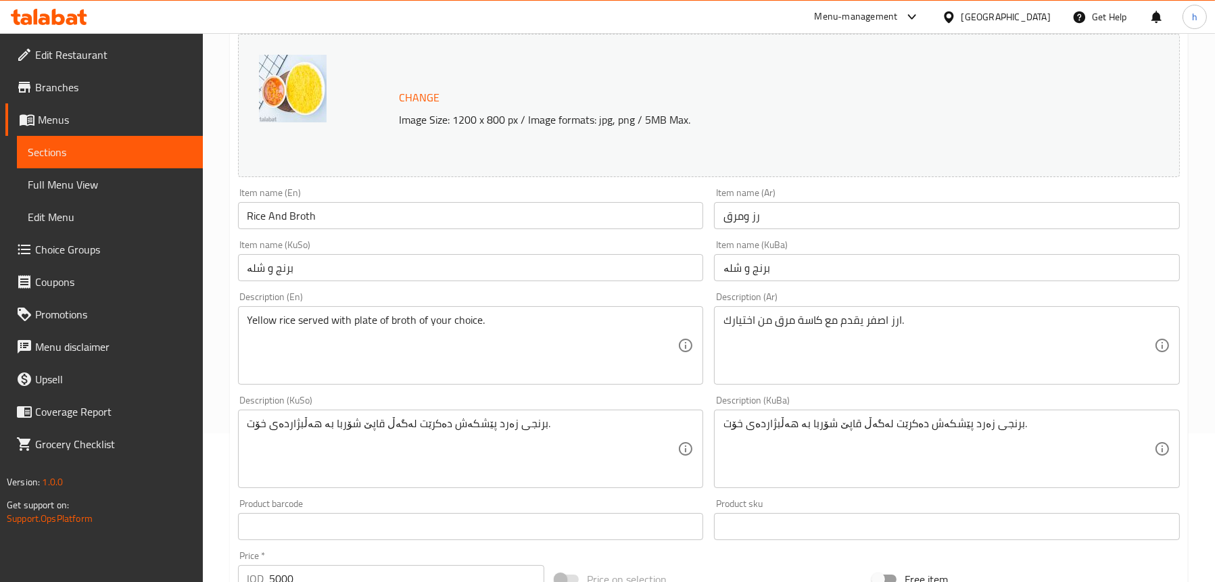
scroll to position [135, 0]
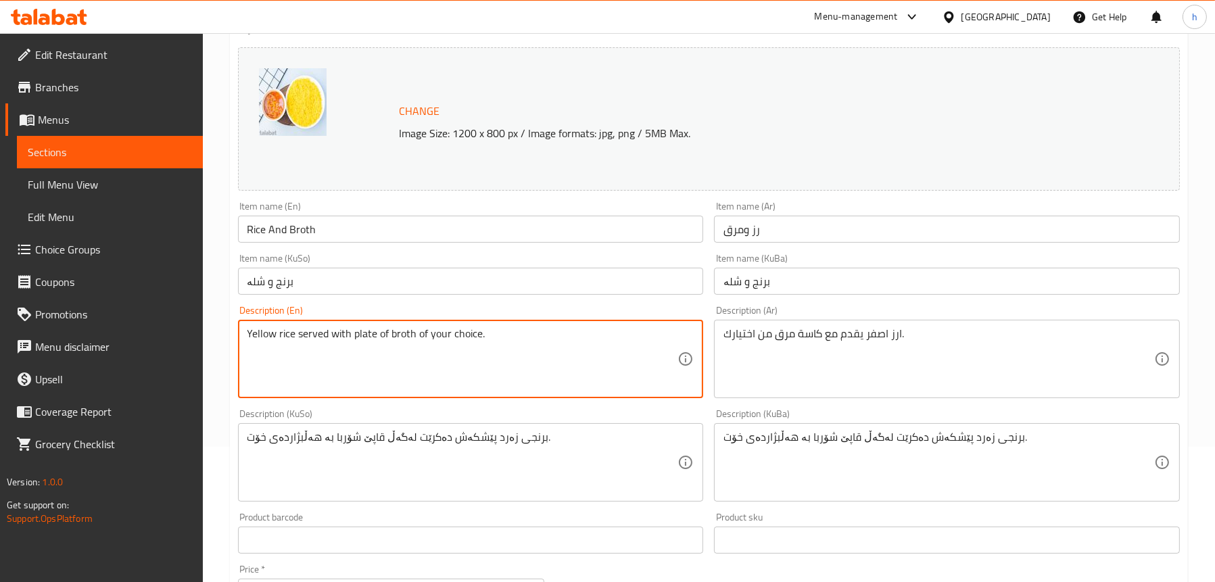
click at [401, 332] on textarea "Yellow rice served with plate of broth of your choice." at bounding box center [462, 359] width 431 height 64
click at [353, 337] on textarea "Yellow rice served with plate of of your choice." at bounding box center [462, 359] width 431 height 64
paste textarea "broth"
click at [413, 333] on textarea "Yellow rice served with broth plate of of your choice." at bounding box center [462, 359] width 431 height 64
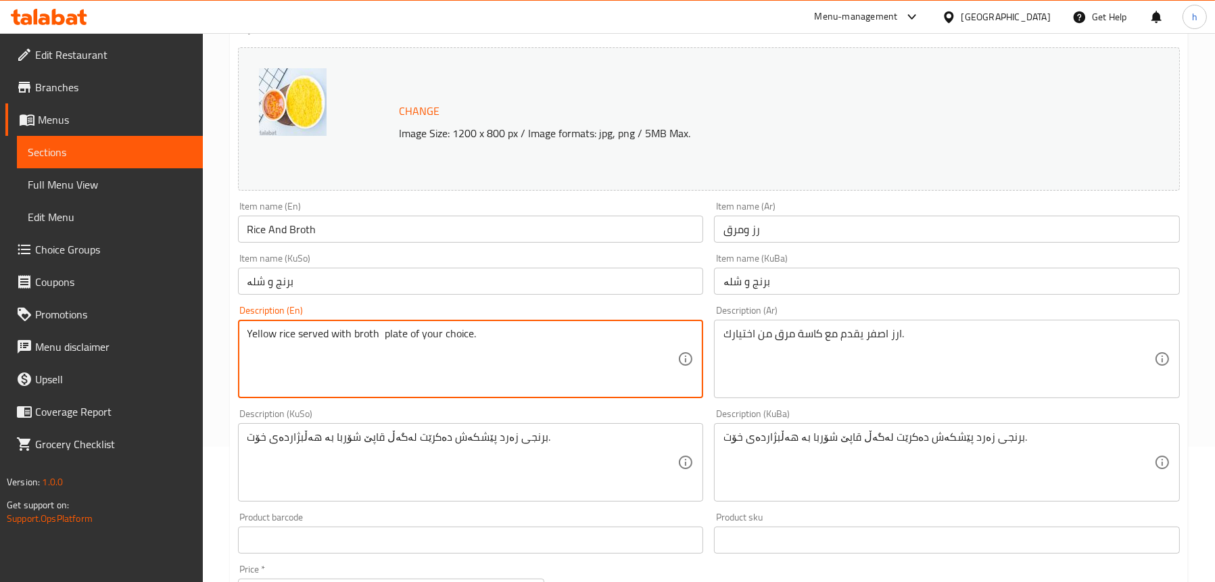
click at [382, 326] on div "Yellow rice served with broth plate of your choice. Description (En)" at bounding box center [471, 359] width 466 height 78
click at [383, 331] on textarea "Yellow rice served with broth plate of your choice." at bounding box center [462, 359] width 431 height 64
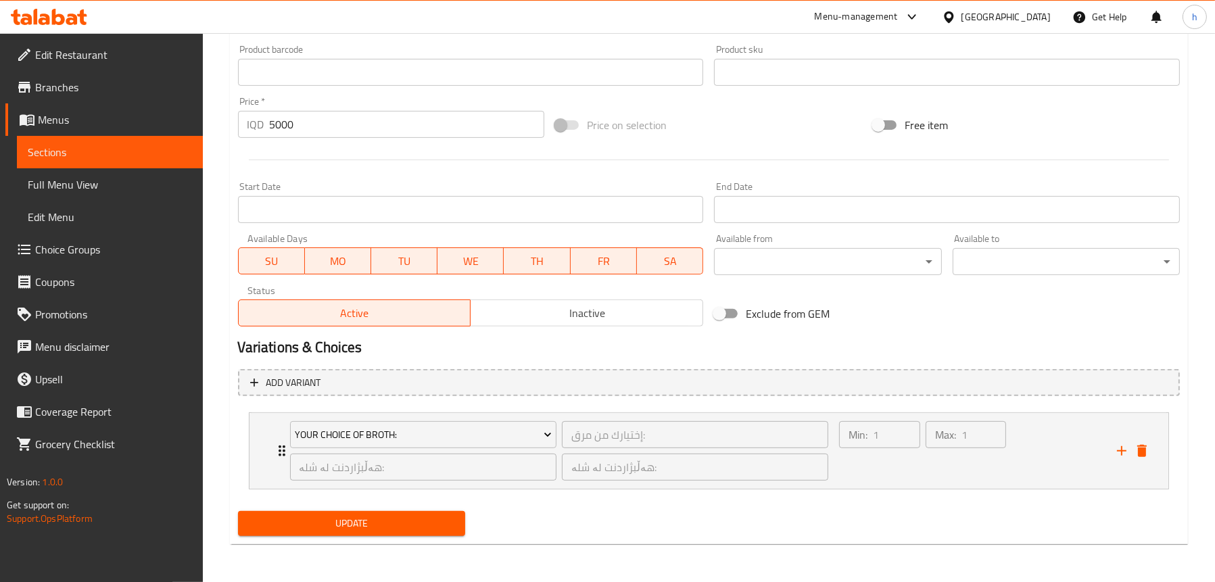
scroll to position [400, 0]
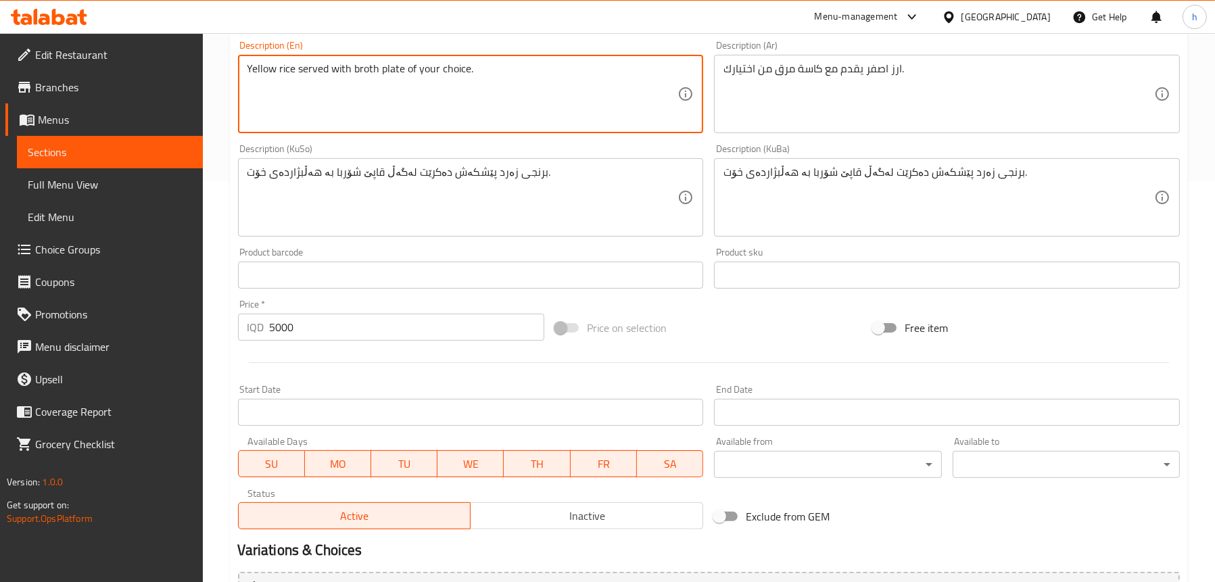
type textarea "Yellow rice served with broth plate of your choice."
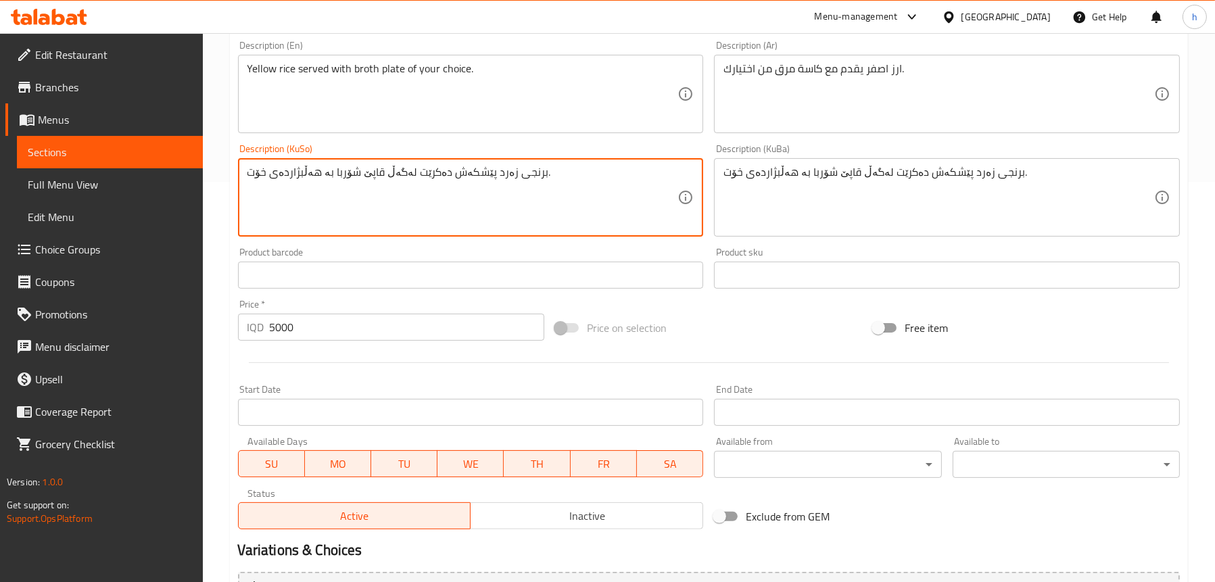
click at [334, 180] on textarea "برنجی زەرد پێشکەش دەکرێت لەگەڵ قاپێ شۆربا بە هەڵبژاردەی خۆت." at bounding box center [462, 198] width 431 height 64
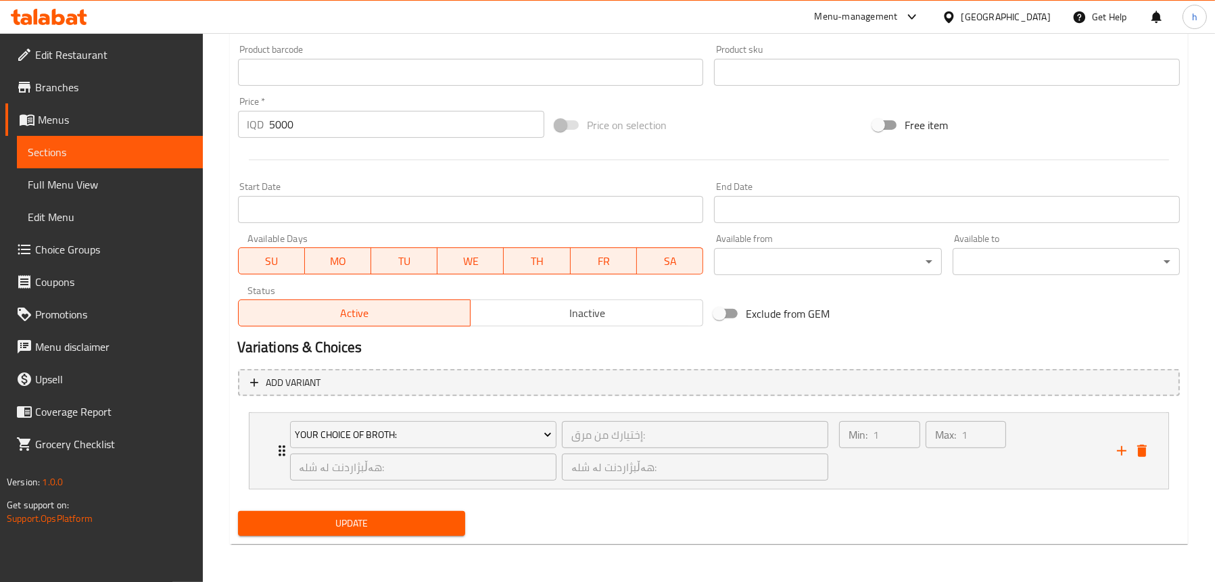
type textarea "برنجی زەرد پێشکەش دەکرێت لەگەڵ قاپێ شلە بە هەڵبژاردەی خۆت."
click at [358, 515] on span "Update" at bounding box center [351, 523] width 205 height 17
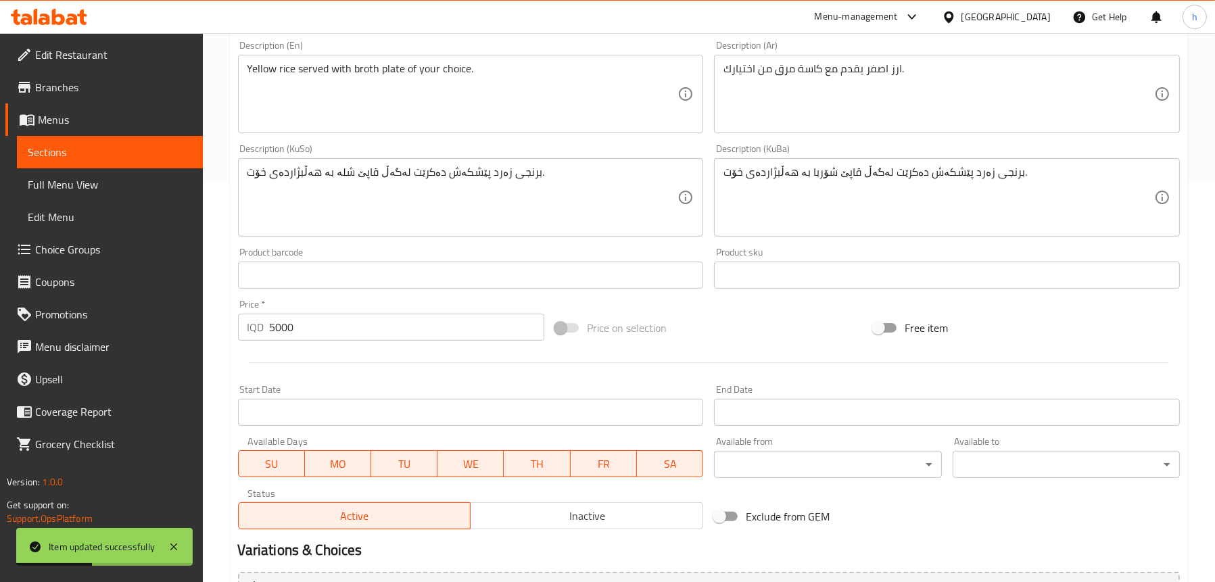
click at [93, 183] on span "Full Menu View" at bounding box center [110, 184] width 164 height 16
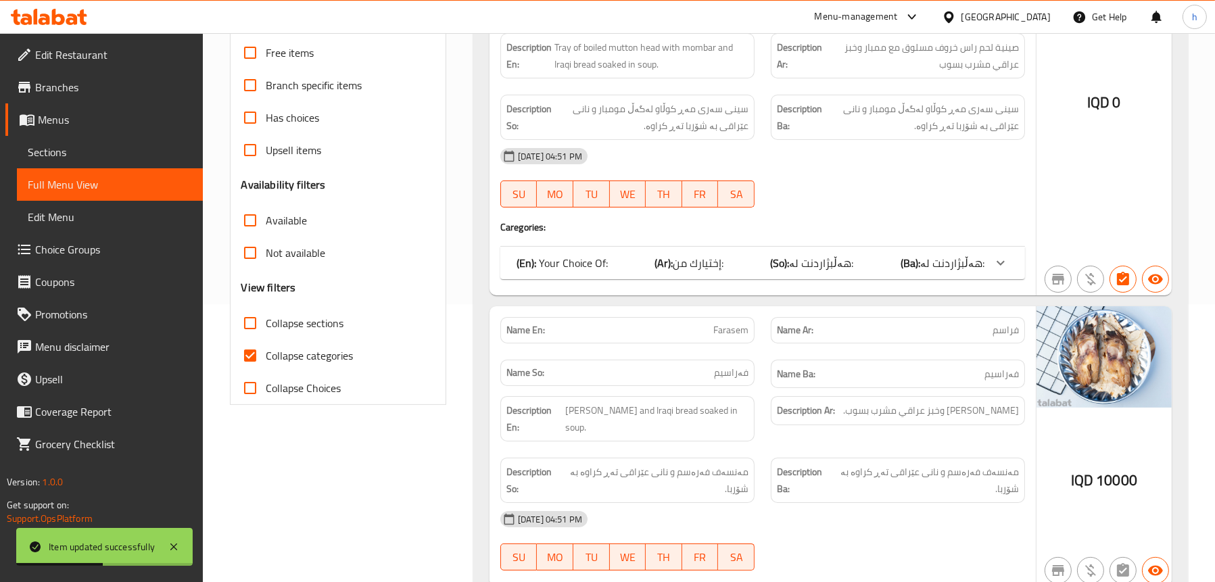
scroll to position [130, 0]
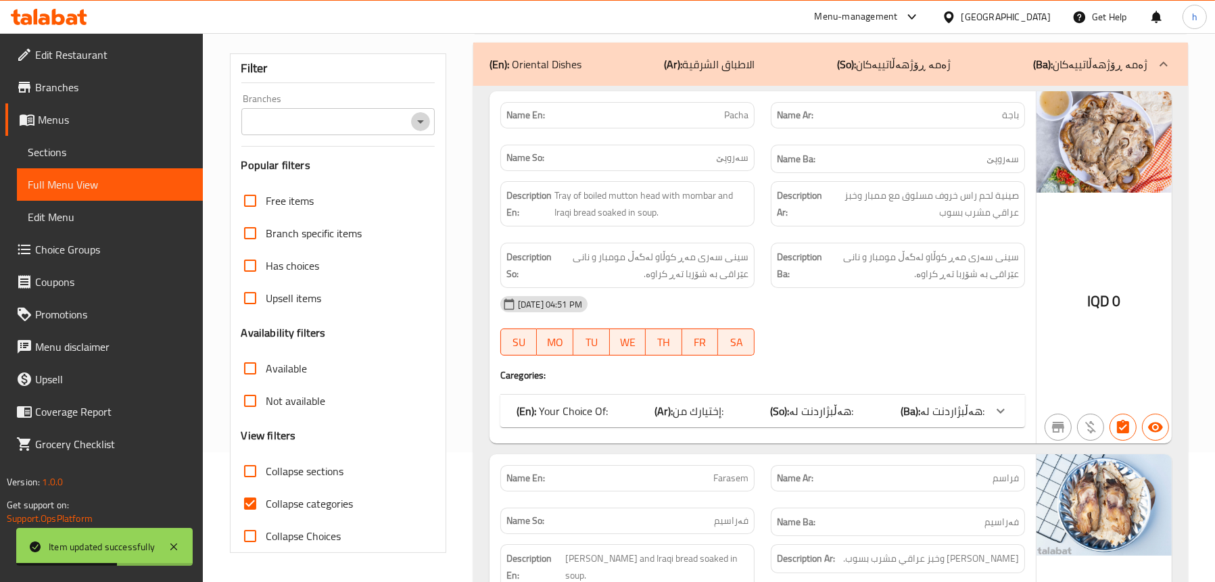
click at [418, 116] on icon "Open" at bounding box center [420, 122] width 16 height 16
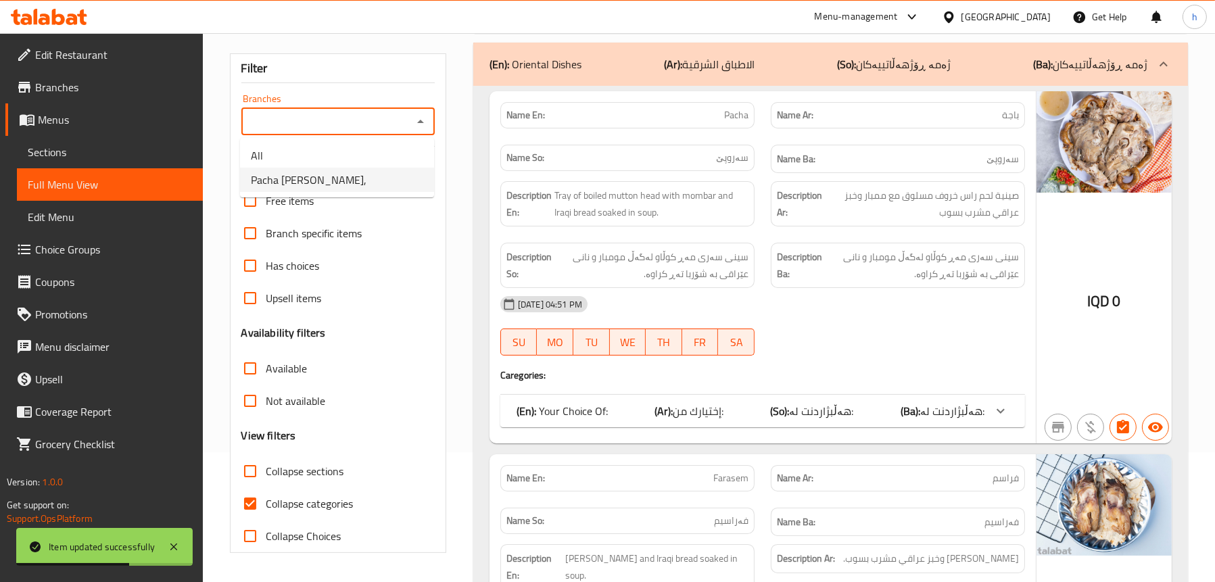
click at [366, 179] on span "Pacha [PERSON_NAME]," at bounding box center [309, 180] width 116 height 16
type input "Pacha [PERSON_NAME],"
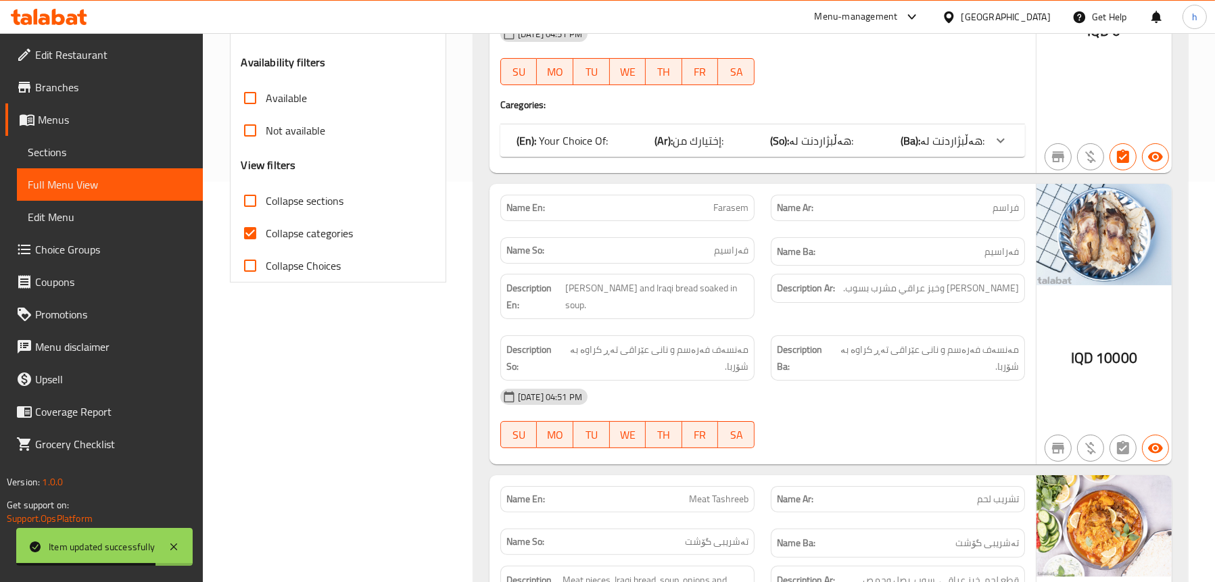
click at [326, 226] on span "Collapse categories" at bounding box center [309, 233] width 87 height 16
click at [266, 226] on input "Collapse categories" at bounding box center [250, 233] width 32 height 32
checkbox input "false"
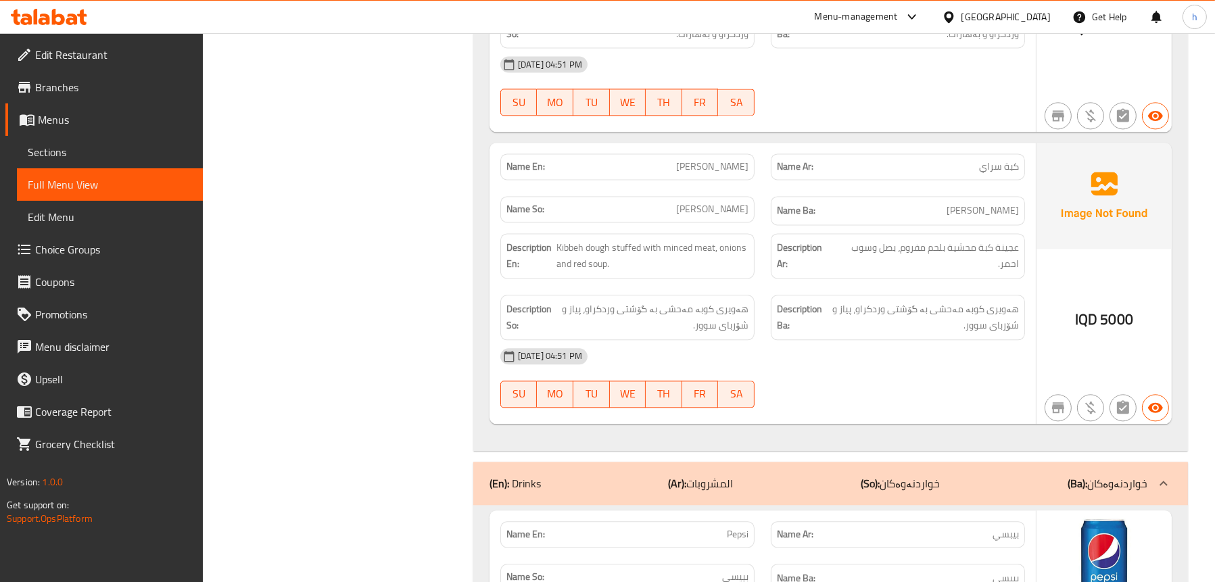
scroll to position [4253, 0]
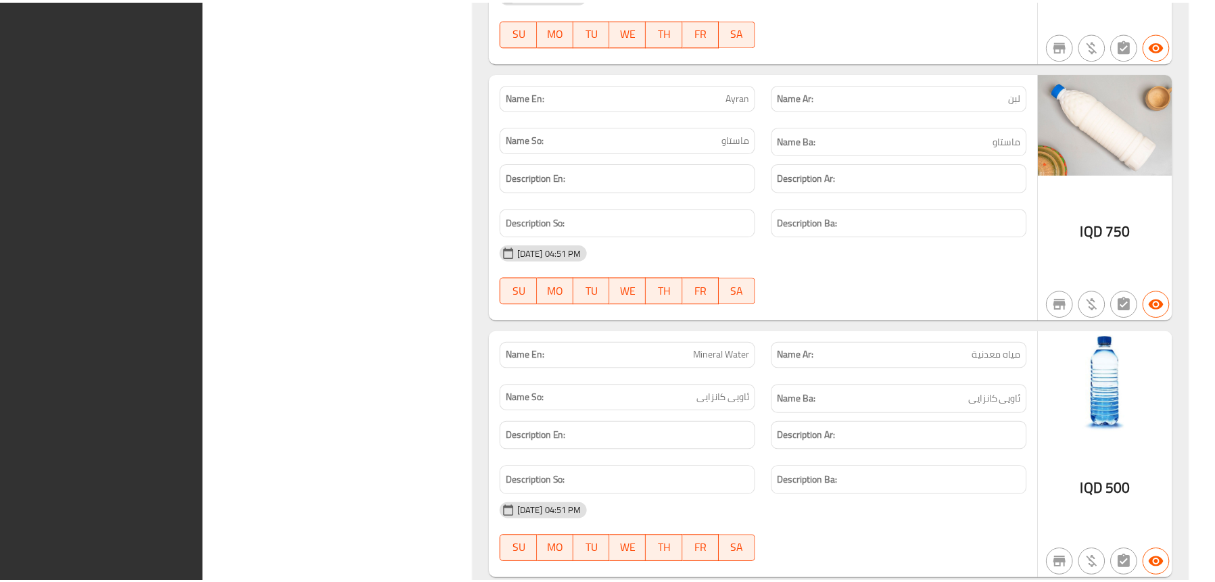
scroll to position [4928, 0]
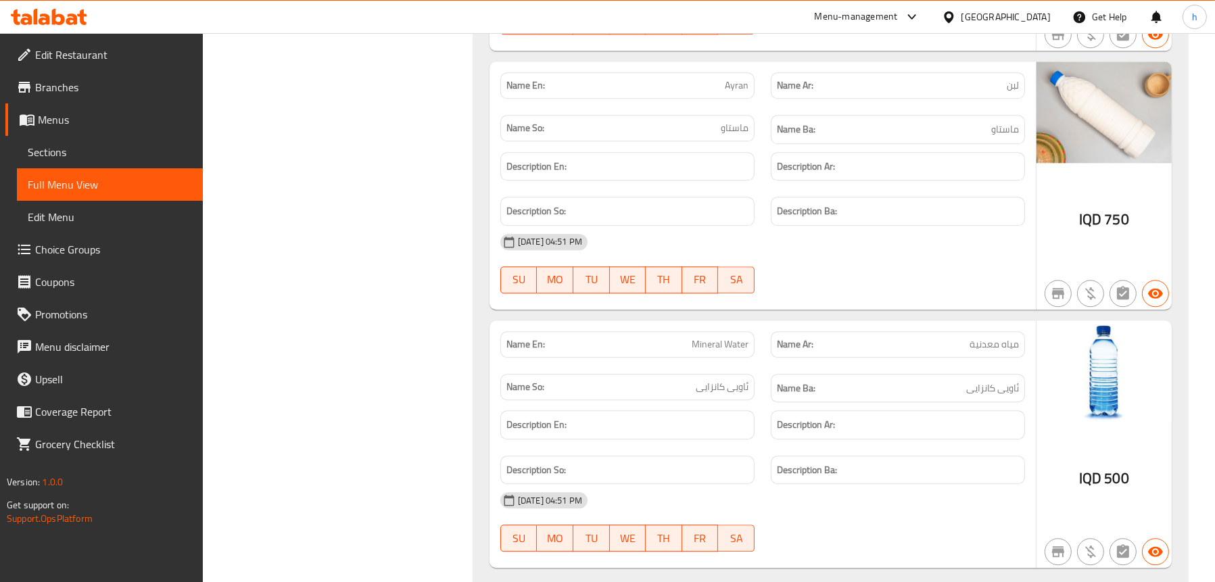
click at [49, 56] on span "Edit Restaurant" at bounding box center [113, 55] width 157 height 16
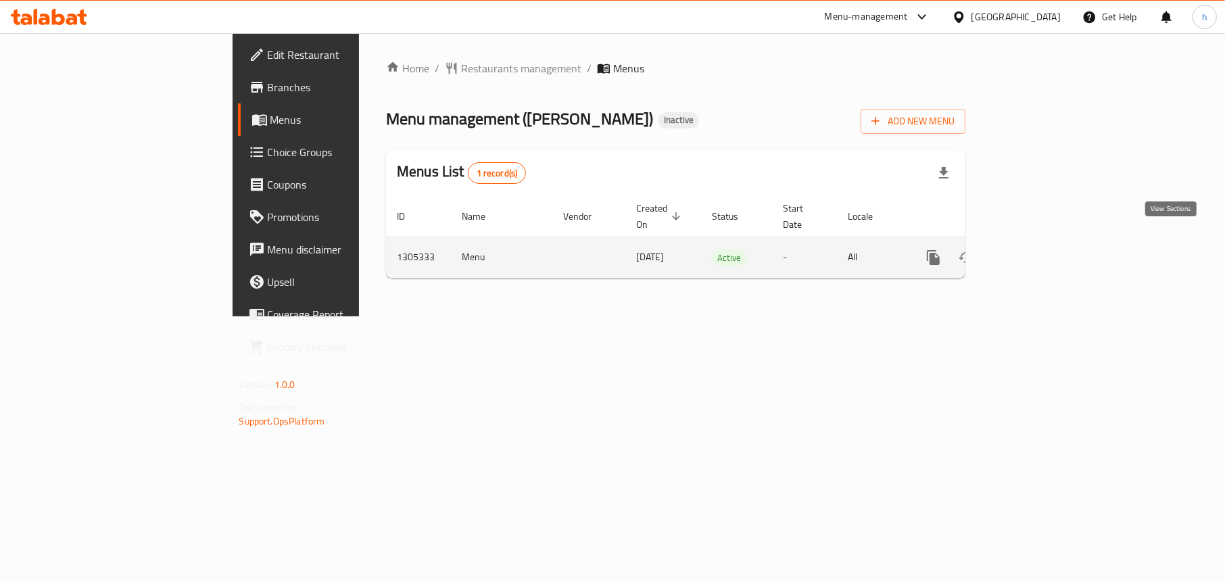
click at [1039, 249] on icon "enhanced table" at bounding box center [1031, 257] width 16 height 16
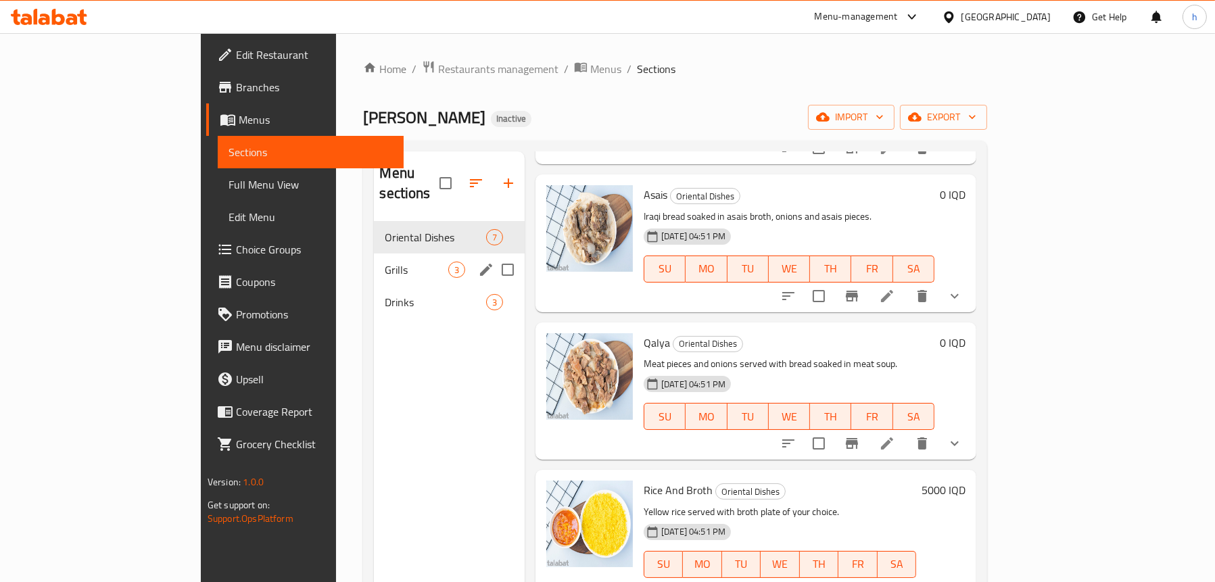
click at [385, 262] on span "Grills" at bounding box center [417, 270] width 64 height 16
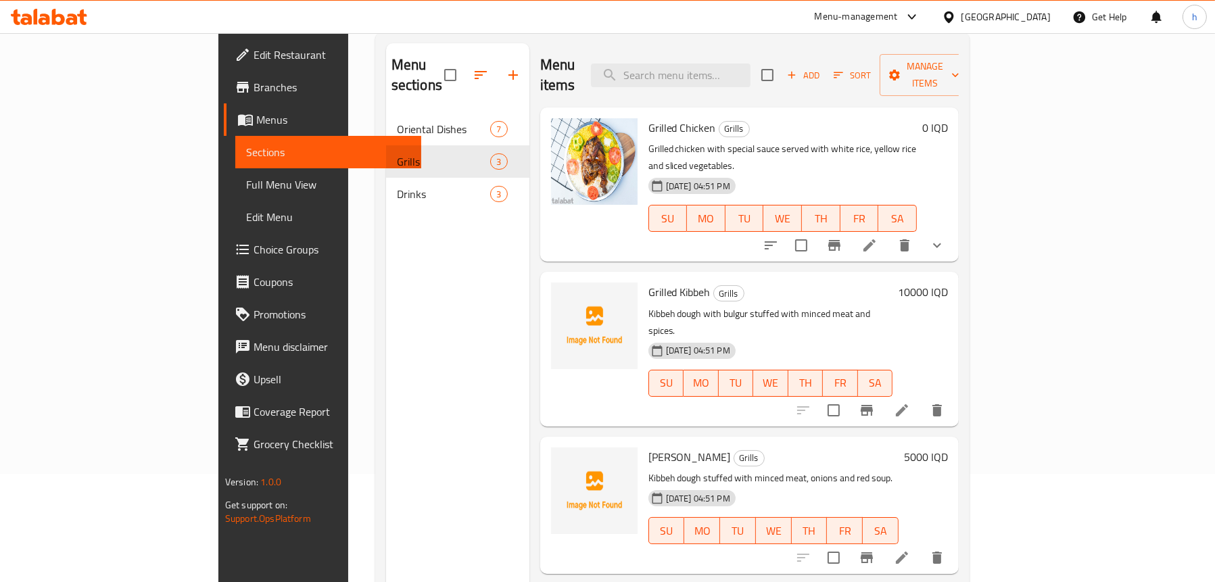
scroll to position [190, 0]
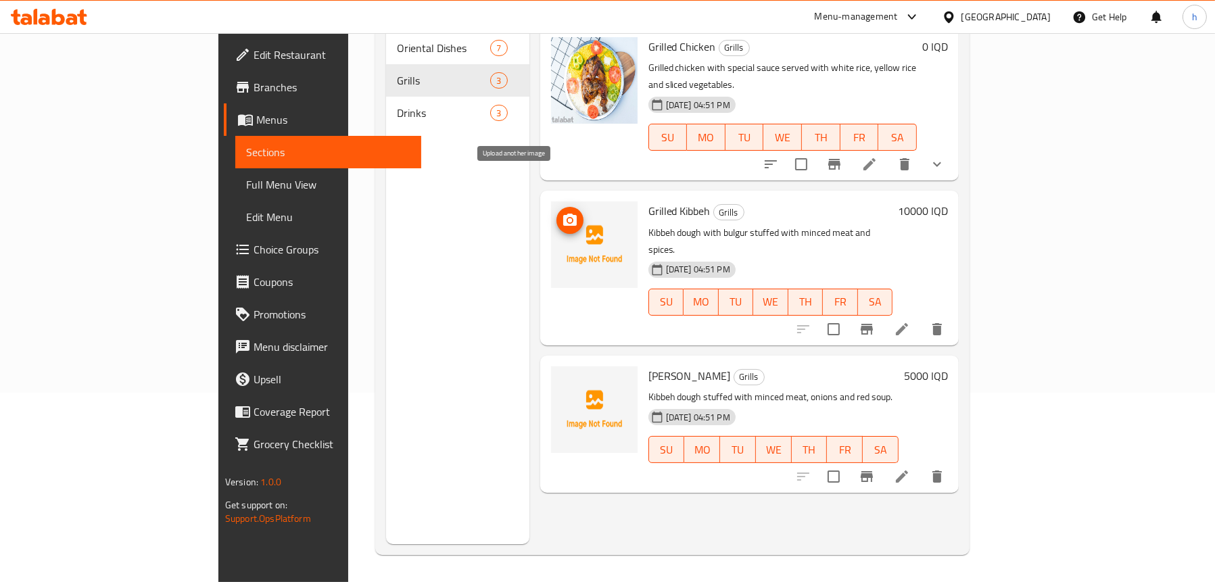
click at [556, 212] on span "upload picture" at bounding box center [569, 220] width 27 height 16
click at [648, 201] on span "Grilled Kibbeh" at bounding box center [679, 211] width 62 height 20
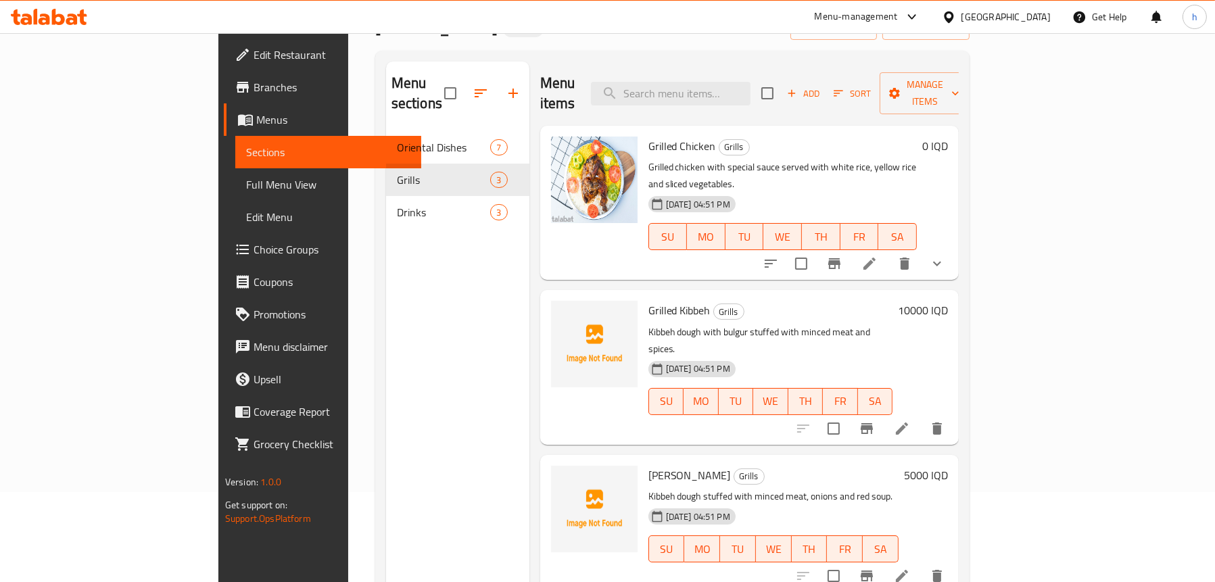
scroll to position [0, 0]
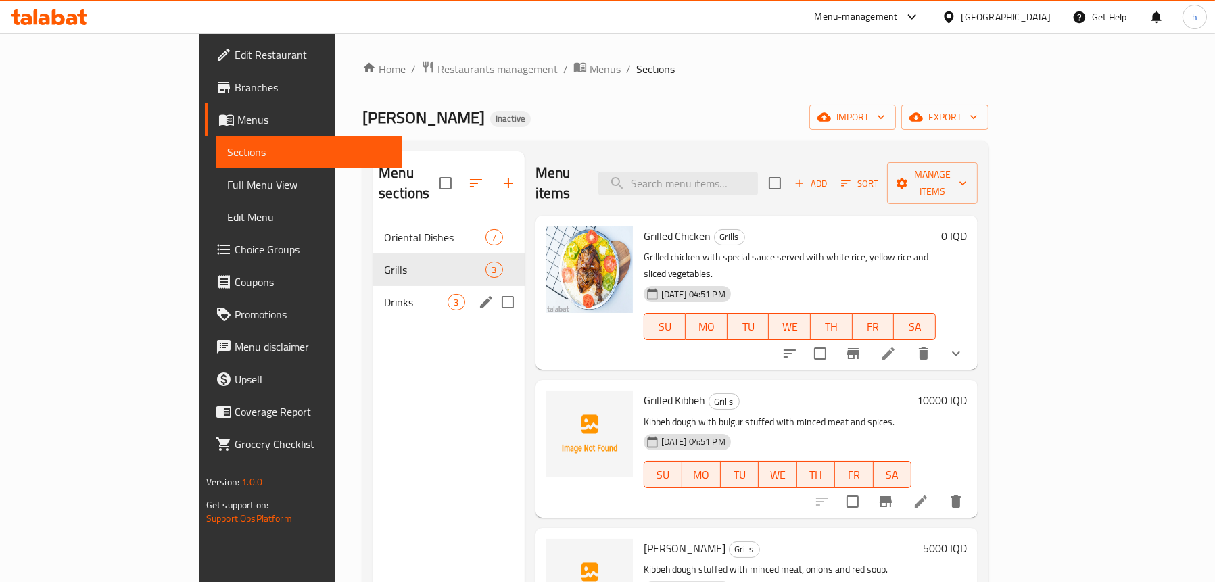
click at [384, 294] on span "Drinks" at bounding box center [416, 302] width 64 height 16
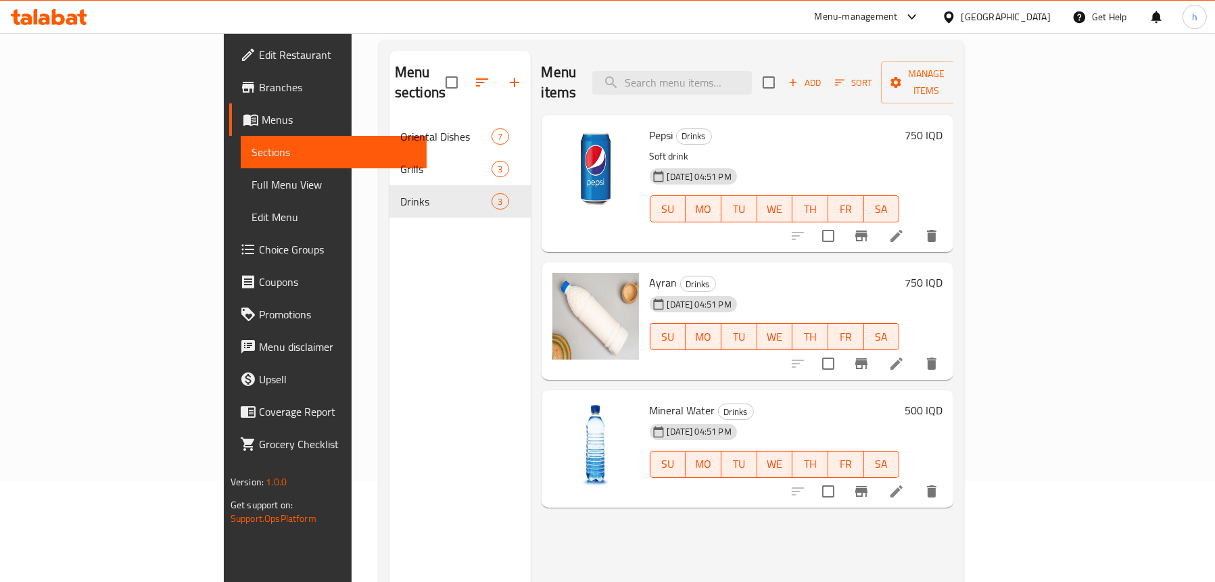
scroll to position [190, 0]
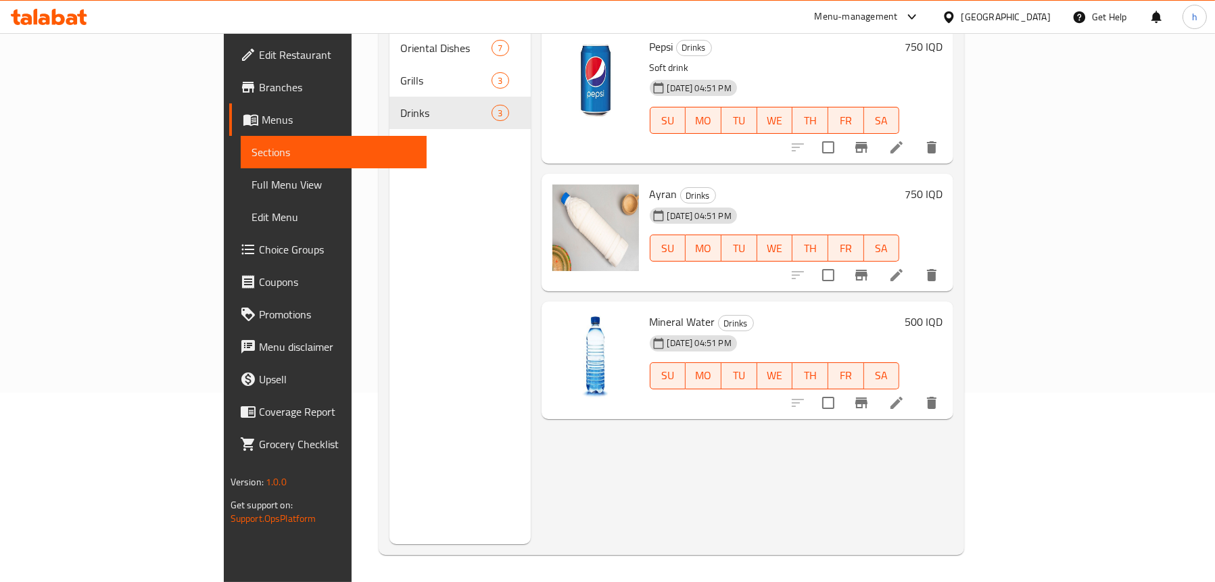
click at [229, 41] on link "Edit Restaurant" at bounding box center [327, 55] width 197 height 32
